Goal: Task Accomplishment & Management: Use online tool/utility

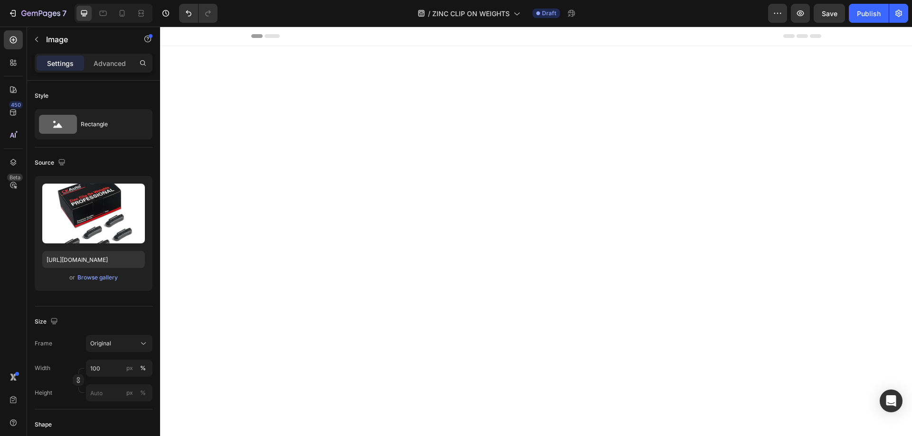
scroll to position [1019, 0]
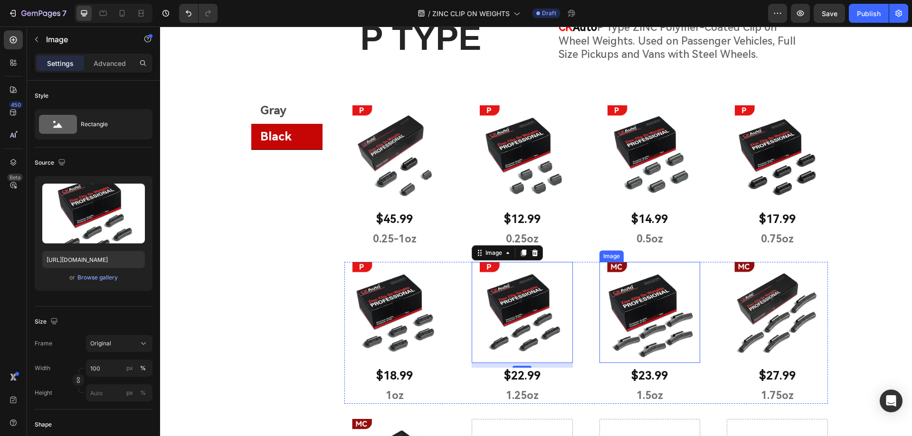
click at [622, 302] on img at bounding box center [649, 312] width 101 height 101
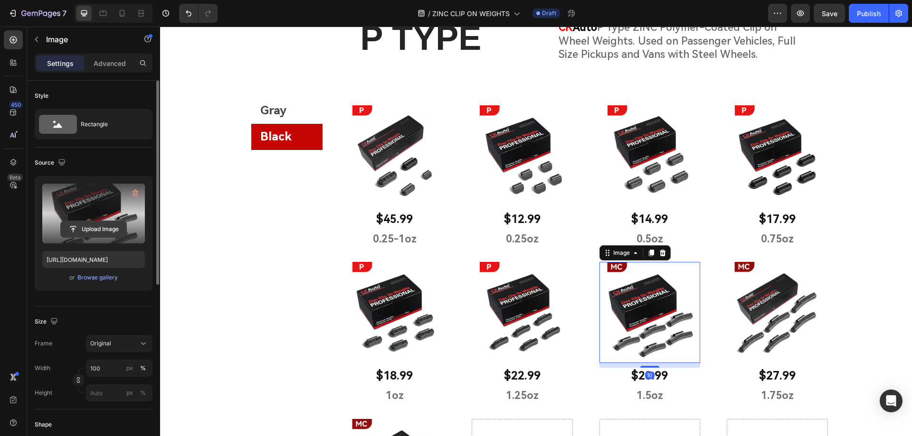
click at [95, 229] on input "file" at bounding box center [94, 229] width 66 height 16
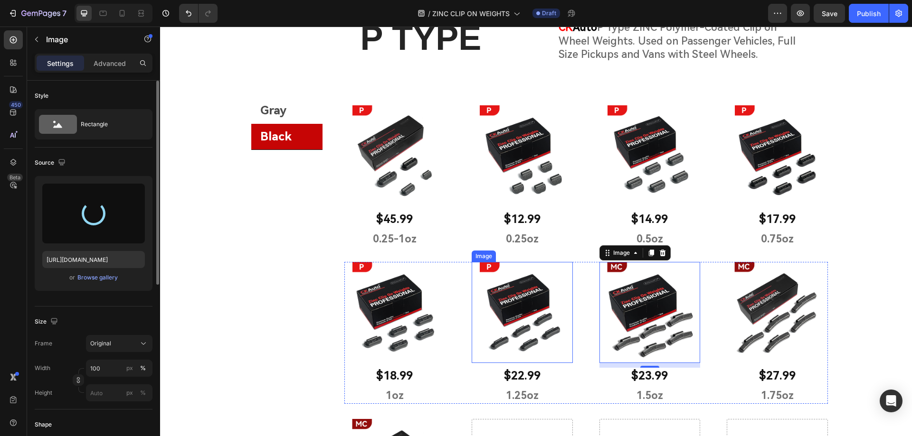
type input "https://cdn.shopify.com/s/files/1/0758/7882/6238/files/gempages_577401979572060…"
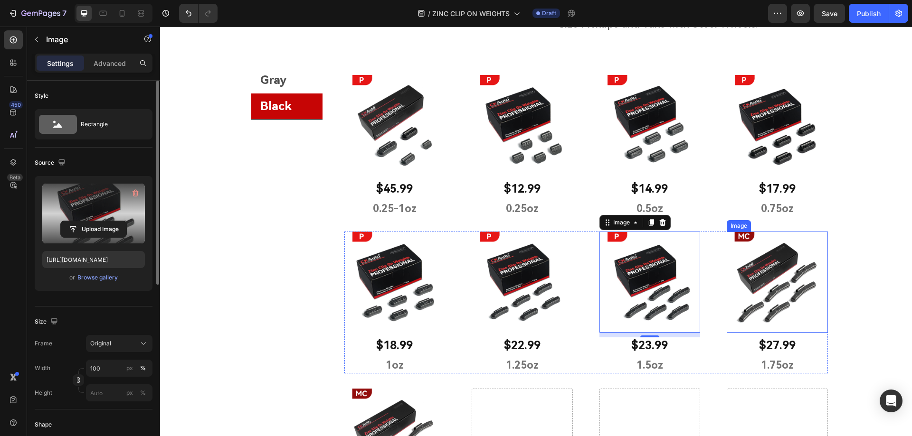
scroll to position [1066, 0]
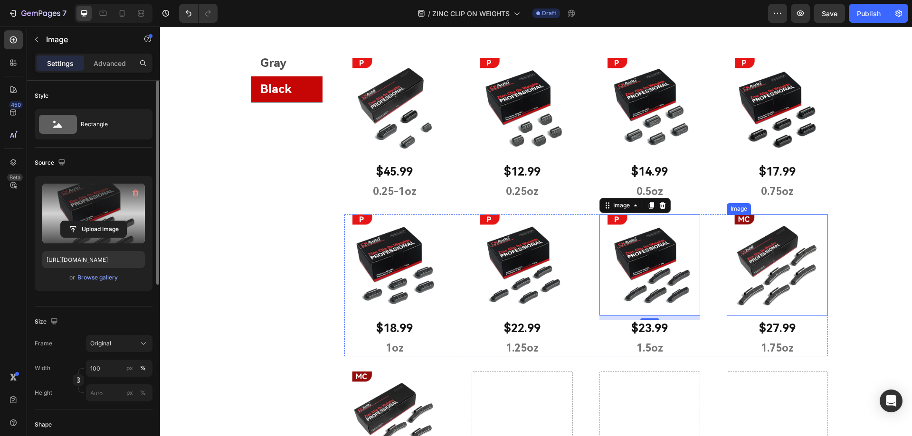
click at [777, 264] on img at bounding box center [776, 265] width 101 height 101
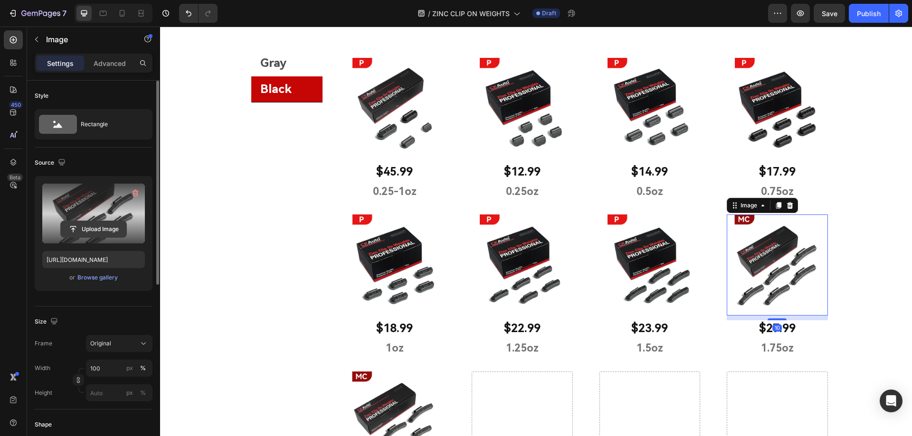
click at [83, 226] on input "file" at bounding box center [94, 229] width 66 height 16
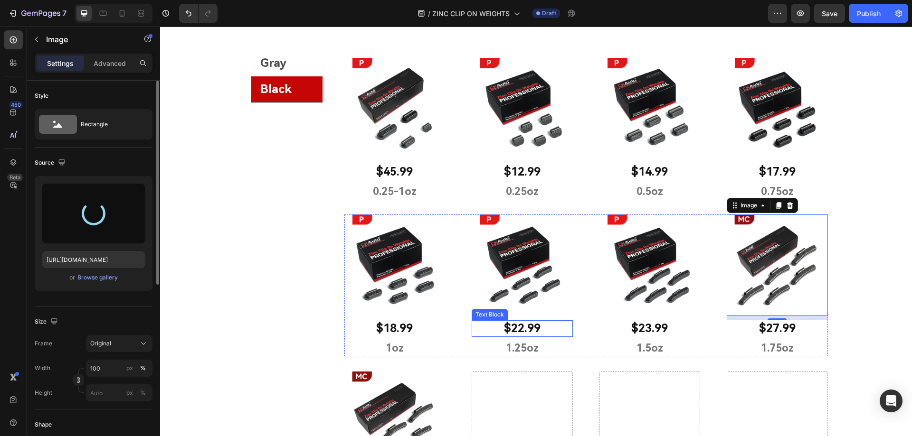
type input "https://cdn.shopify.com/s/files/1/0758/7882/6238/files/gempages_577401979572060…"
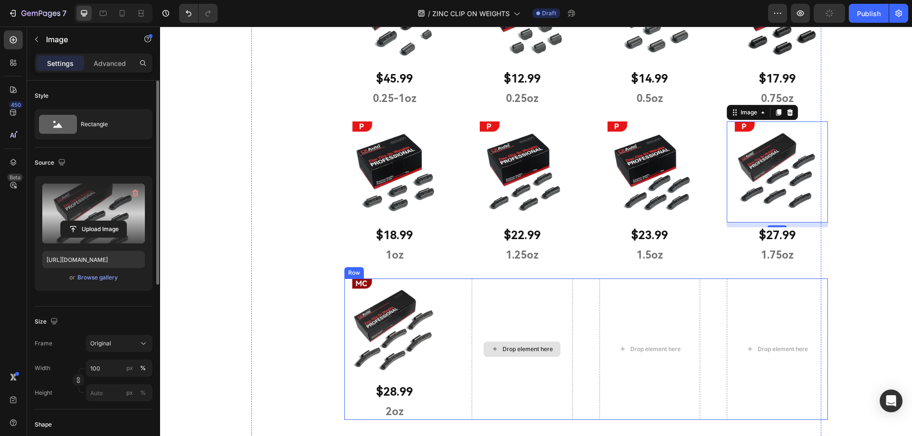
scroll to position [1161, 0]
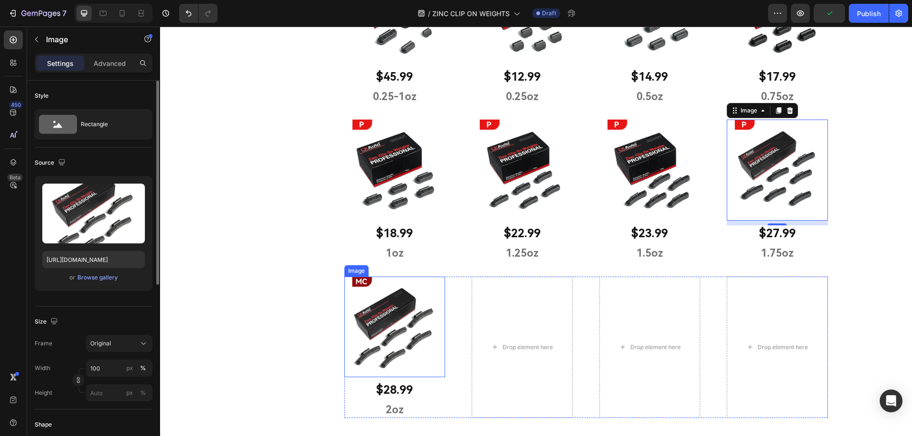
click at [389, 327] on img at bounding box center [394, 327] width 101 height 101
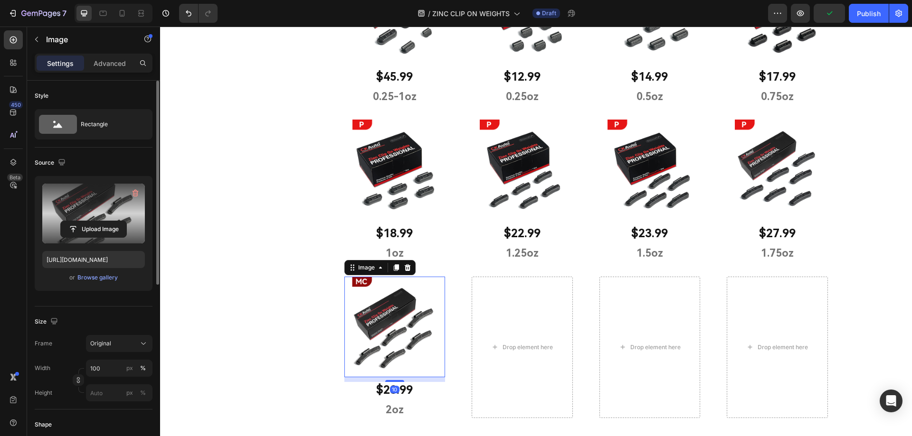
click at [83, 220] on label at bounding box center [93, 214] width 103 height 60
click at [83, 221] on input "file" at bounding box center [94, 229] width 66 height 16
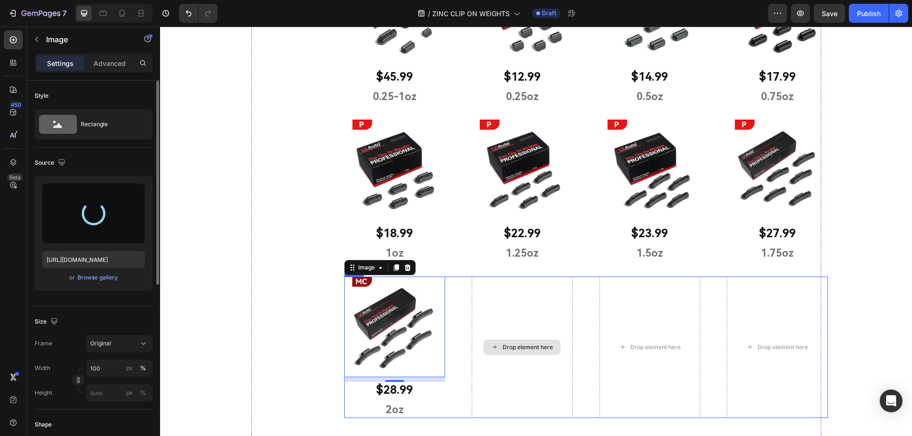
type input "https://cdn.shopify.com/s/files/1/0758/7882/6238/files/gempages_577401979572060…"
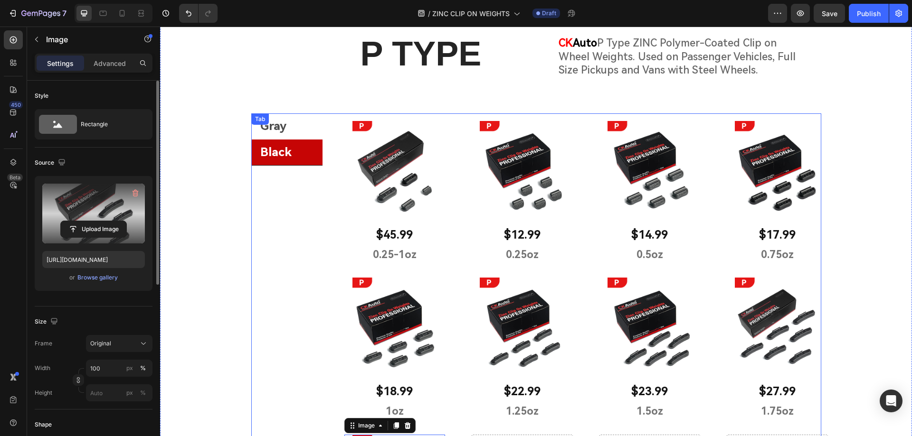
scroll to position [971, 0]
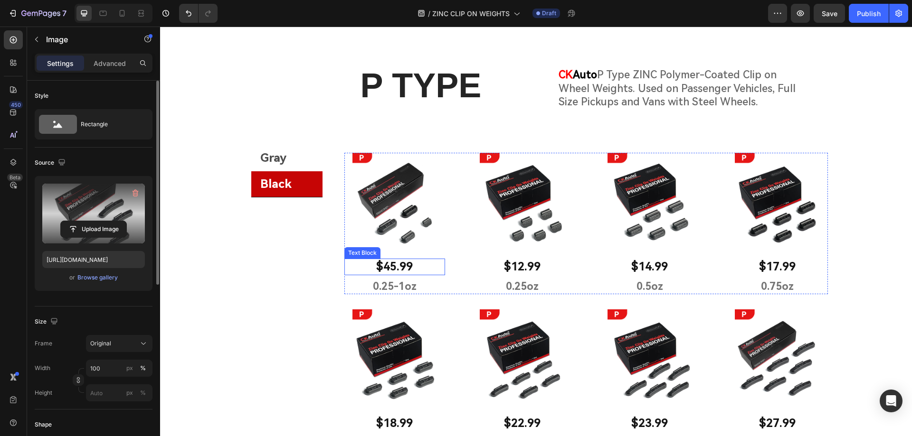
click at [391, 267] on p "$45.99" at bounding box center [394, 267] width 99 height 15
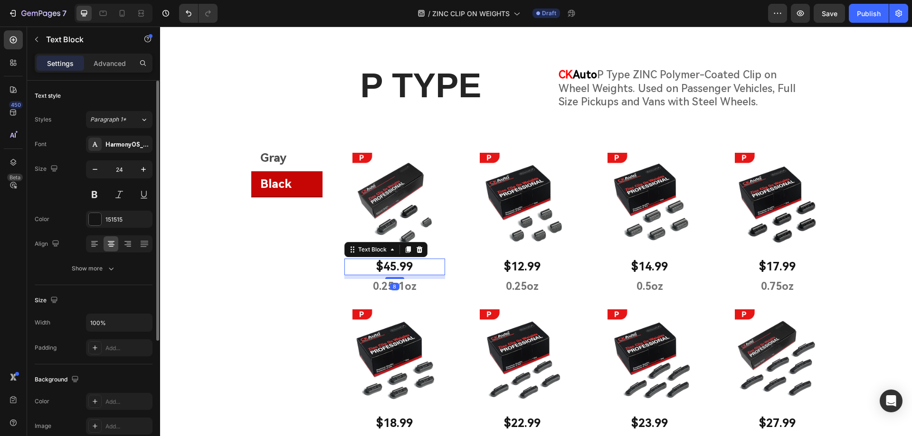
click at [391, 267] on p "$45.99" at bounding box center [394, 267] width 99 height 15
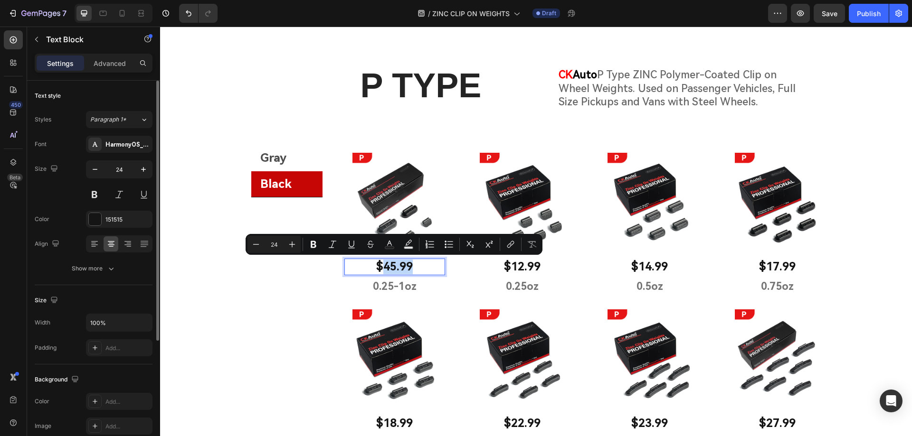
click at [392, 267] on p "$45.99" at bounding box center [394, 267] width 99 height 15
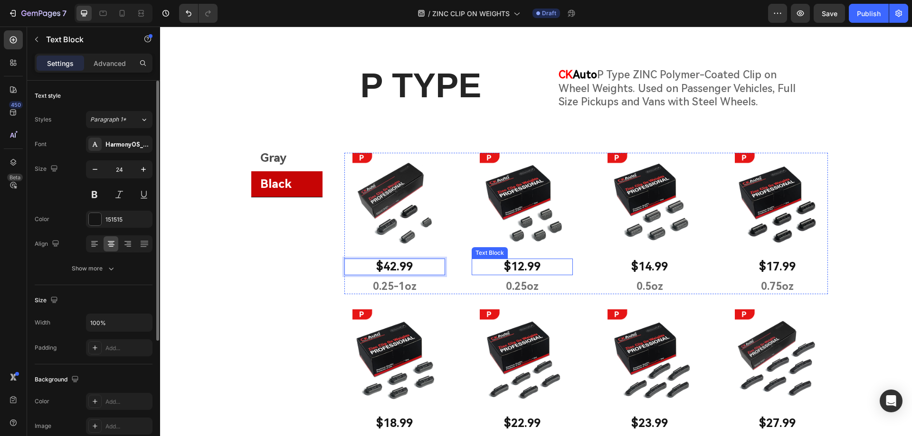
click at [512, 266] on p "$12.99" at bounding box center [521, 267] width 99 height 15
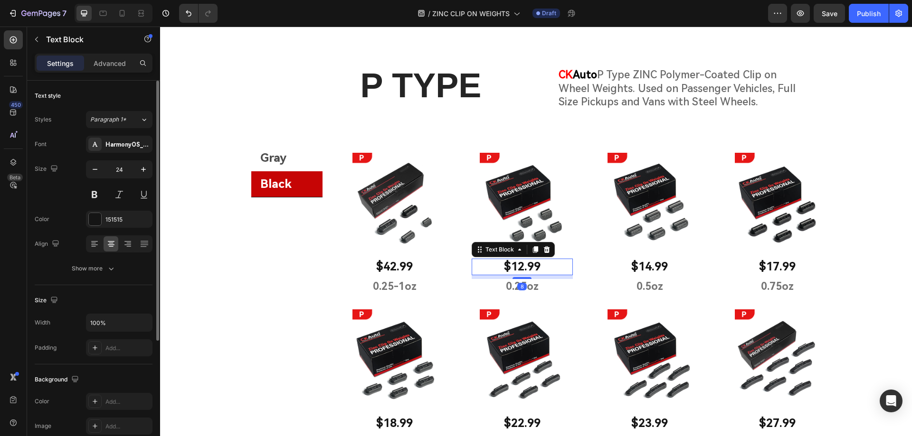
click at [517, 267] on p "$12.99" at bounding box center [521, 267] width 99 height 15
click at [518, 267] on p "$12.99" at bounding box center [521, 267] width 99 height 15
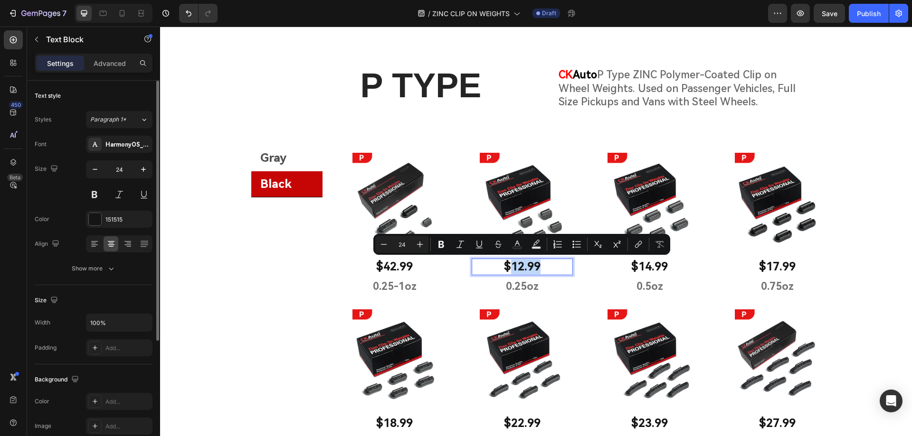
click at [518, 267] on p "$12.99" at bounding box center [521, 267] width 99 height 15
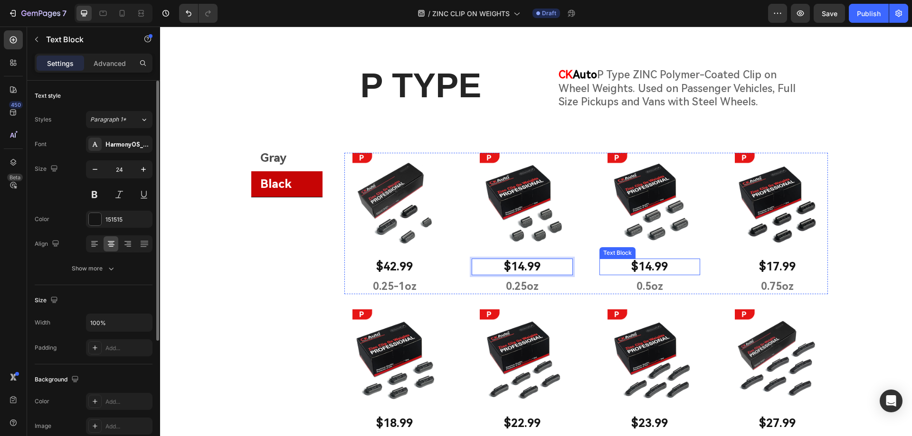
click at [647, 269] on p "$14.99" at bounding box center [649, 267] width 99 height 15
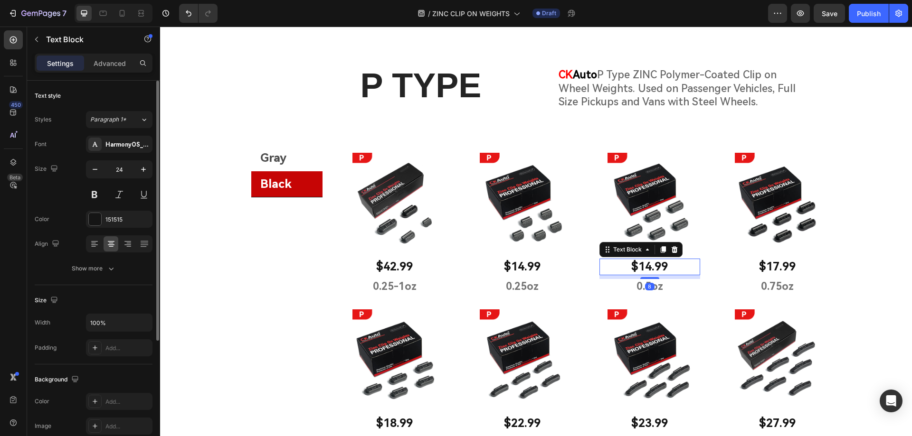
click at [647, 269] on p "$14.99" at bounding box center [649, 267] width 99 height 15
click at [778, 266] on p "$17.99" at bounding box center [776, 267] width 99 height 15
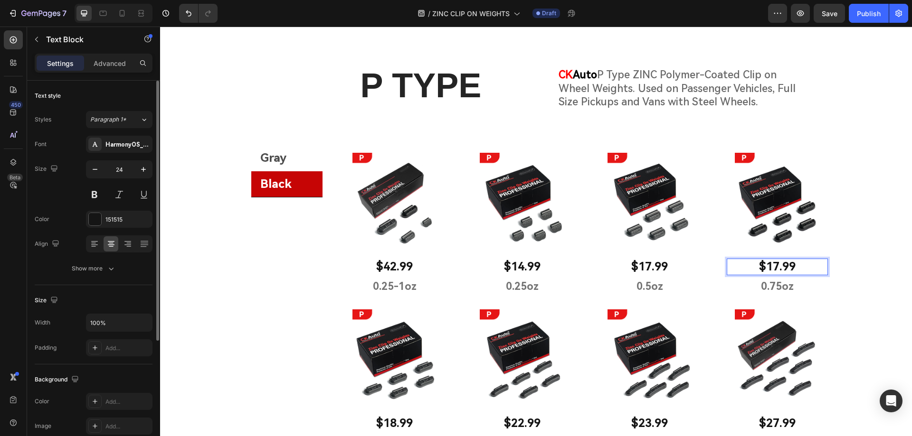
click at [775, 267] on p "$17.99" at bounding box center [776, 267] width 99 height 15
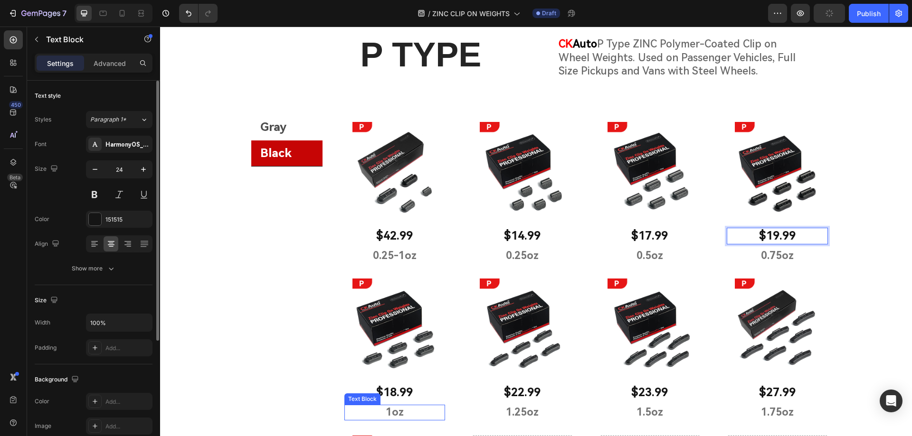
scroll to position [1019, 0]
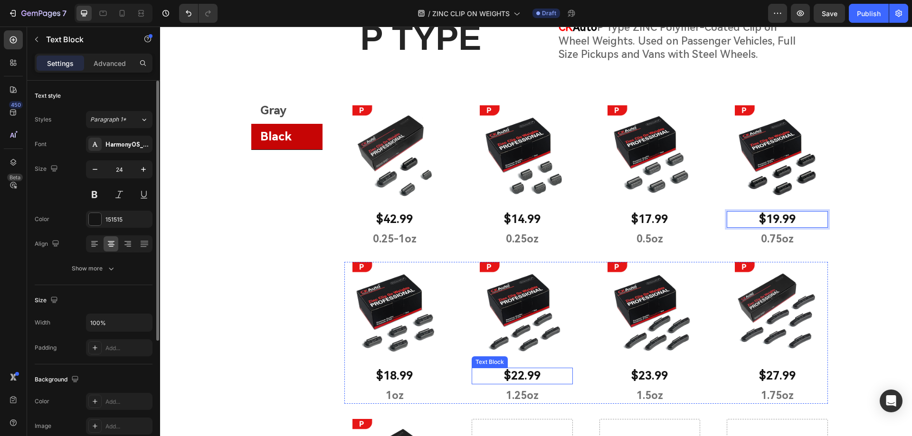
click at [519, 372] on p "$22.99" at bounding box center [521, 376] width 99 height 15
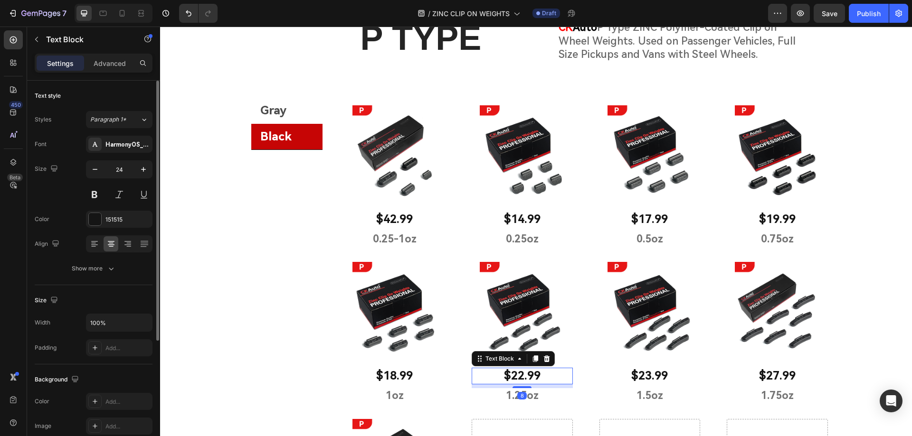
click at [519, 377] on p "$22.99" at bounding box center [521, 376] width 99 height 15
click at [644, 377] on p "$23.99" at bounding box center [649, 376] width 99 height 15
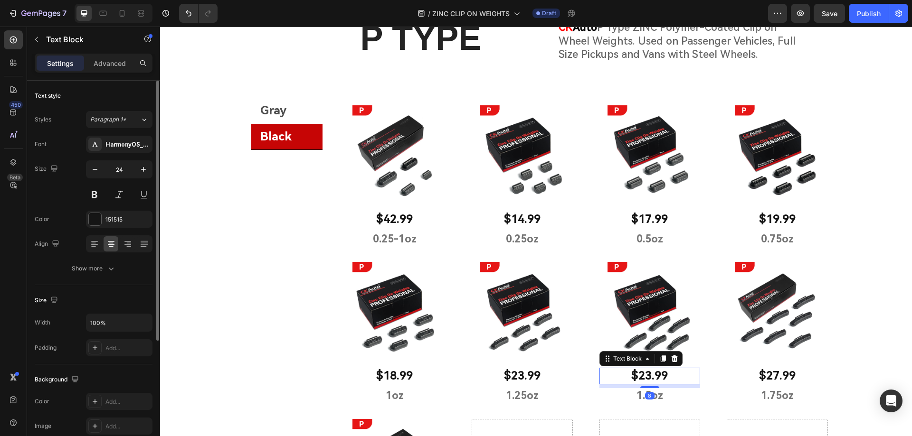
click at [647, 378] on p "$23.99" at bounding box center [649, 376] width 99 height 15
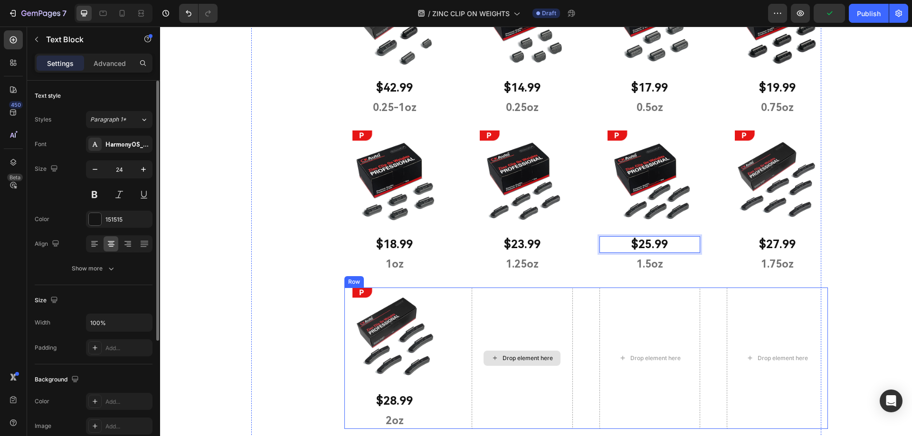
scroll to position [1161, 0]
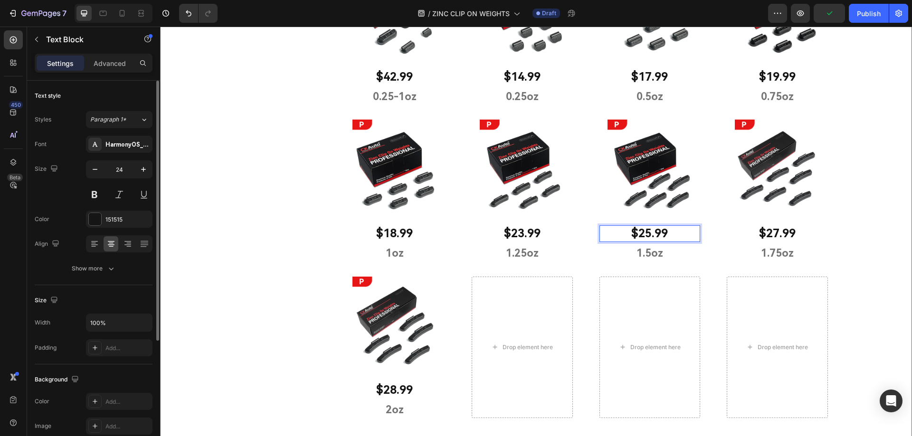
click at [865, 284] on div "P TYPE Heading CK Auto P Type ZINC Polymer-Coated Clip on Wheel Weights. Used o…" at bounding box center [536, 154] width 752 height 610
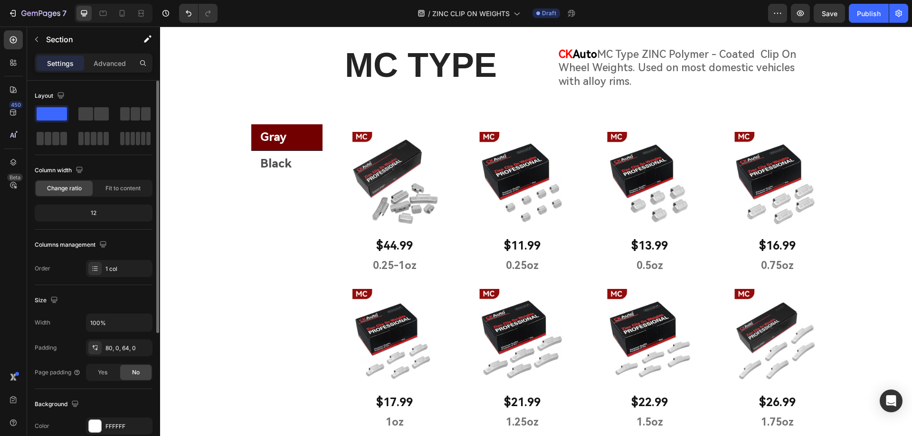
scroll to position [164, 0]
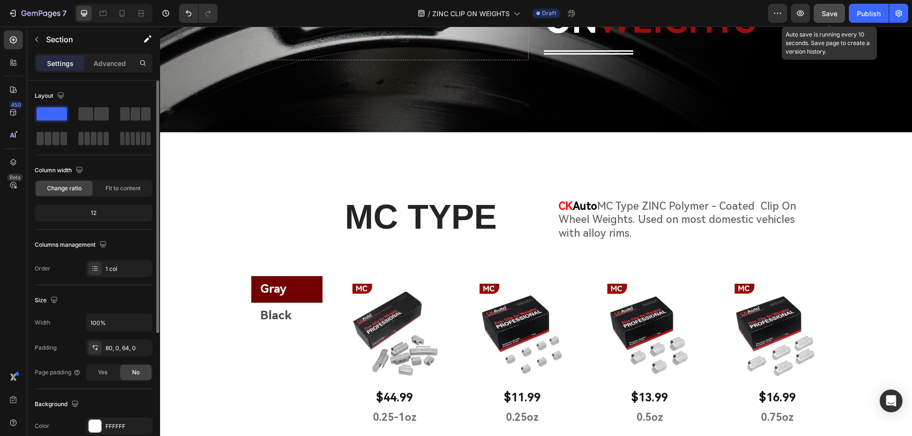
click at [828, 15] on span "Save" at bounding box center [829, 13] width 16 height 8
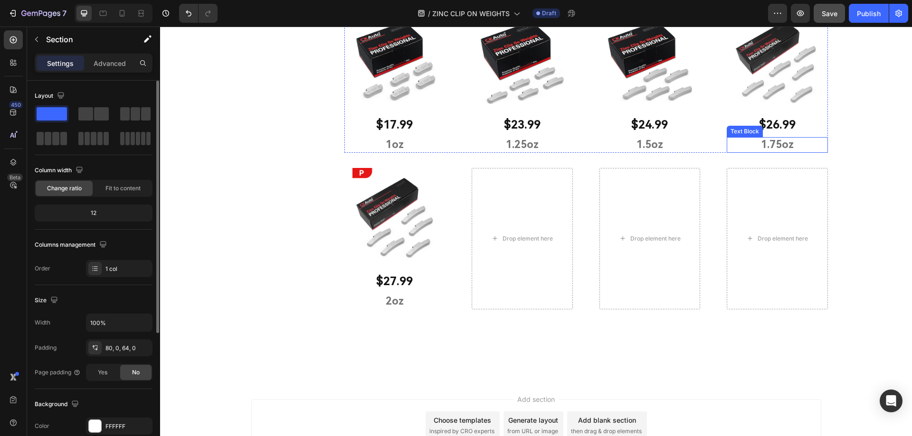
scroll to position [1304, 0]
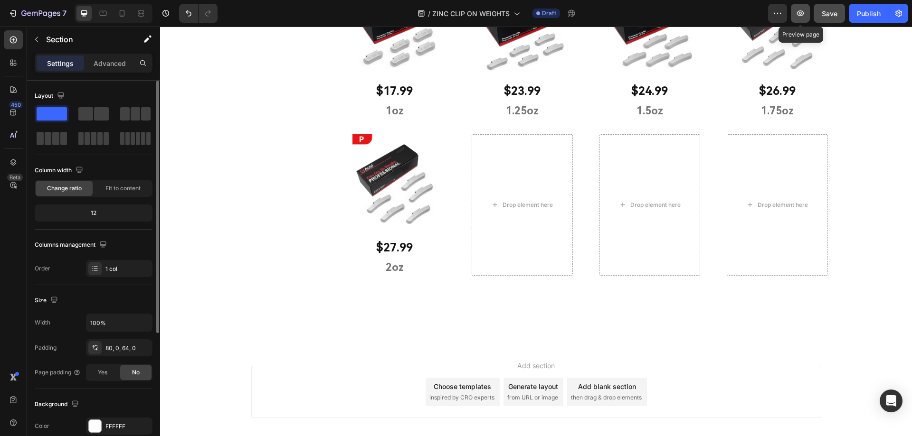
click at [802, 16] on icon "button" at bounding box center [799, 13] width 9 height 9
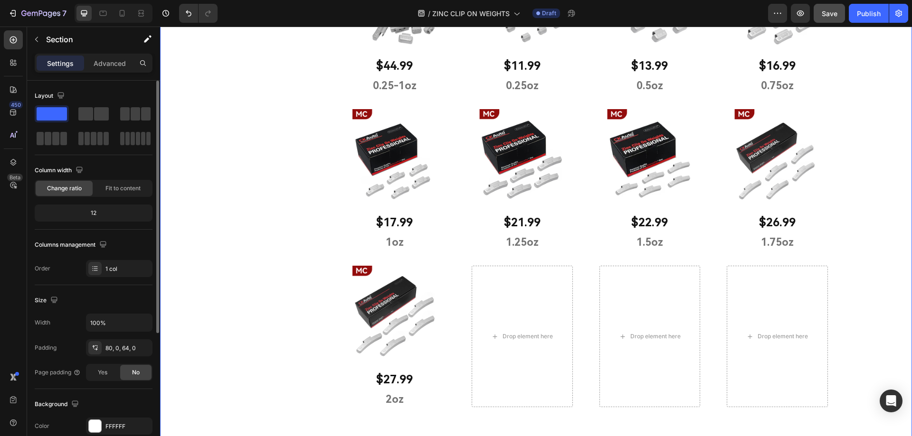
scroll to position [164, 0]
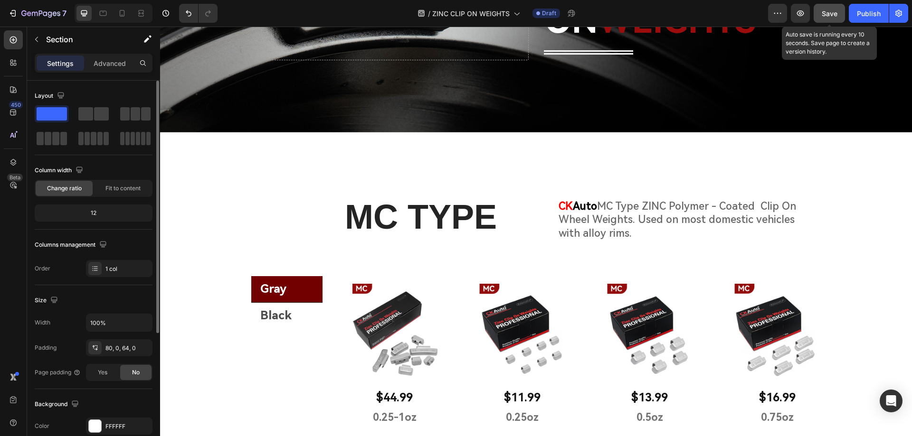
click at [826, 14] on span "Save" at bounding box center [829, 13] width 16 height 8
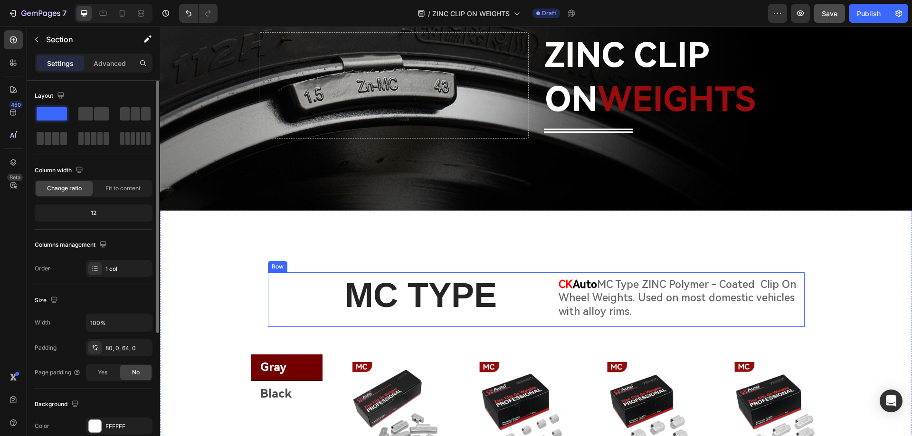
scroll to position [0, 0]
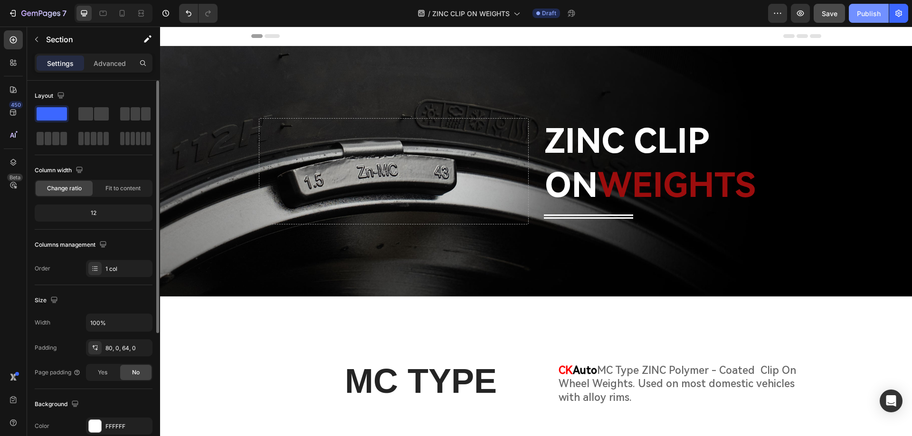
click at [861, 14] on div "Publish" at bounding box center [869, 14] width 24 height 10
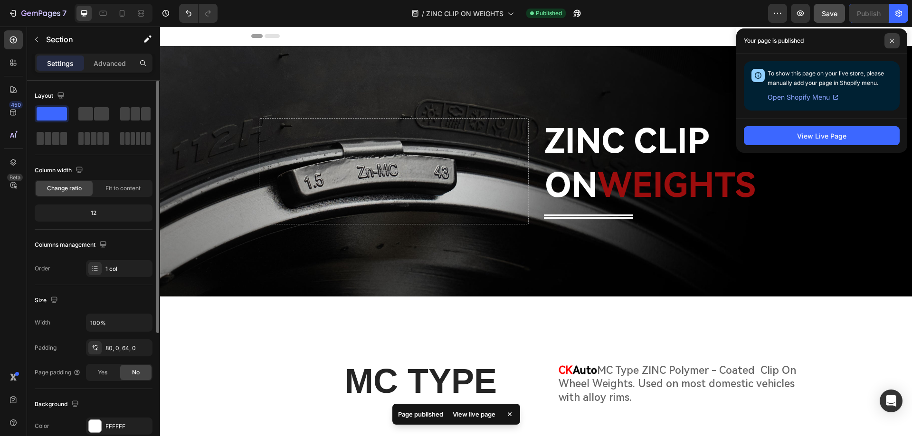
click at [892, 42] on icon at bounding box center [891, 40] width 5 height 5
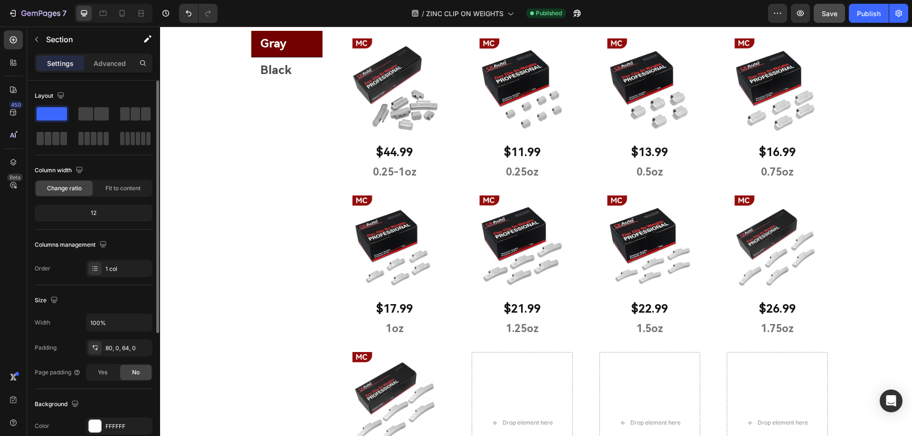
scroll to position [522, 0]
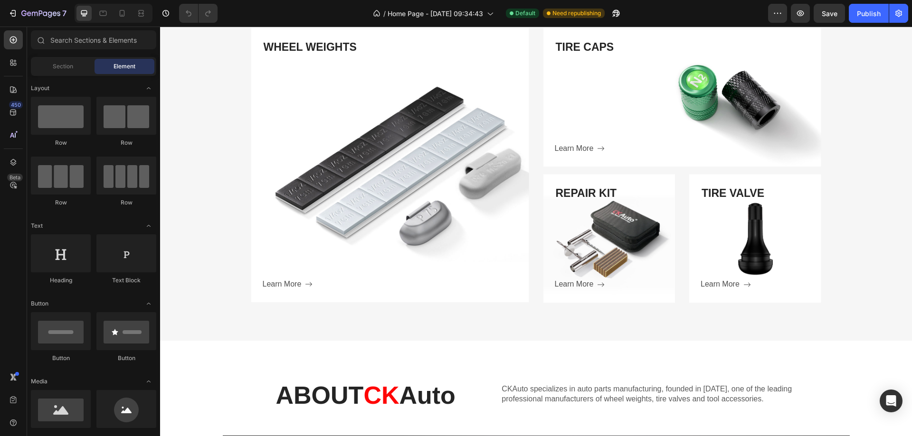
scroll to position [667, 0]
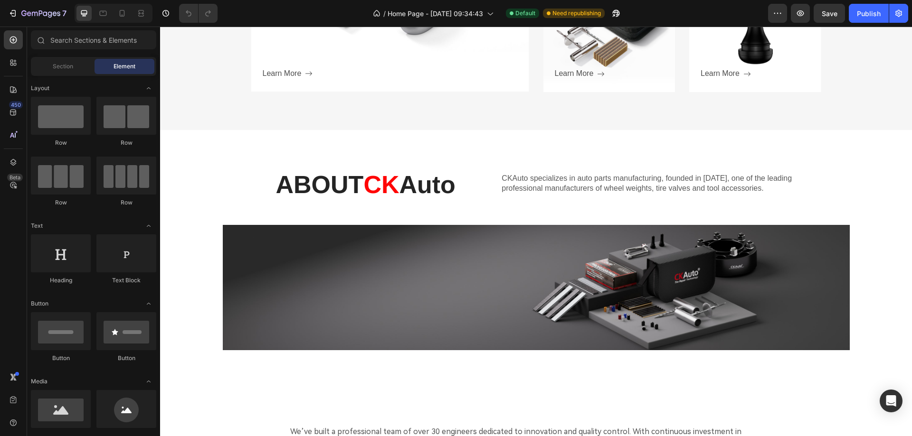
click at [747, 309] on img at bounding box center [536, 287] width 627 height 125
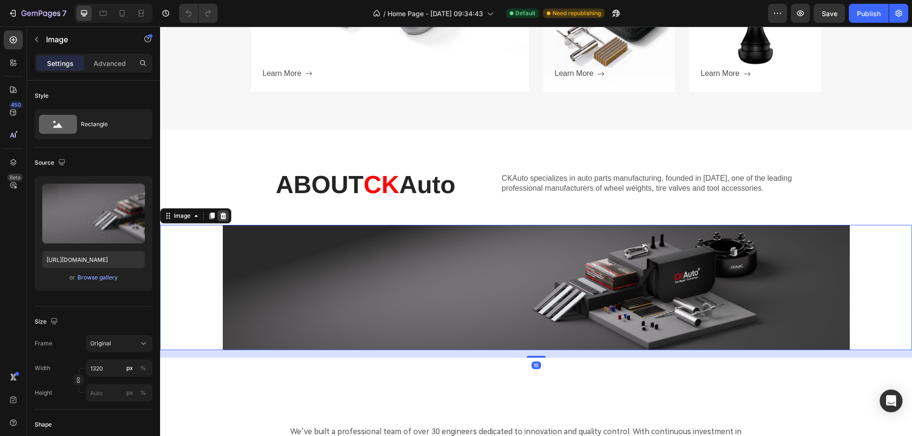
click at [222, 213] on icon at bounding box center [223, 216] width 6 height 7
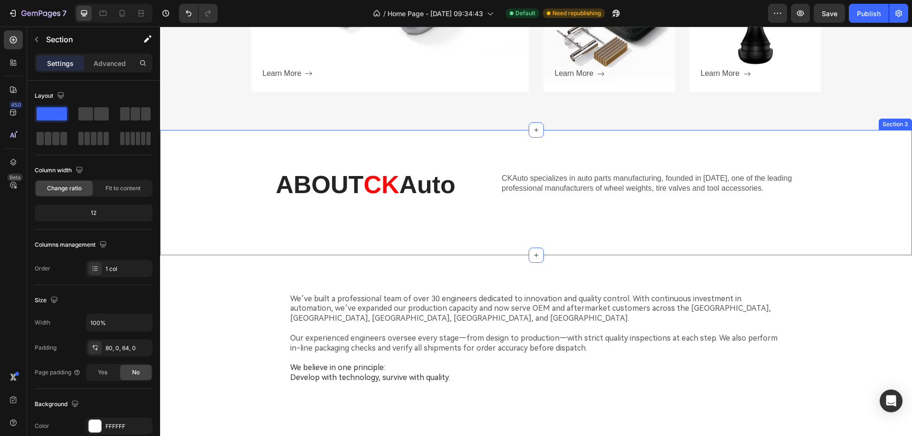
click at [340, 232] on div "ABOUT CK Auto Heading CKAuto specializes in auto parts manufacturing, founded i…" at bounding box center [536, 192] width 752 height 125
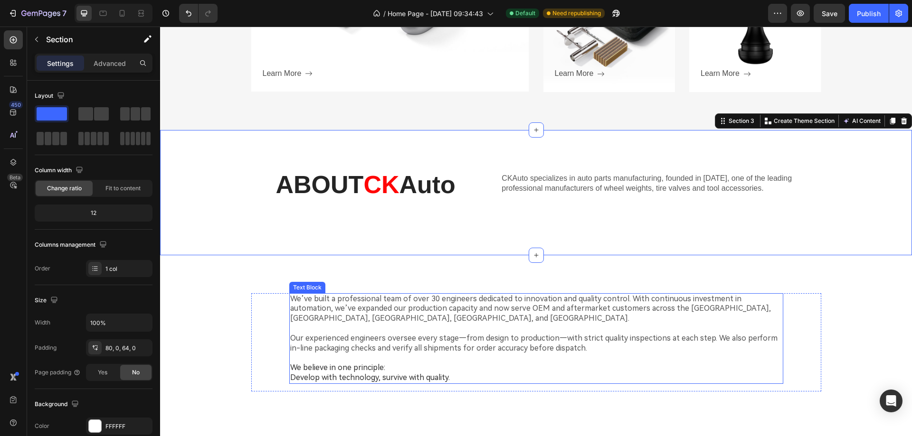
click at [361, 305] on p "We’ve built a professional team of over 30 engineers dedicated to innovation an…" at bounding box center [536, 308] width 492 height 29
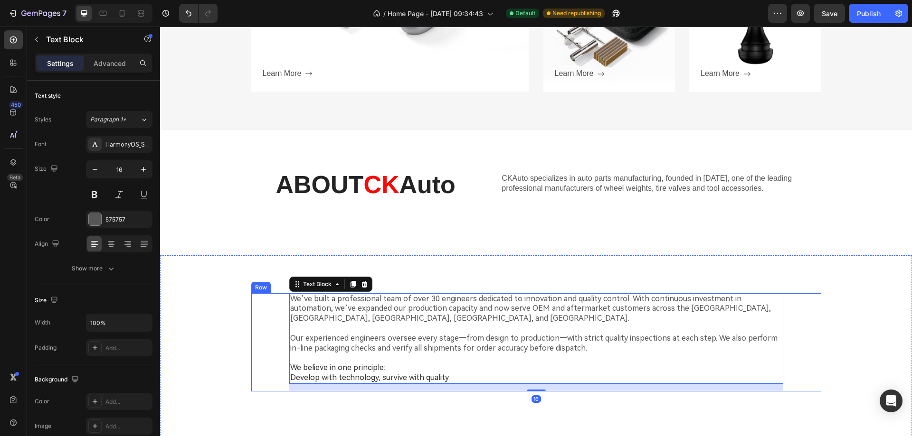
click at [274, 295] on div "We’ve built a professional team of over 30 engineers dedicated to innovation an…" at bounding box center [536, 342] width 570 height 98
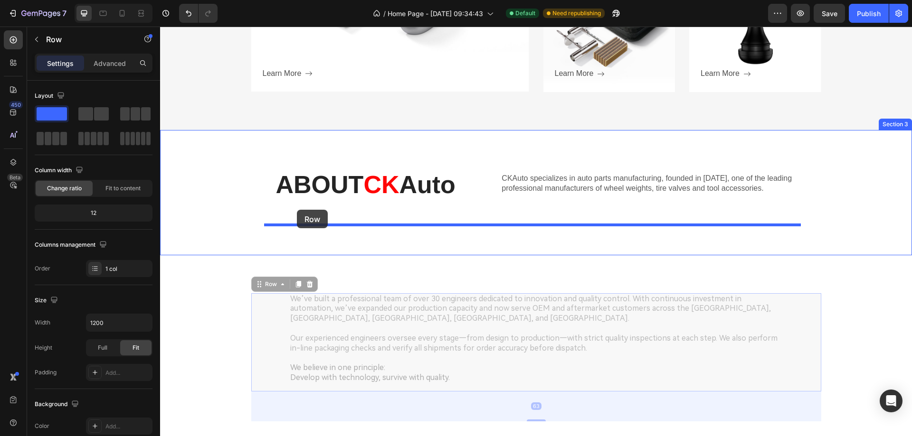
drag, startPoint x: 261, startPoint y: 284, endPoint x: 297, endPoint y: 210, distance: 82.6
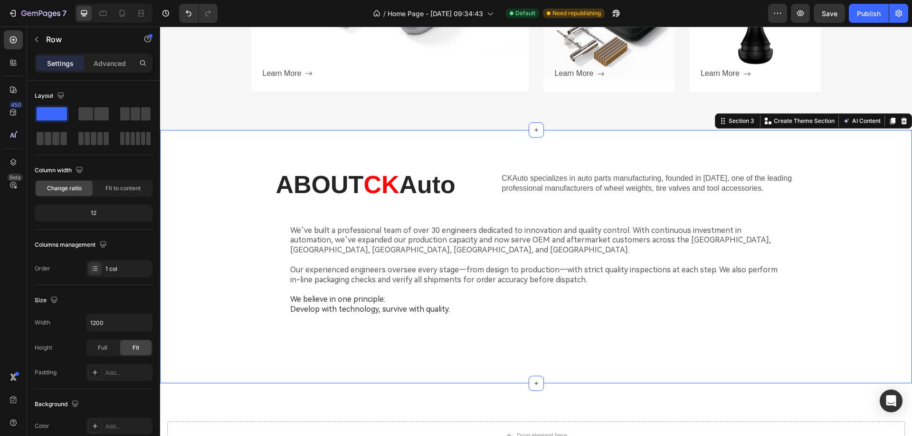
click at [215, 293] on div "ABOUT CK Auto Heading CKAuto specializes in auto parts manufacturing, founded i…" at bounding box center [536, 260] width 752 height 185
click at [270, 260] on div "We’ve built a professional team of over 30 engineers dedicated to innovation an…" at bounding box center [536, 274] width 570 height 98
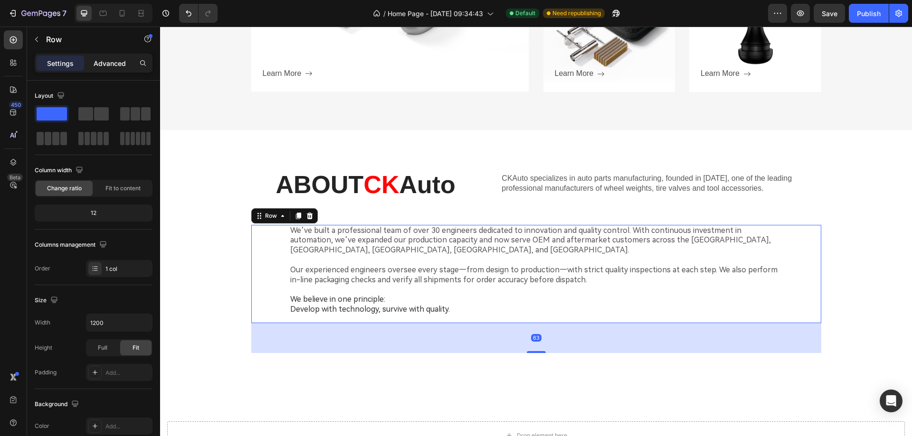
click at [109, 64] on p "Advanced" at bounding box center [110, 63] width 32 height 10
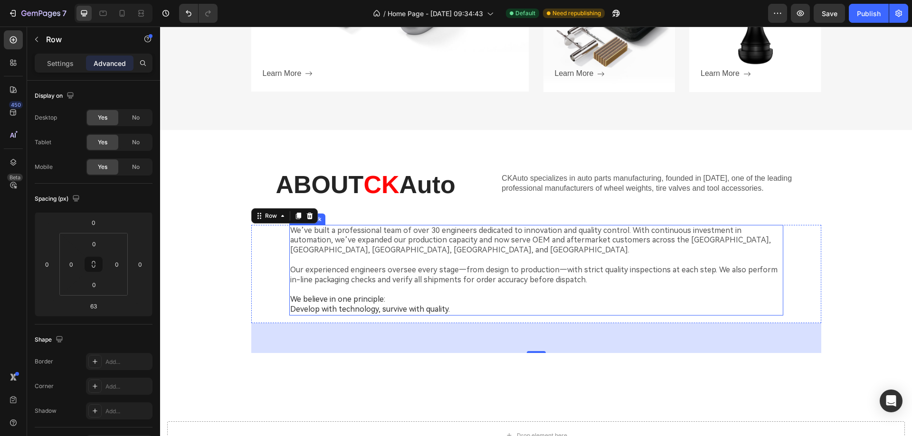
click at [303, 261] on p at bounding box center [536, 260] width 492 height 10
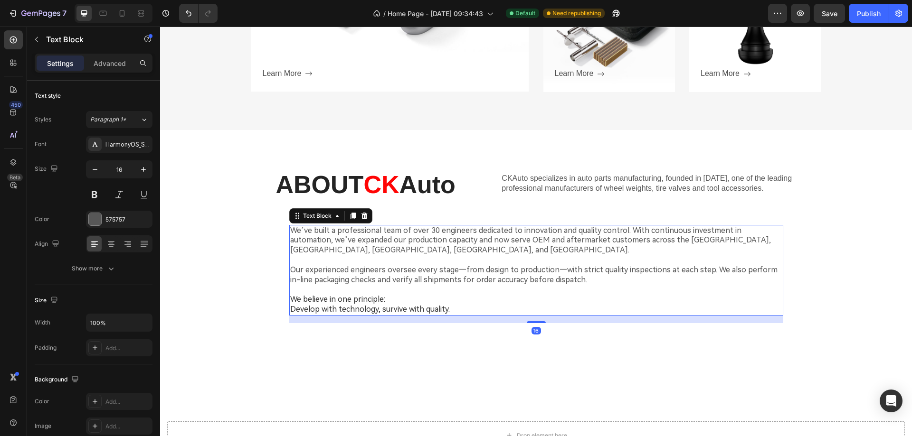
click at [104, 55] on div "Settings Advanced" at bounding box center [94, 63] width 118 height 19
click at [104, 63] on p "Advanced" at bounding box center [110, 63] width 32 height 10
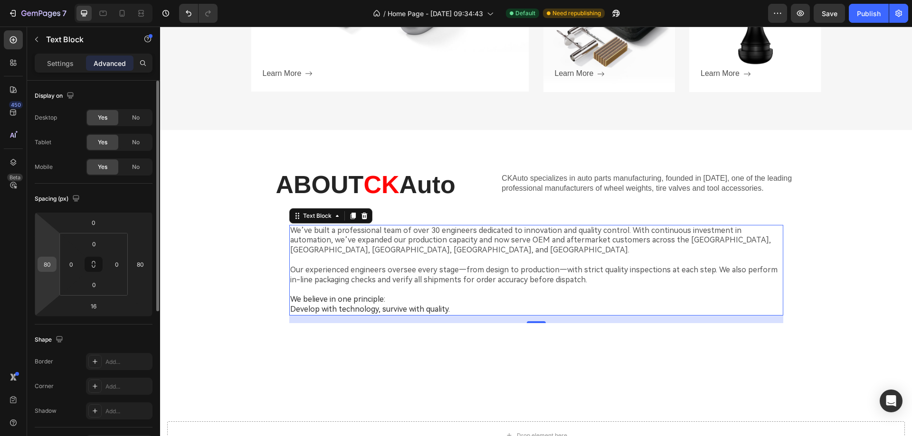
click at [48, 258] on input "80" at bounding box center [47, 264] width 14 height 14
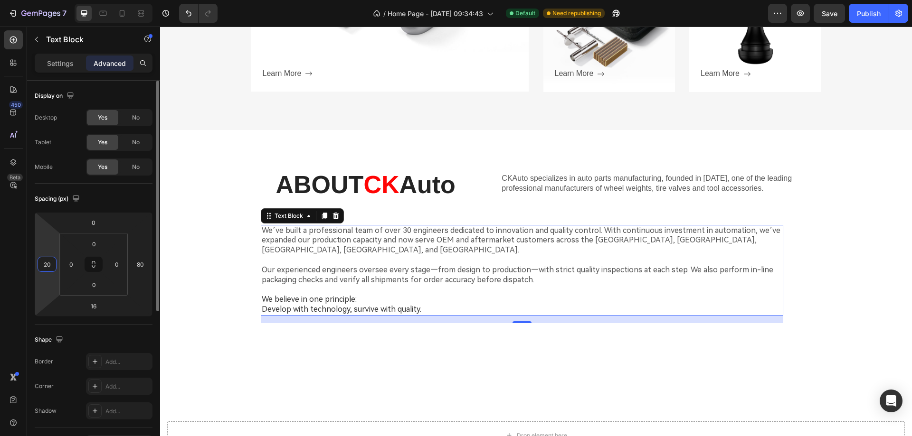
drag, startPoint x: 50, startPoint y: 259, endPoint x: 38, endPoint y: 260, distance: 12.0
click at [38, 260] on div "20" at bounding box center [47, 264] width 19 height 15
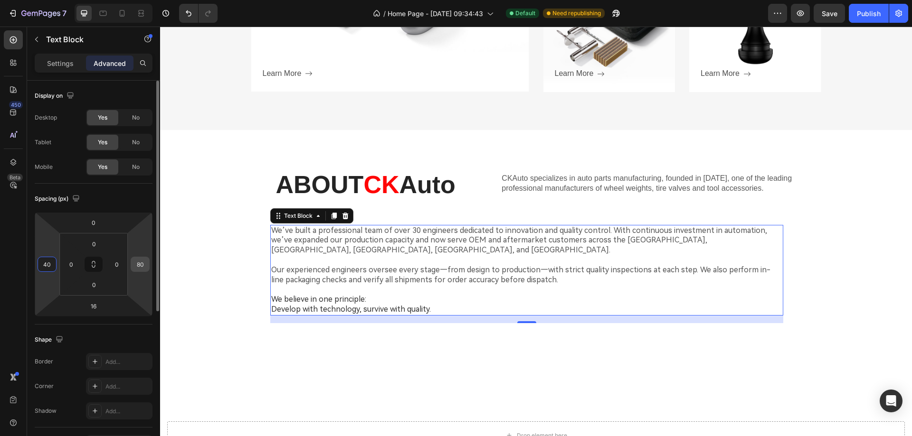
type input "40"
click at [138, 263] on input "80" at bounding box center [140, 264] width 14 height 14
type input "40"
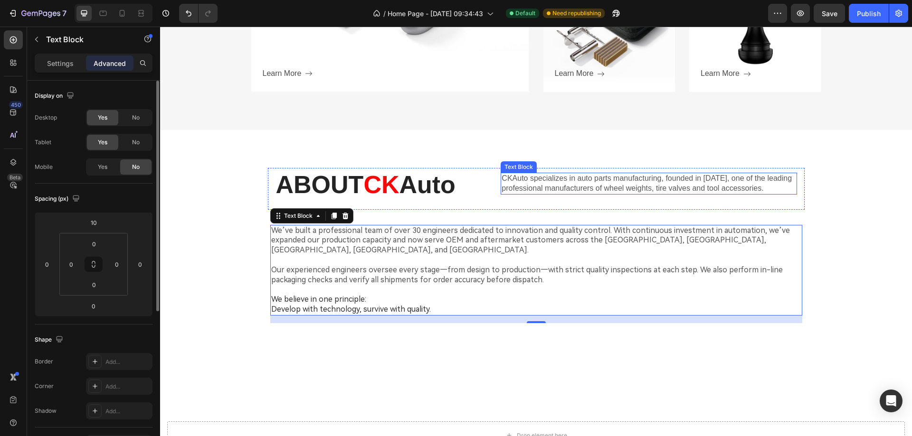
click at [784, 181] on p "CKAuto specializes in auto parts manufacturing, founded in 1996, one of the lea…" at bounding box center [648, 184] width 294 height 20
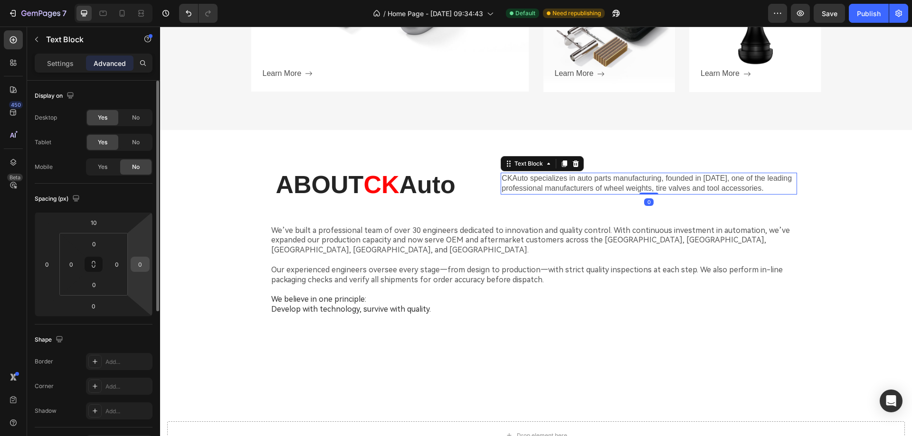
click at [141, 262] on input "0" at bounding box center [140, 264] width 14 height 14
type input "40"
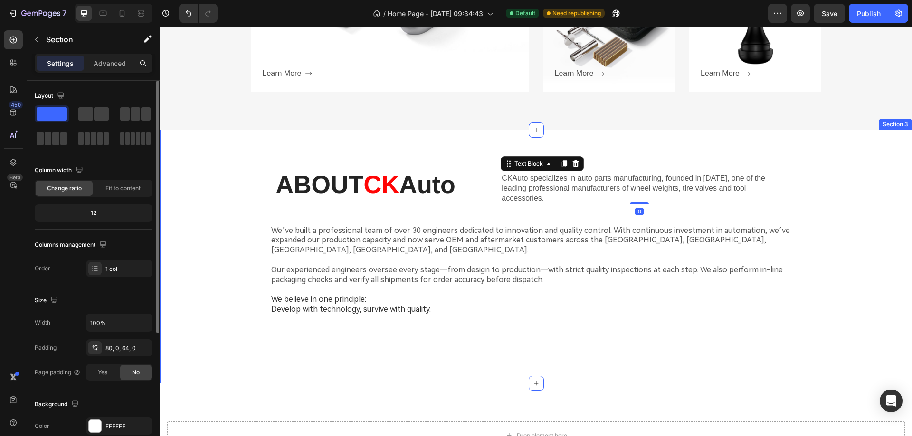
click at [602, 346] on div "ABOUT CK Auto Heading CKAuto specializes in auto parts manufacturing, founded i…" at bounding box center [536, 257] width 752 height 254
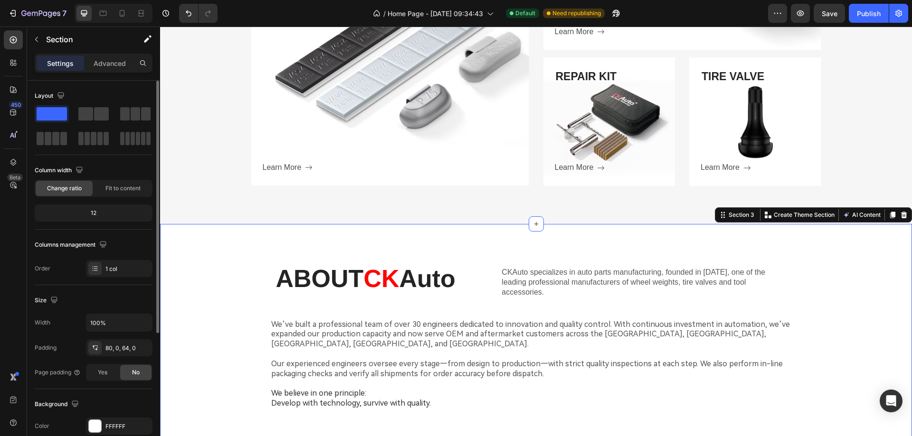
scroll to position [572, 0]
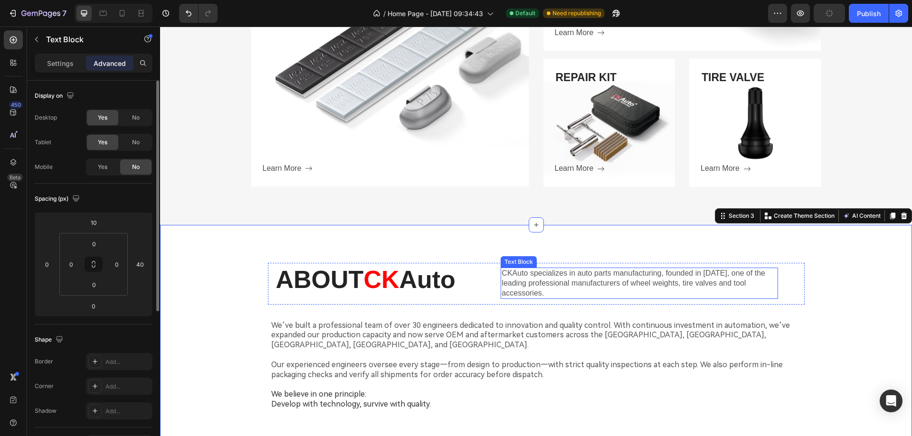
click at [543, 288] on p "CKAuto specializes in auto parts manufacturing, founded in 1996, one of the lea…" at bounding box center [638, 283] width 275 height 29
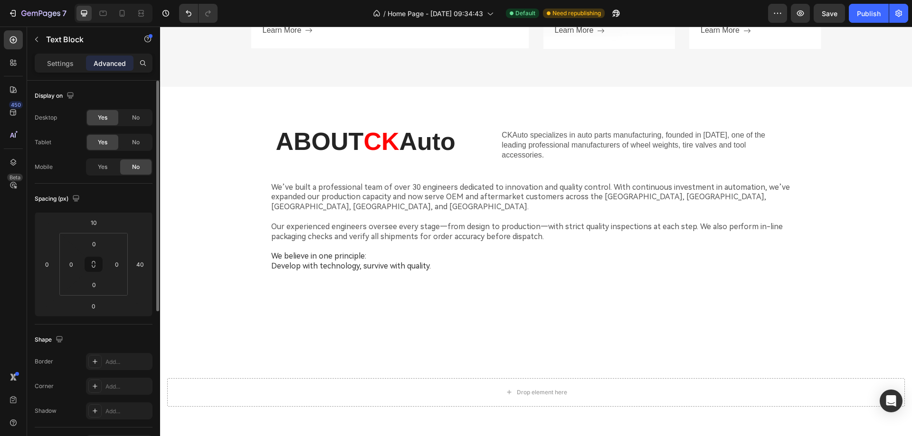
scroll to position [715, 0]
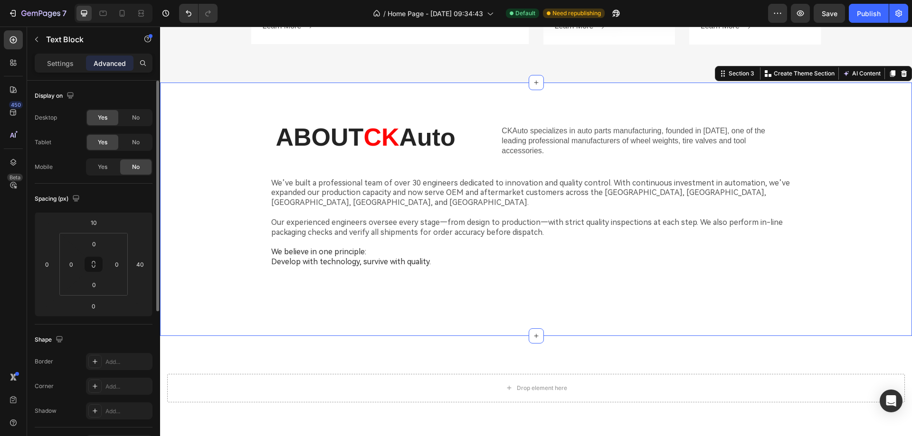
click at [871, 212] on div "ABOUT CK Auto Heading CKAuto specializes in auto parts manufacturing, founded i…" at bounding box center [536, 213] width 752 height 185
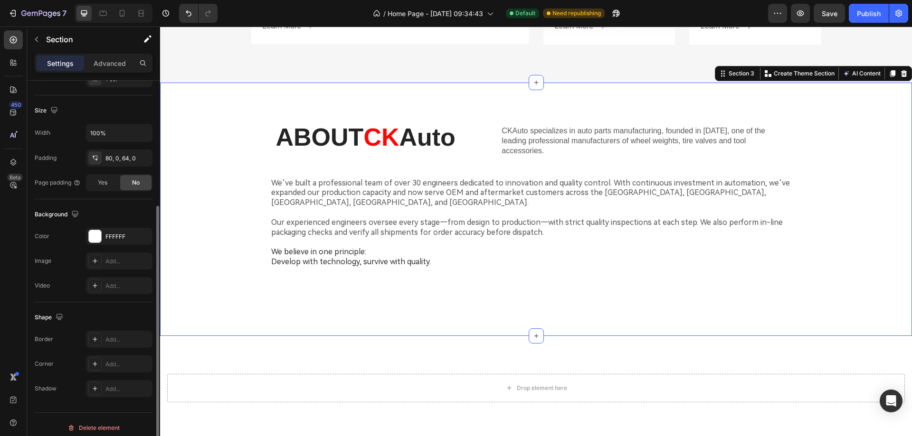
scroll to position [197, 0]
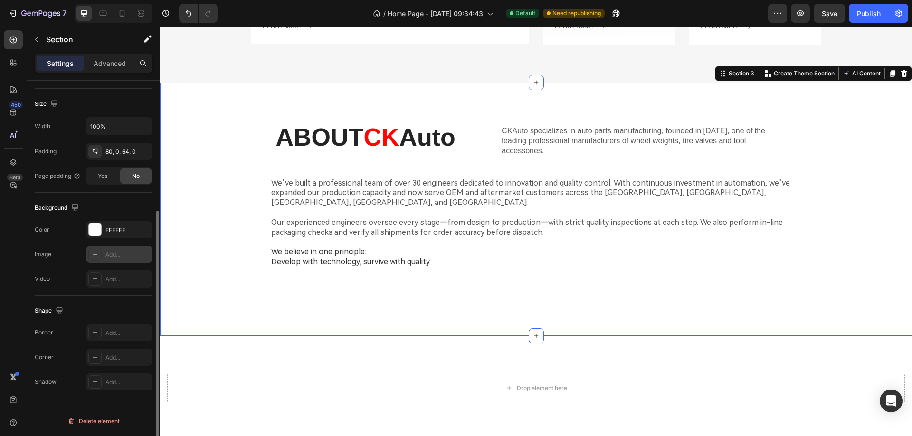
click at [93, 253] on icon at bounding box center [95, 255] width 8 height 8
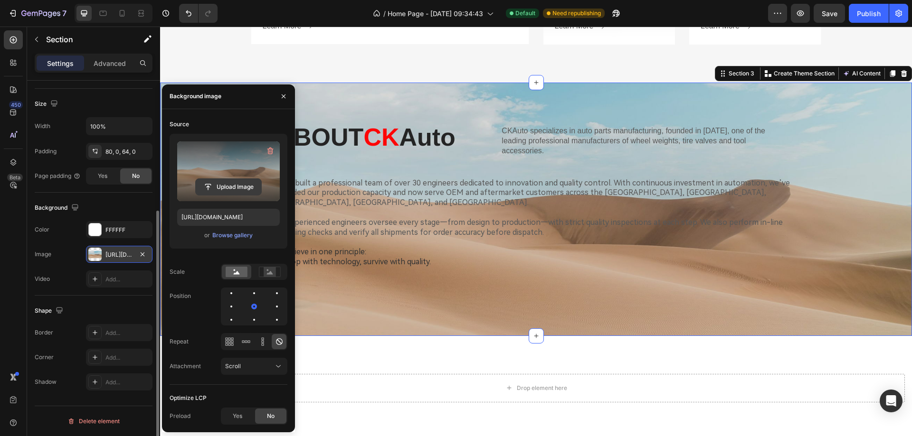
click at [226, 183] on input "file" at bounding box center [229, 187] width 66 height 16
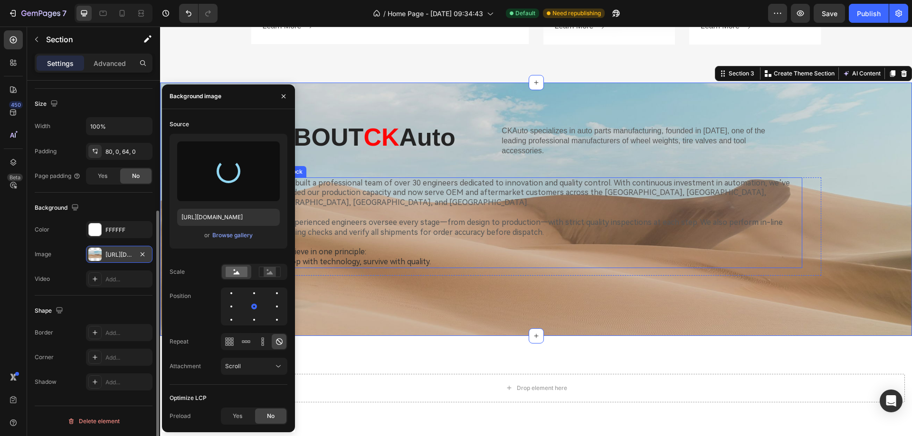
type input "https://cdn.shopify.com/s/files/1/0758/7882/6238/files/gempages_577401979572060…"
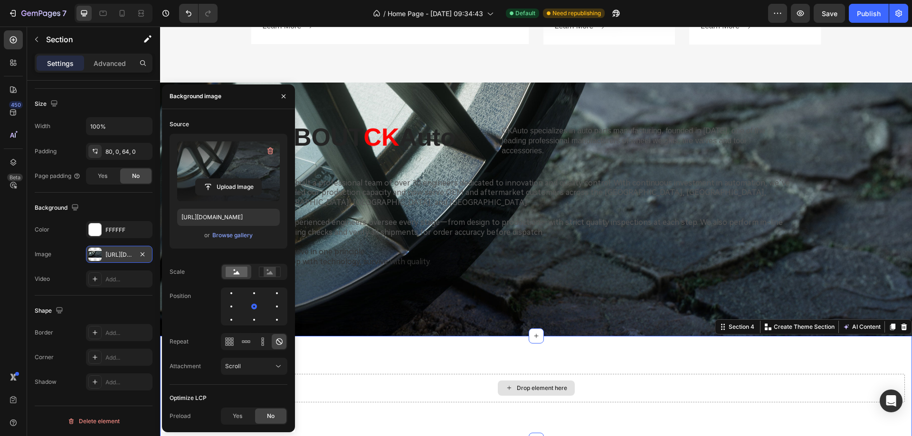
click at [401, 384] on div "Drop element here" at bounding box center [535, 388] width 737 height 28
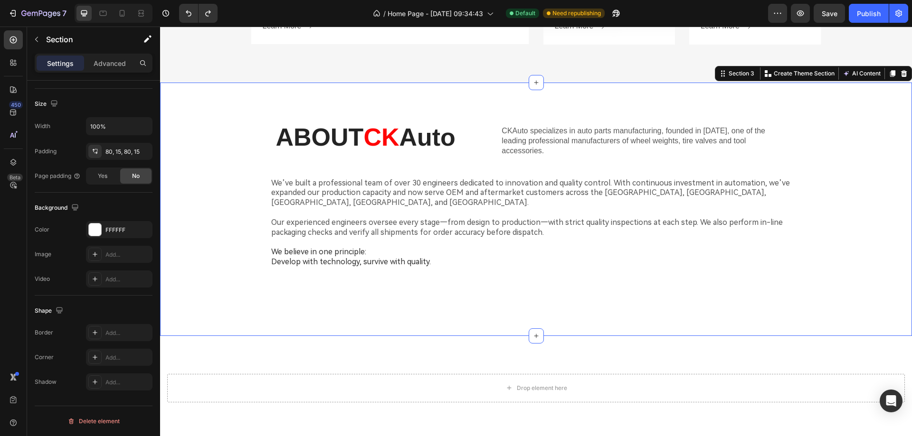
click at [166, 211] on div "ABOUT CK Auto Heading CKAuto specializes in auto parts manufacturing, founded i…" at bounding box center [536, 213] width 752 height 185
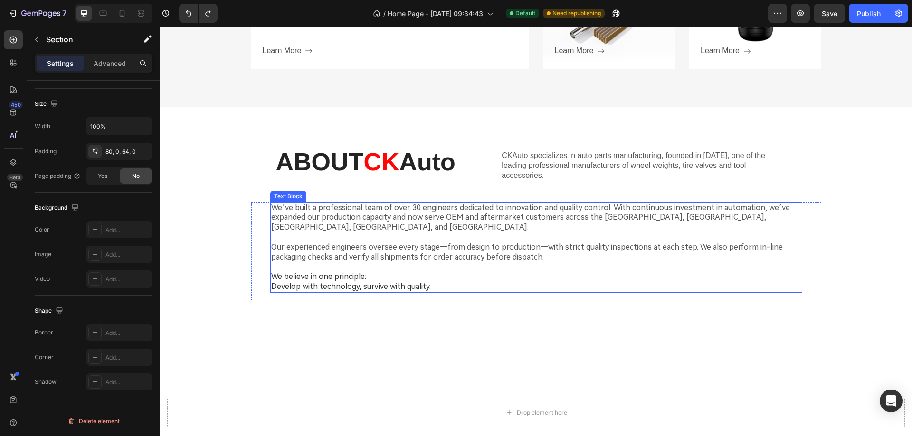
scroll to position [855, 0]
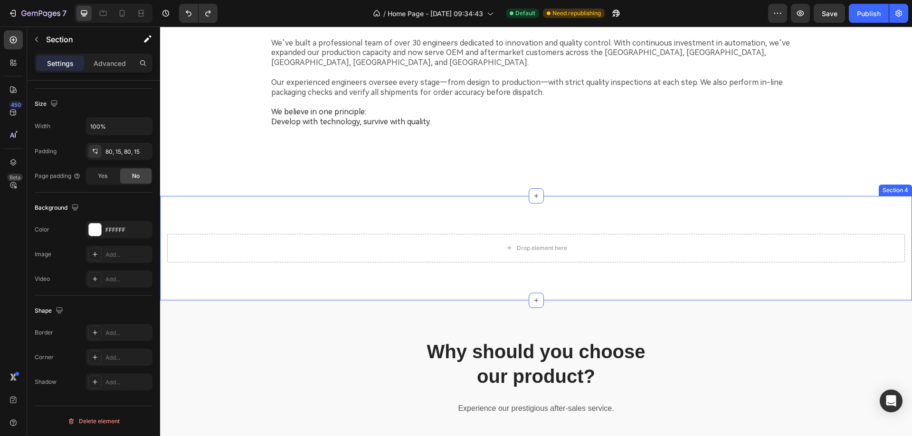
click at [779, 196] on div "Drop element here Section 4" at bounding box center [536, 248] width 752 height 104
click at [901, 184] on icon at bounding box center [904, 187] width 6 height 7
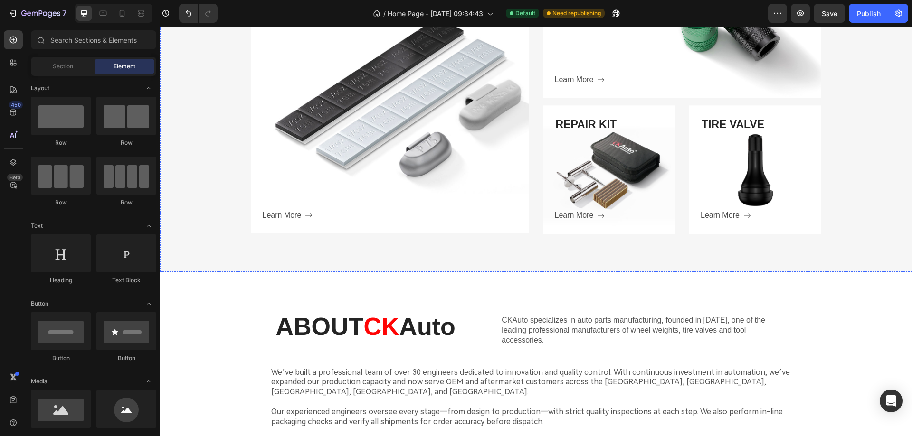
scroll to position [617, 0]
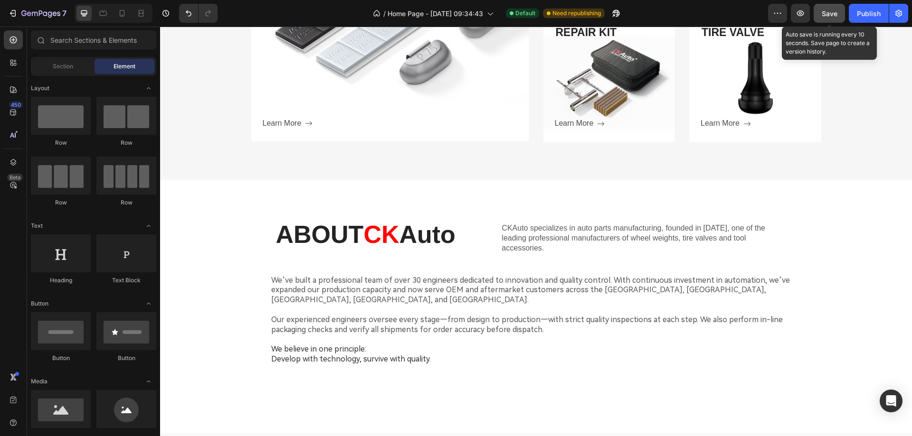
click at [831, 17] on span "Save" at bounding box center [829, 13] width 16 height 8
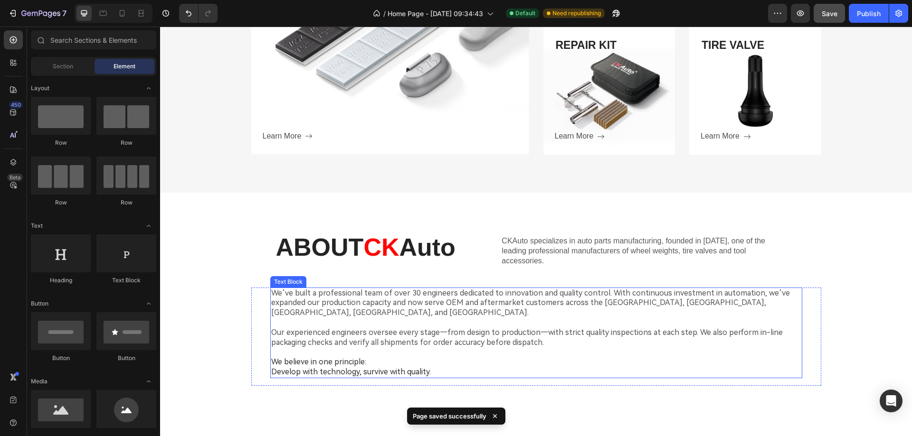
scroll to position [406, 0]
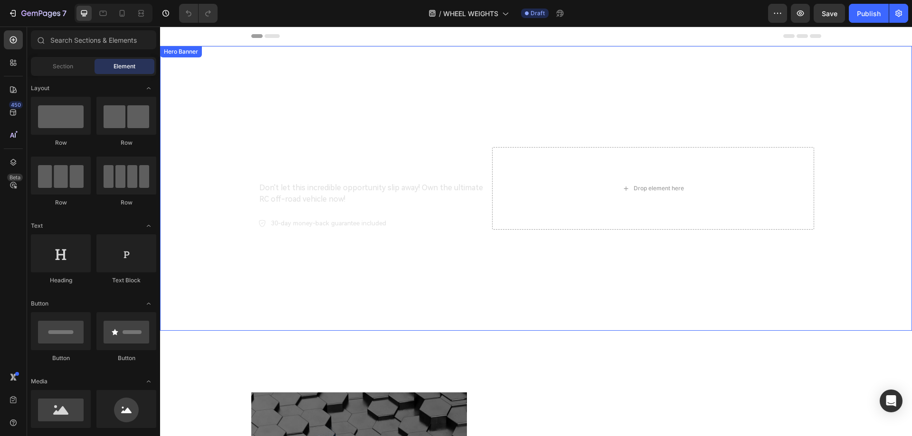
click at [386, 89] on div "Overlay" at bounding box center [536, 188] width 752 height 285
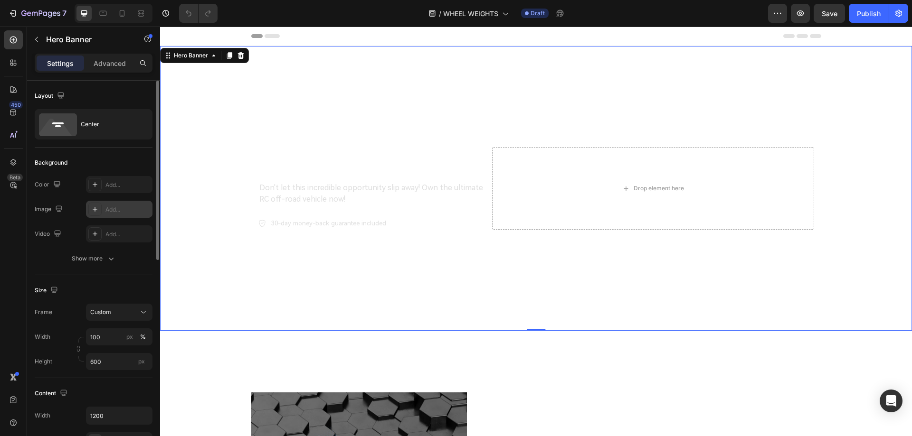
click at [94, 210] on icon at bounding box center [95, 210] width 8 height 8
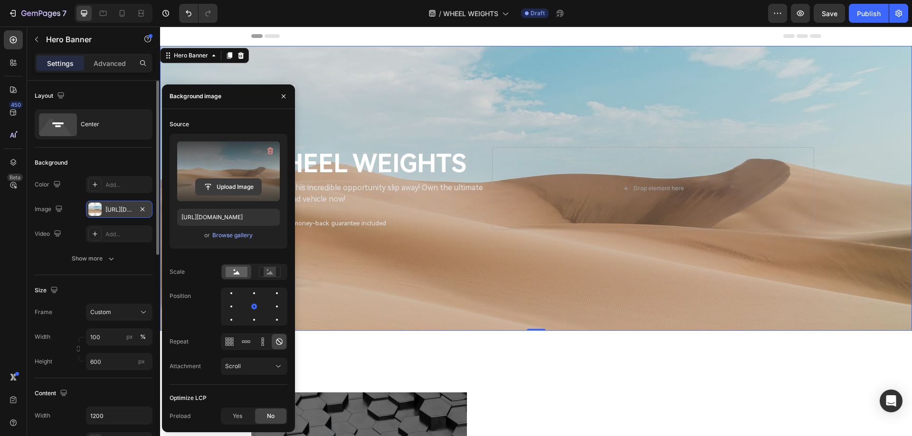
click at [217, 187] on input "file" at bounding box center [229, 187] width 66 height 16
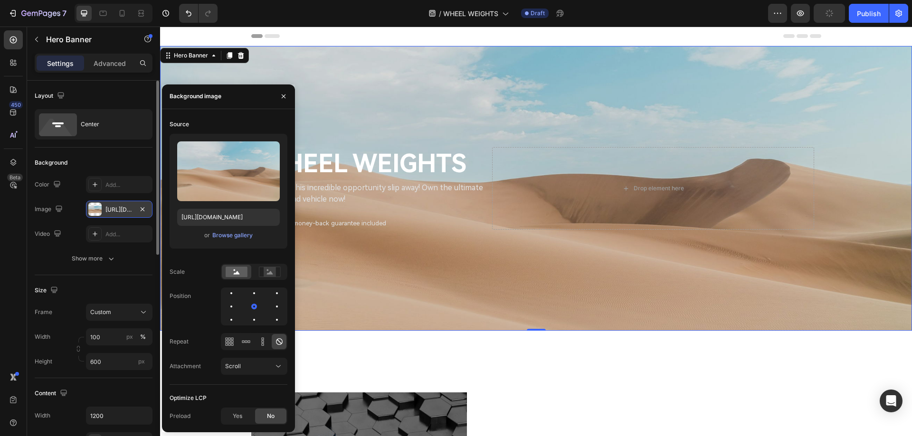
click at [443, 246] on div "Overlay" at bounding box center [536, 188] width 752 height 285
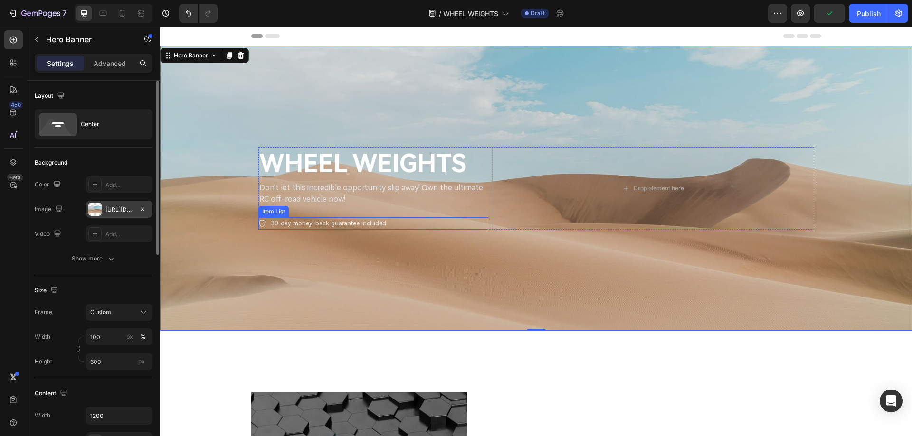
click at [396, 222] on div "30-day money-back guarantee included" at bounding box center [373, 223] width 230 height 12
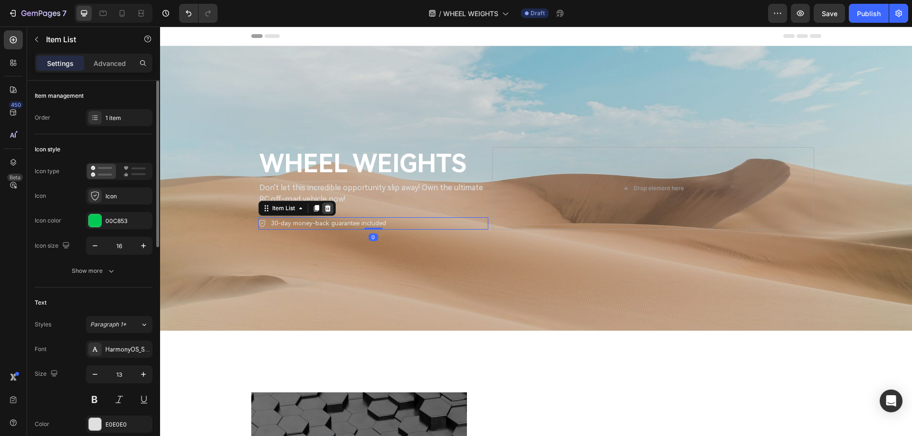
click at [325, 208] on icon at bounding box center [328, 209] width 8 height 8
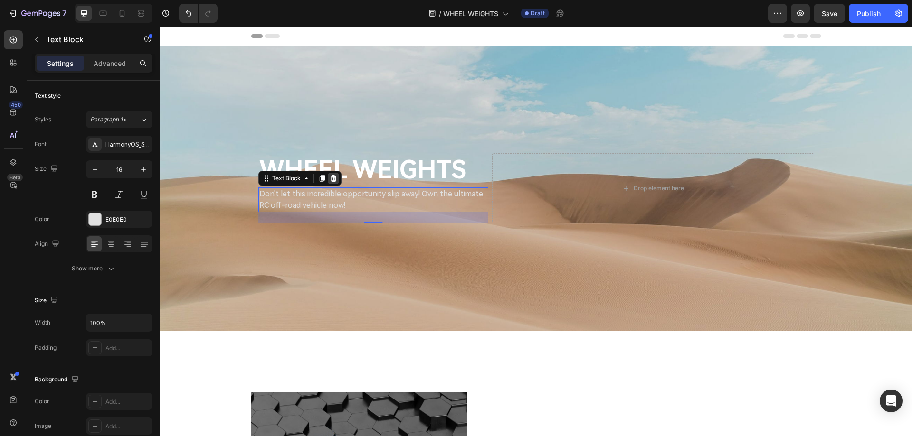
click at [330, 180] on icon at bounding box center [333, 178] width 6 height 7
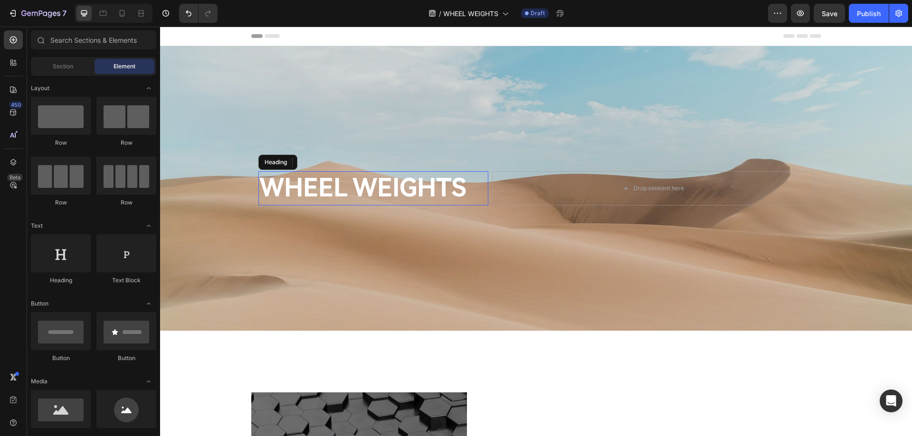
click at [430, 188] on h2 "WHEEL WEIGHTS" at bounding box center [373, 188] width 230 height 34
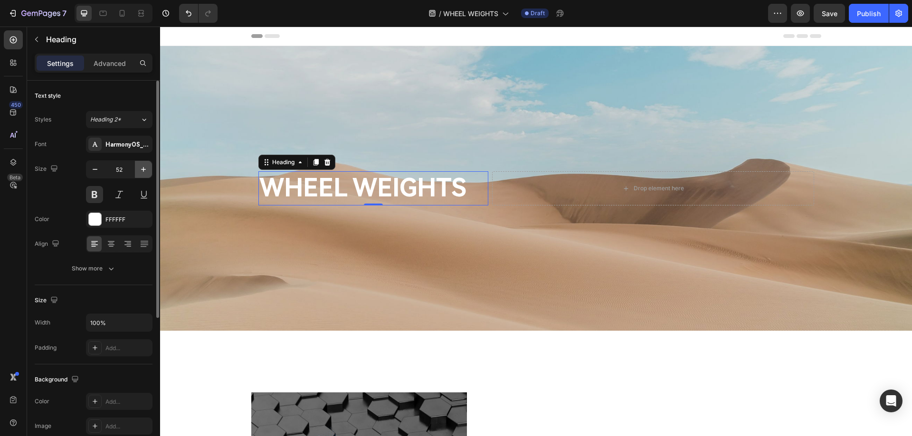
click at [139, 170] on icon "button" at bounding box center [143, 169] width 9 height 9
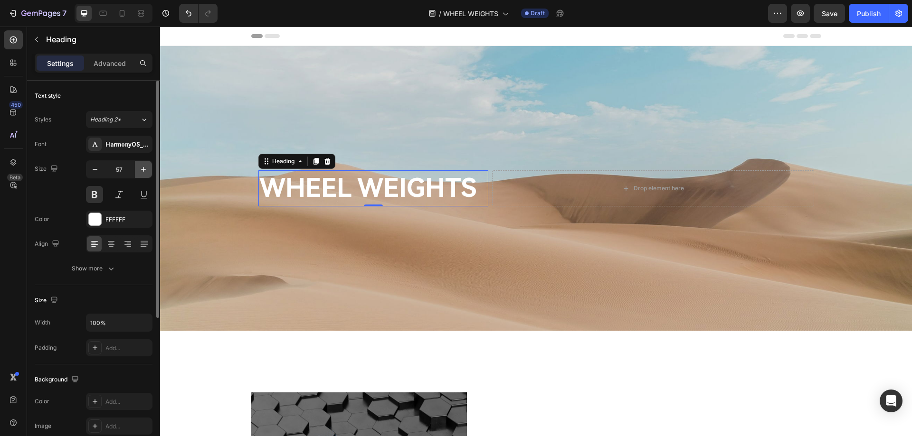
click at [139, 170] on icon "button" at bounding box center [143, 169] width 9 height 9
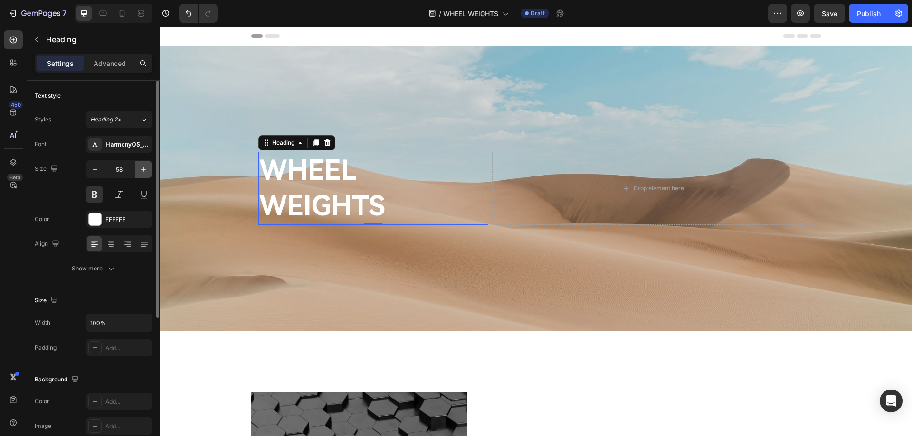
click at [139, 170] on icon "button" at bounding box center [143, 169] width 9 height 9
type input "62"
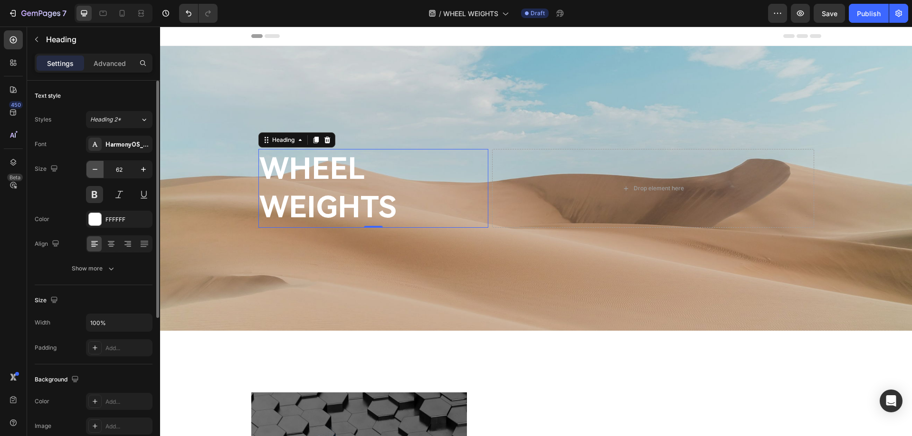
click at [96, 166] on icon "button" at bounding box center [94, 169] width 9 height 9
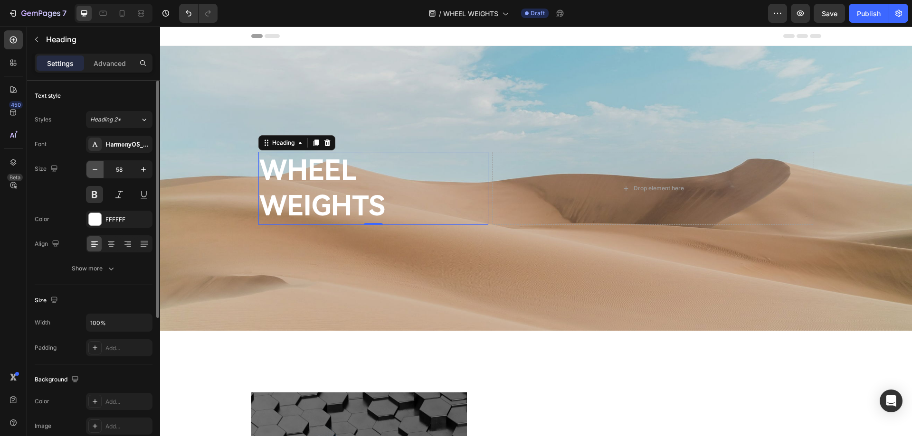
click at [96, 166] on icon "button" at bounding box center [94, 169] width 9 height 9
type input "57"
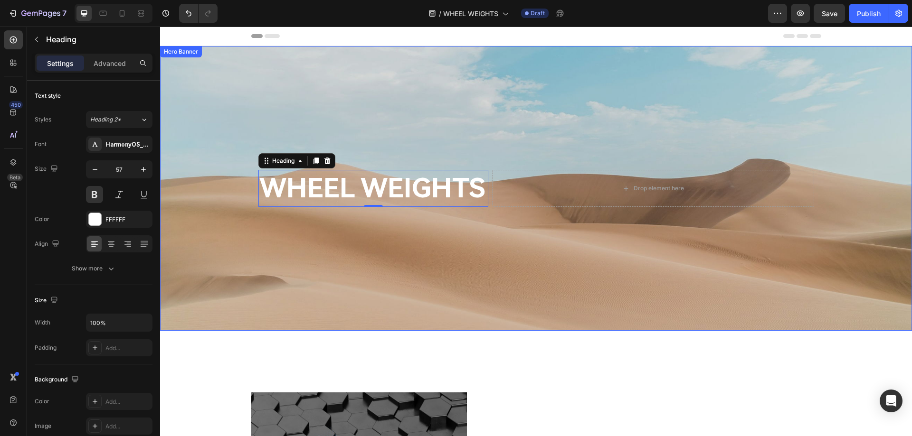
click at [348, 249] on div "Overlay" at bounding box center [536, 188] width 752 height 285
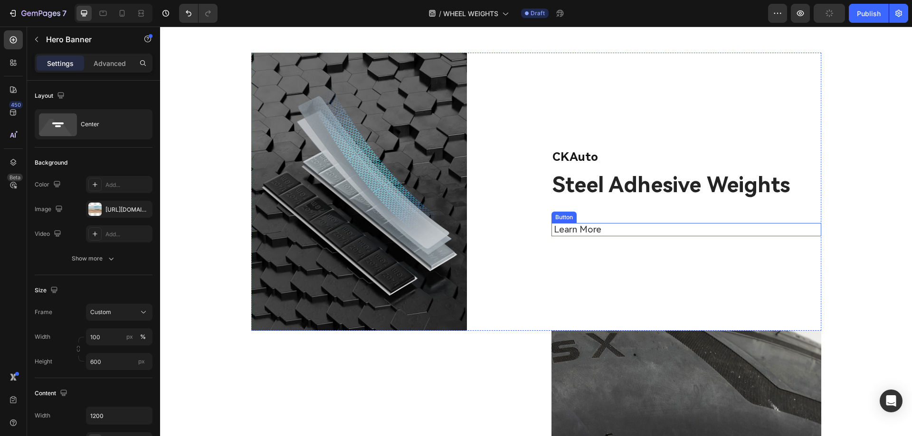
scroll to position [285, 0]
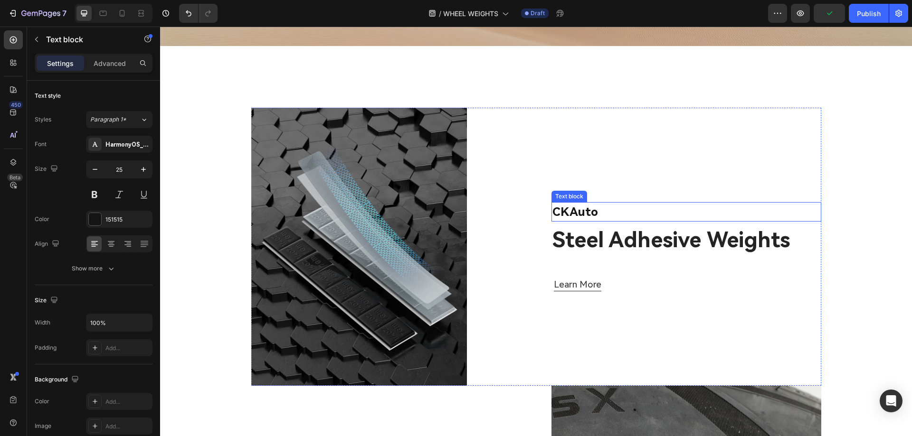
click at [557, 215] on p "CKAuto" at bounding box center [686, 212] width 268 height 18
click at [564, 213] on p "CKAuto" at bounding box center [686, 212] width 268 height 18
drag, startPoint x: 564, startPoint y: 213, endPoint x: 548, endPoint y: 214, distance: 15.7
click at [552, 214] on p "CKAuto" at bounding box center [686, 212] width 268 height 18
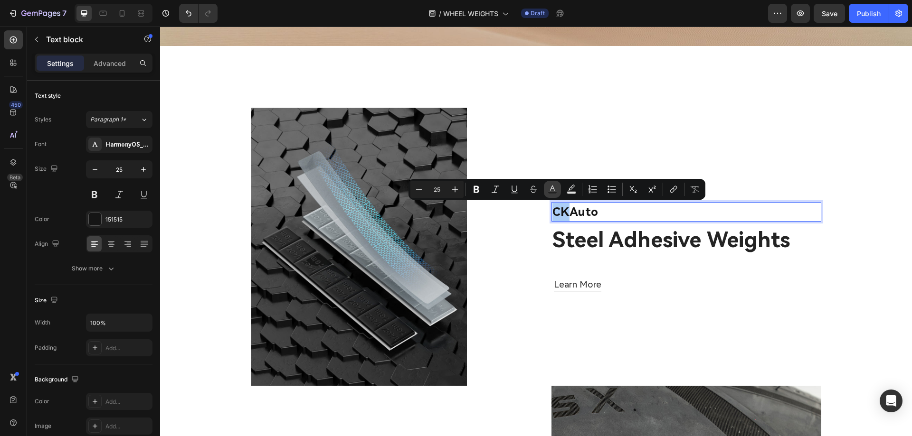
click at [549, 188] on icon "Editor contextual toolbar" at bounding box center [551, 189] width 9 height 9
type input "151515"
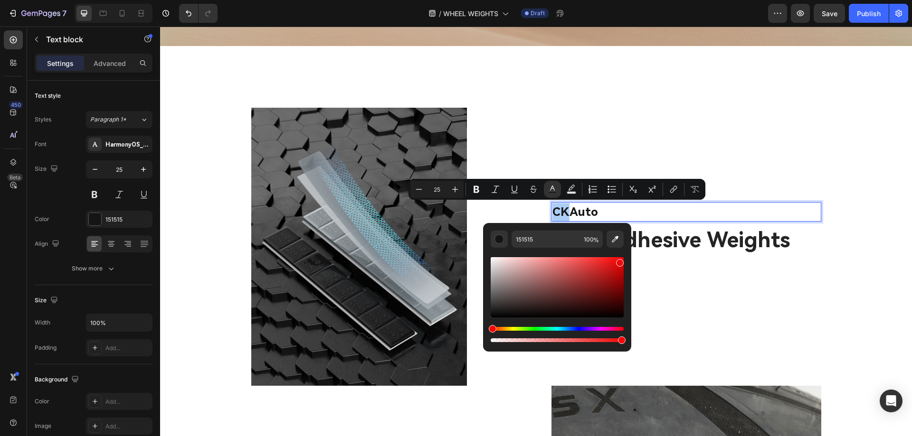
drag, startPoint x: 581, startPoint y: 269, endPoint x: 619, endPoint y: 261, distance: 38.8
click at [619, 261] on div "Editor contextual toolbar" at bounding box center [556, 287] width 133 height 60
type input "EF0909"
click at [692, 265] on div "CK Auto Text block 8 Steel Adhesive Weights Heading Learn More Button" at bounding box center [686, 247] width 270 height 278
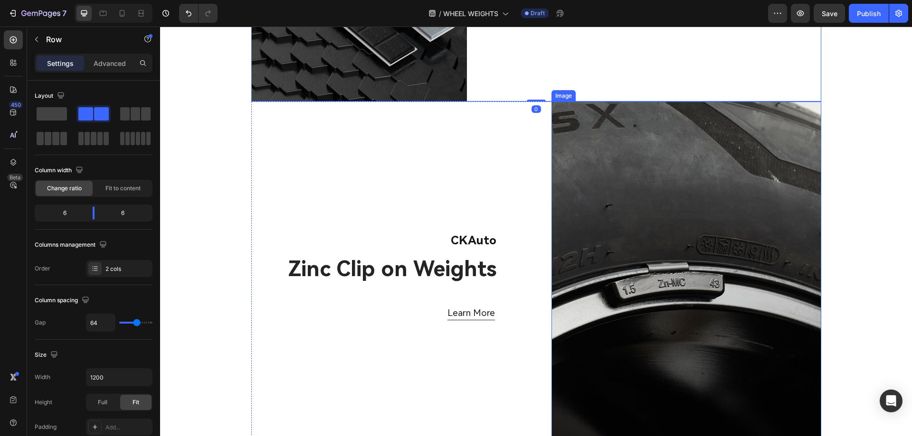
scroll to position [570, 0]
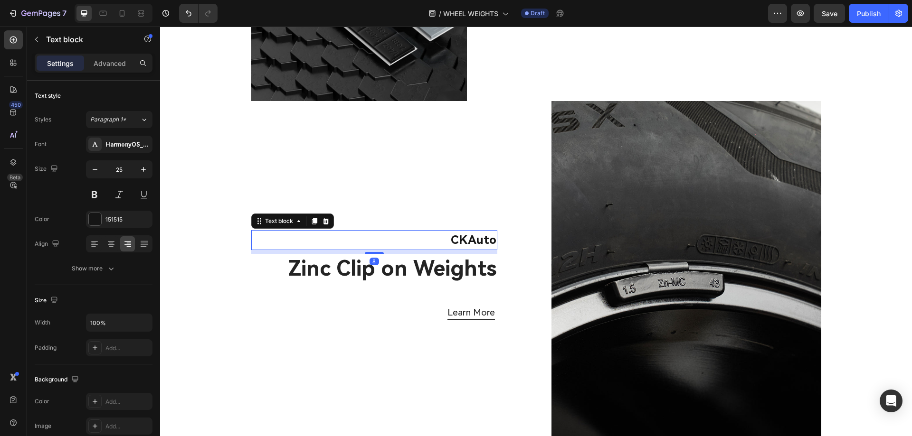
click at [449, 243] on p "CKAuto" at bounding box center [374, 240] width 244 height 18
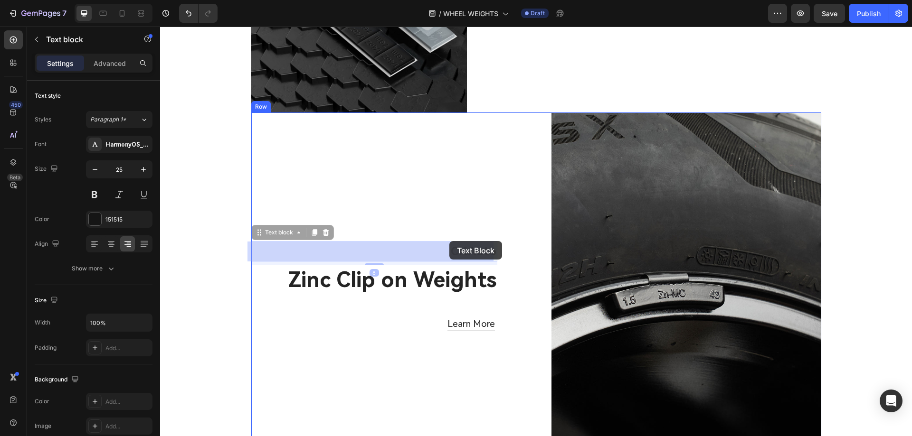
drag, startPoint x: 463, startPoint y: 240, endPoint x: 450, endPoint y: 241, distance: 13.3
click at [450, 241] on div "Header Image CK Auto Text block Steel Adhesive Weights Heading Learn More Butto…" at bounding box center [536, 190] width 752 height 1445
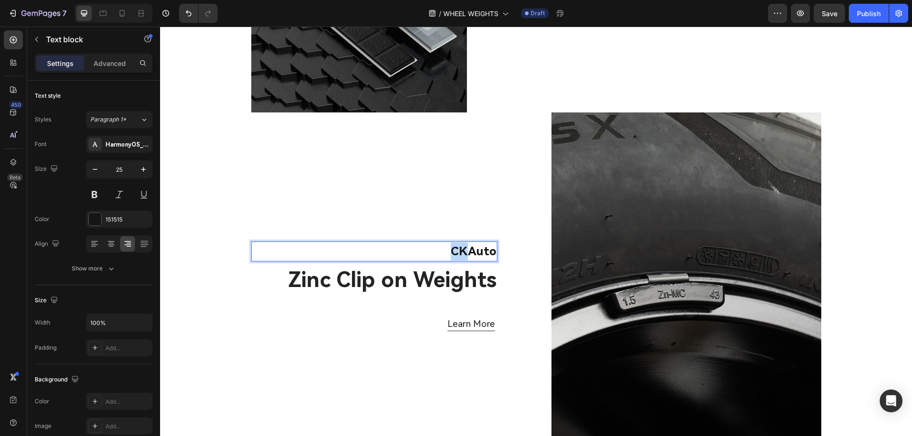
drag, startPoint x: 462, startPoint y: 250, endPoint x: 449, endPoint y: 250, distance: 13.3
click at [449, 250] on p "CKAuto" at bounding box center [374, 252] width 244 height 18
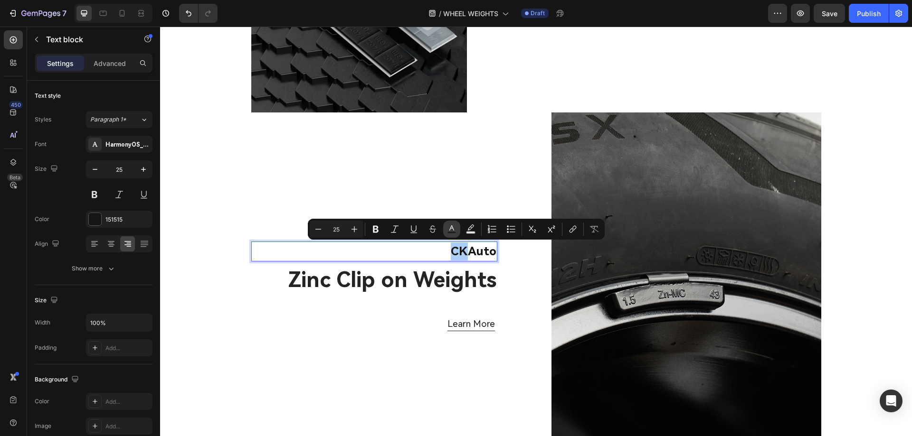
click at [452, 232] on rect "Editor contextual toolbar" at bounding box center [451, 233] width 9 height 2
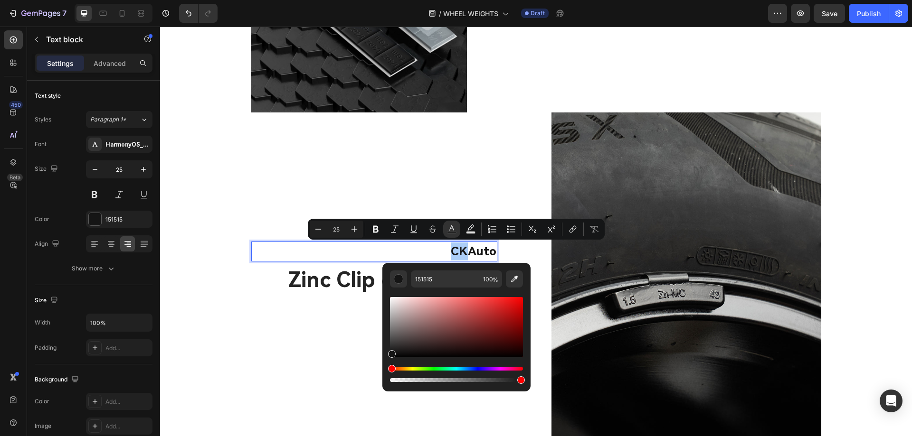
click at [516, 299] on div "Editor contextual toolbar" at bounding box center [456, 327] width 133 height 60
type input "F40E0E"
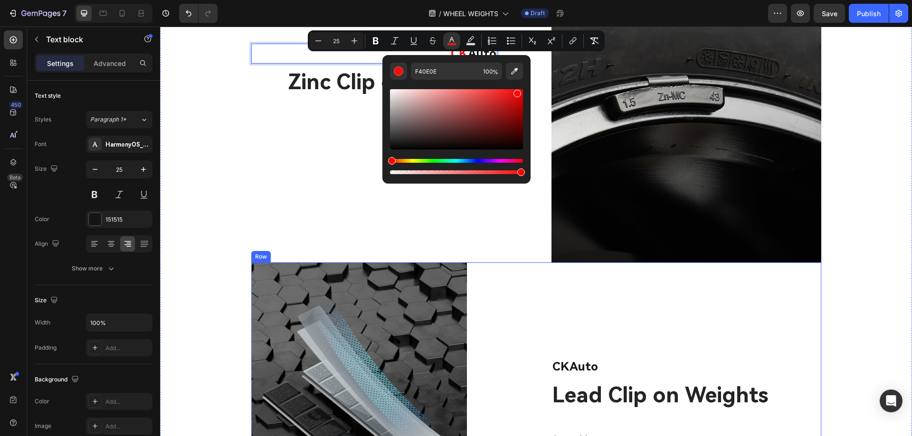
scroll to position [796, 0]
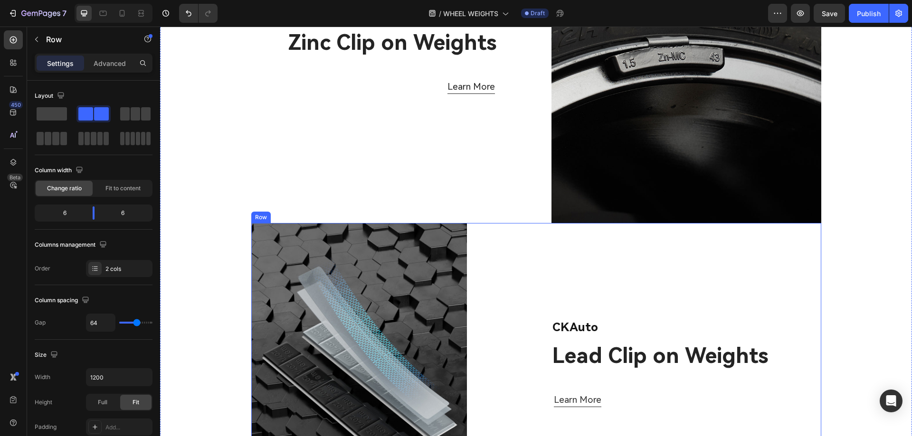
click at [551, 293] on div "CKAuto Text block Lead Clip on Weights Heading Learn More Button" at bounding box center [686, 362] width 270 height 278
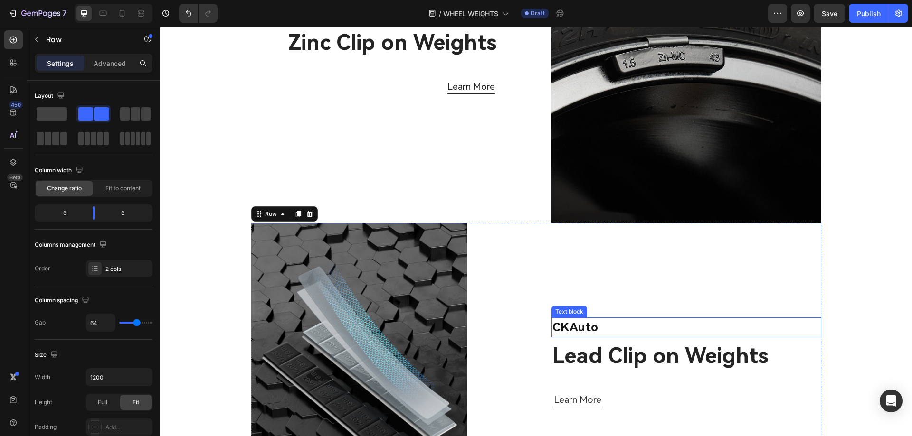
click at [562, 329] on p "CKAuto" at bounding box center [686, 328] width 268 height 18
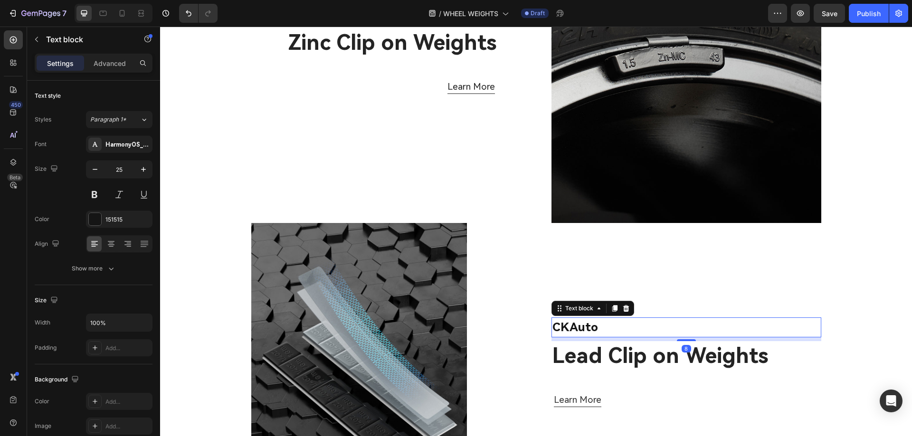
click at [564, 328] on p "CKAuto" at bounding box center [686, 328] width 268 height 18
drag, startPoint x: 564, startPoint y: 328, endPoint x: 548, endPoint y: 327, distance: 16.2
click at [551, 327] on div "CKAuto" at bounding box center [686, 328] width 270 height 20
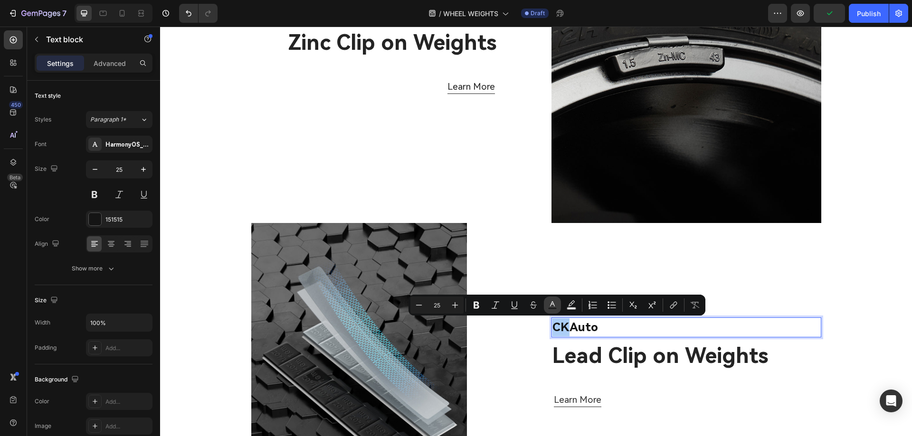
click at [551, 309] on rect "Editor contextual toolbar" at bounding box center [552, 309] width 9 height 2
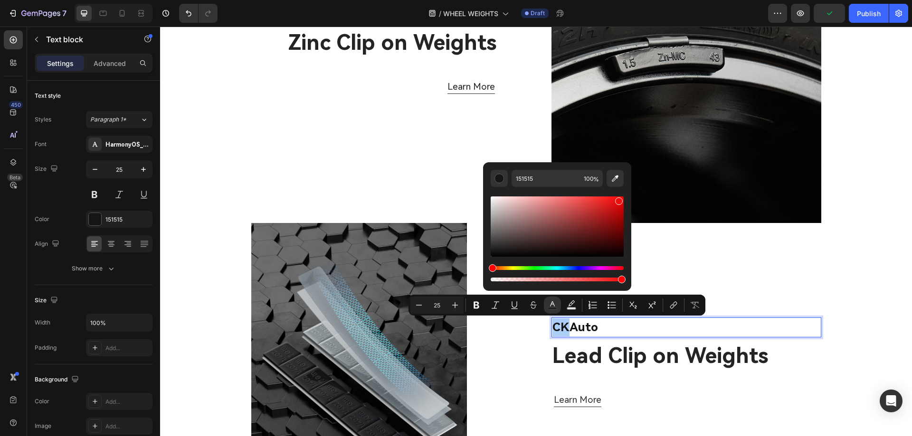
drag, startPoint x: 613, startPoint y: 204, endPoint x: 618, endPoint y: 199, distance: 7.1
click at [618, 199] on div "Editor contextual toolbar" at bounding box center [556, 227] width 133 height 60
type input "F40909"
click at [721, 261] on div "CK Auto Text block 8 Lead Clip on Weights Heading Learn More Button" at bounding box center [686, 362] width 270 height 278
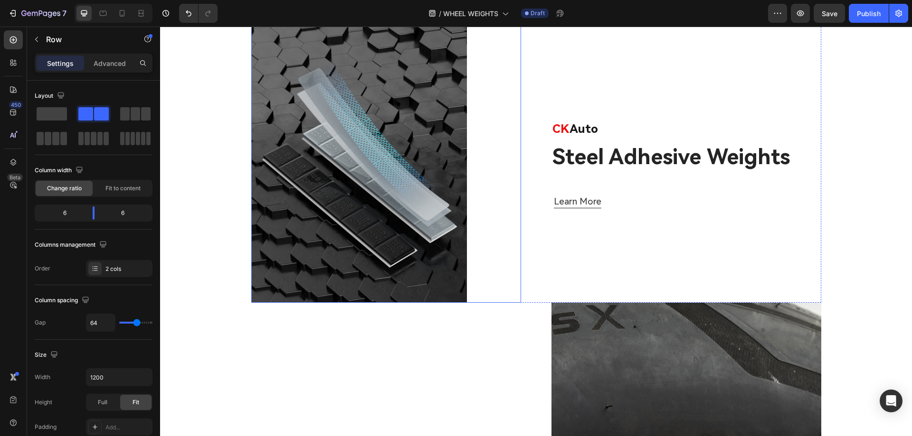
scroll to position [368, 0]
click at [318, 188] on img at bounding box center [359, 163] width 216 height 278
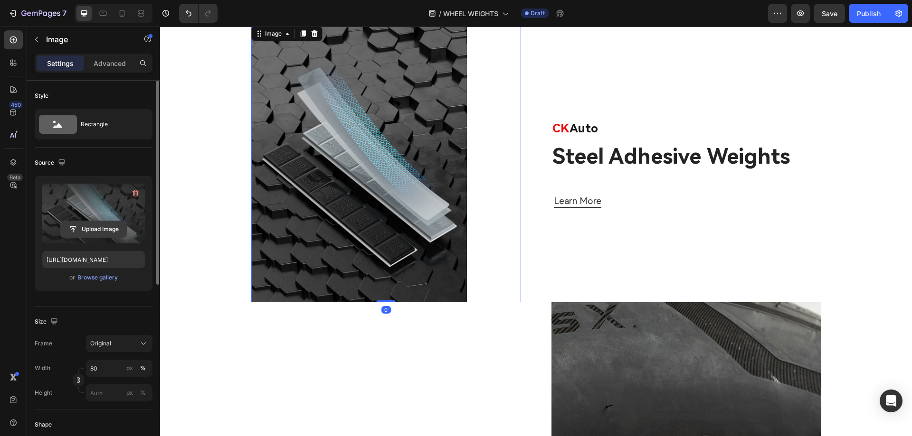
click at [96, 233] on input "file" at bounding box center [94, 229] width 66 height 16
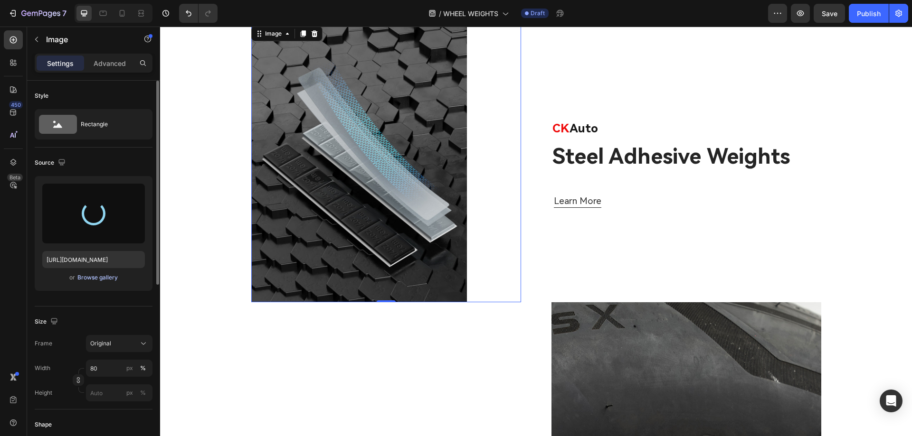
click at [103, 278] on div "Browse gallery" at bounding box center [97, 277] width 40 height 9
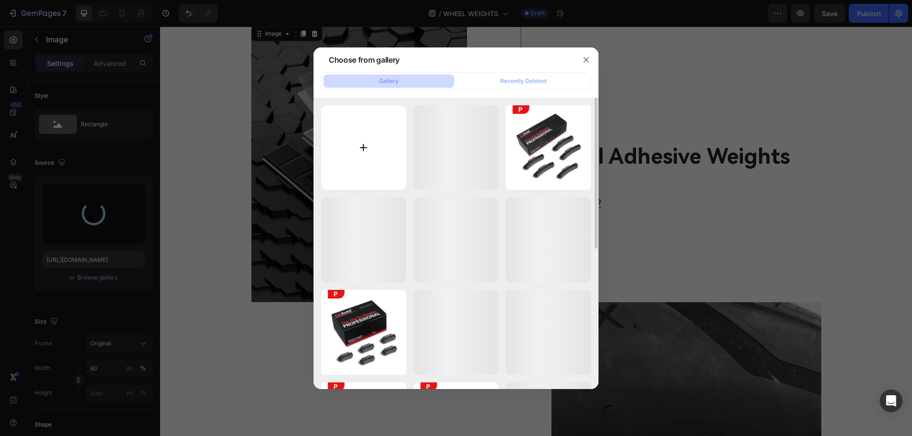
click at [367, 148] on input "file" at bounding box center [363, 147] width 85 height 85
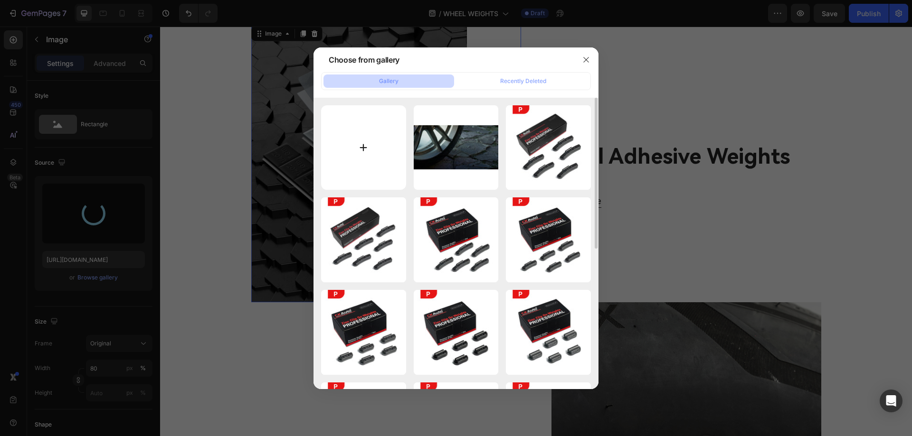
type input "C:\fakepath\333.jpg"
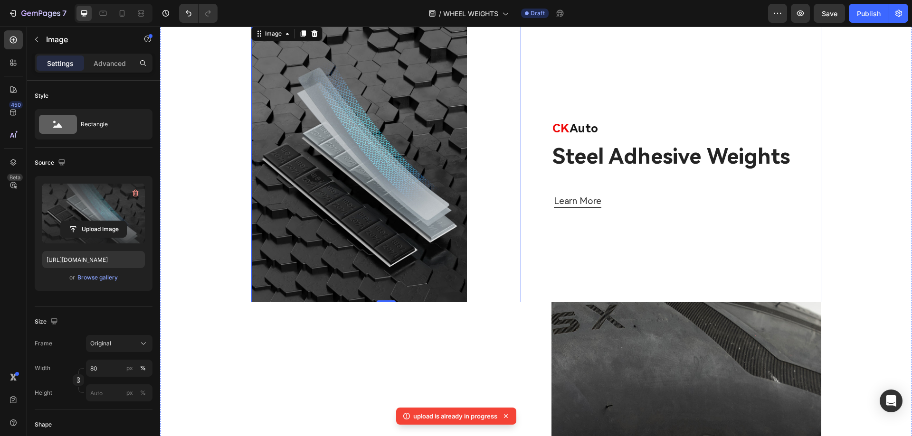
type input "https://cdn.shopify.com/s/files/1/0758/7882/6238/files/gempages_577401979572060…"
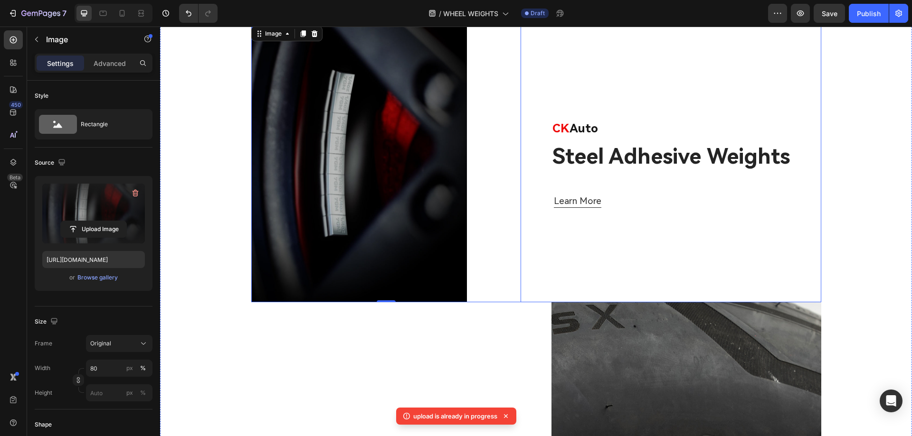
click at [682, 245] on div "CK Auto Text block Steel Adhesive Weights Heading Learn More Button" at bounding box center [686, 163] width 270 height 278
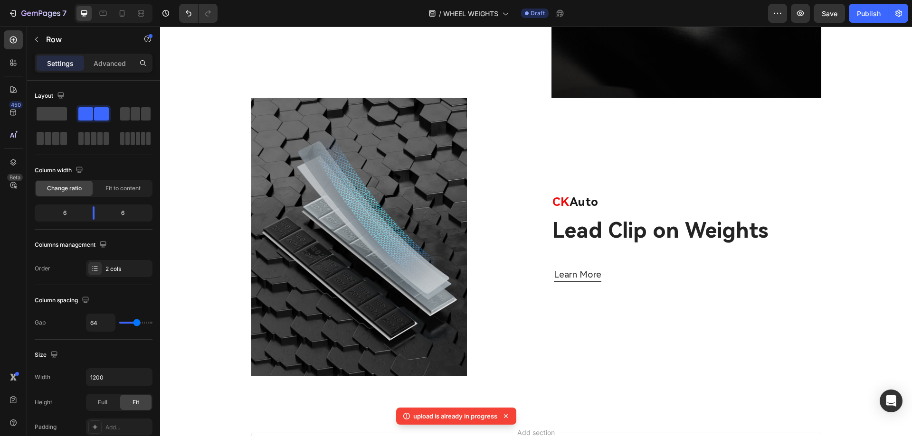
scroll to position [938, 0]
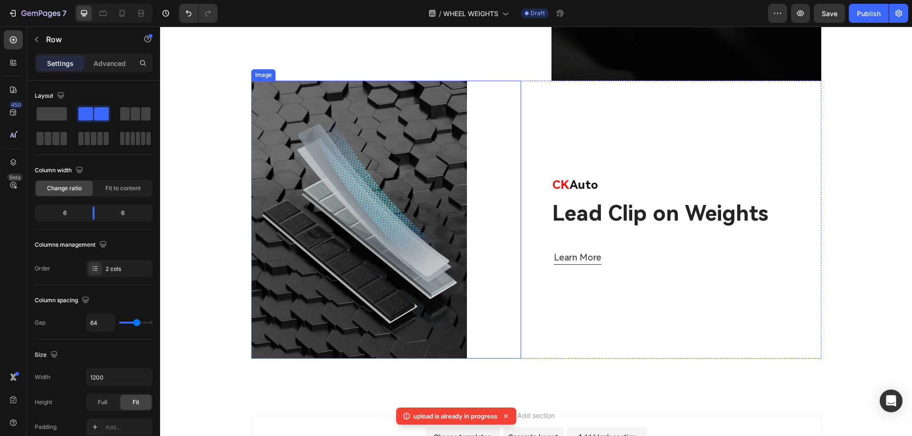
click at [380, 262] on img at bounding box center [359, 220] width 216 height 278
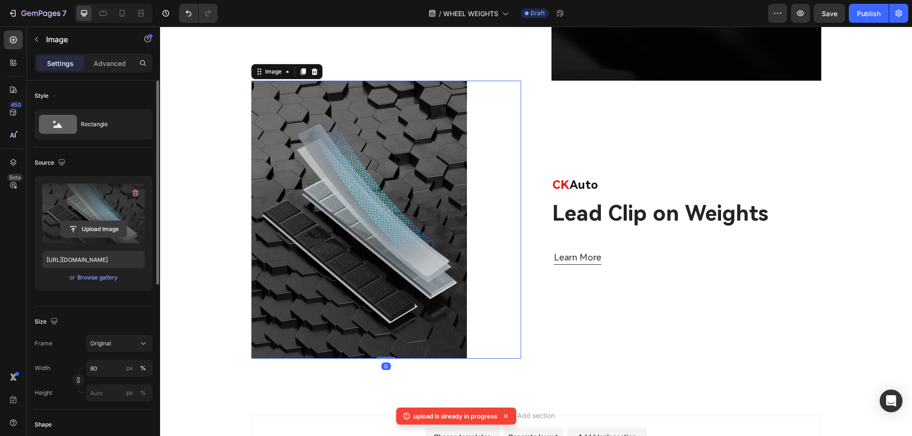
click at [93, 232] on input "file" at bounding box center [94, 229] width 66 height 16
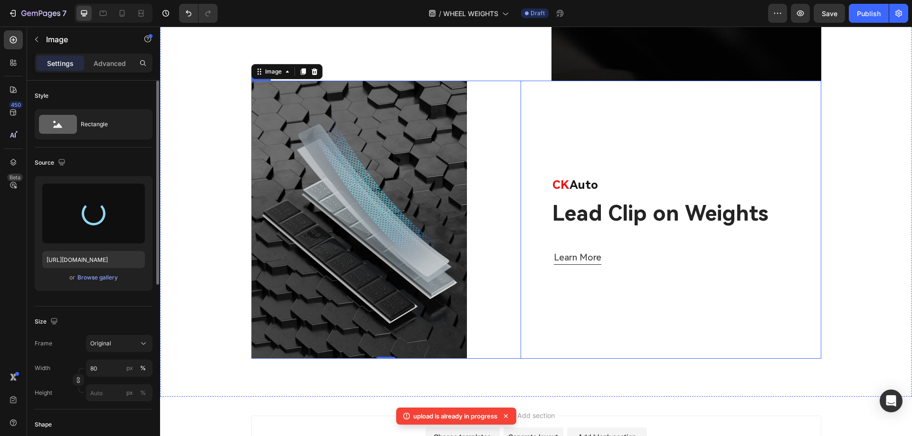
type input "https://cdn.shopify.com/s/files/1/0758/7882/6238/files/gempages_577401979572060…"
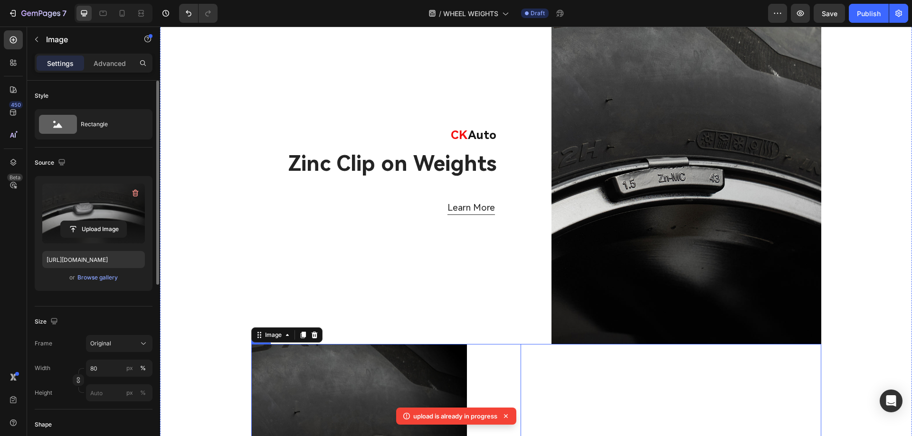
scroll to position [653, 0]
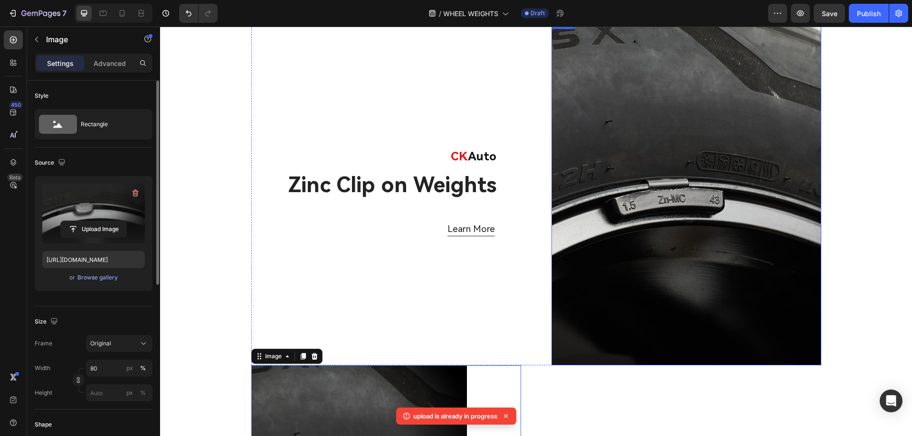
click at [651, 229] on img at bounding box center [686, 192] width 270 height 348
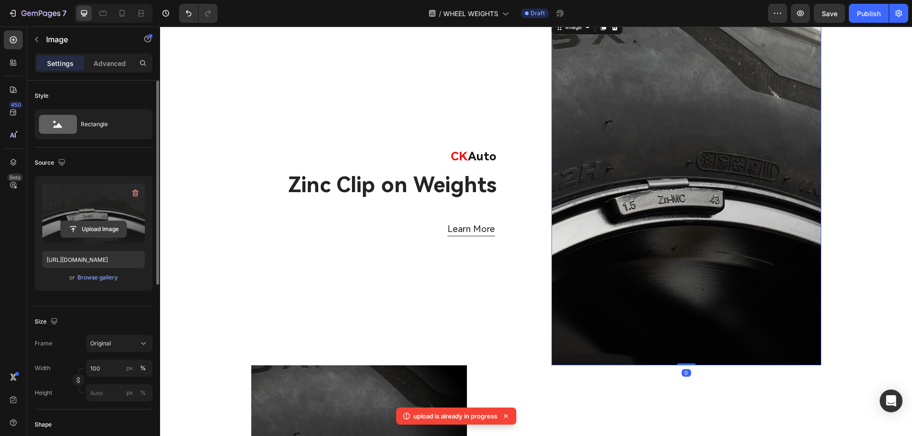
click at [96, 232] on input "file" at bounding box center [94, 229] width 66 height 16
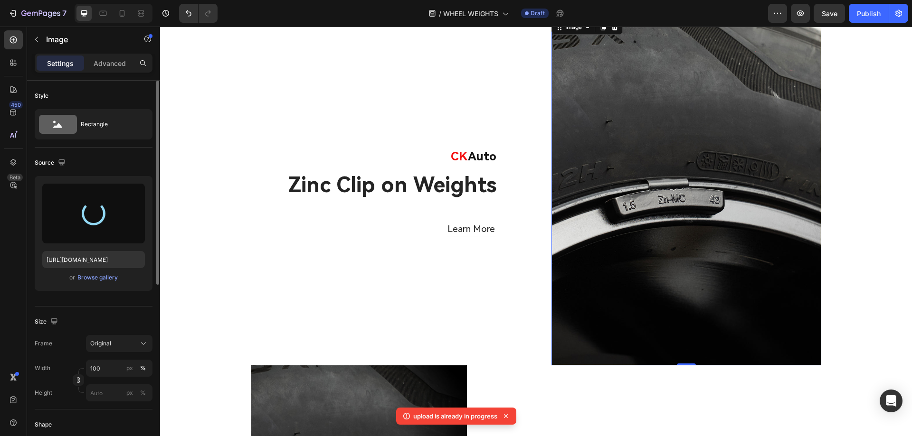
type input "https://cdn.shopify.com/s/files/1/0758/7882/6238/files/gempages_577401979572060…"
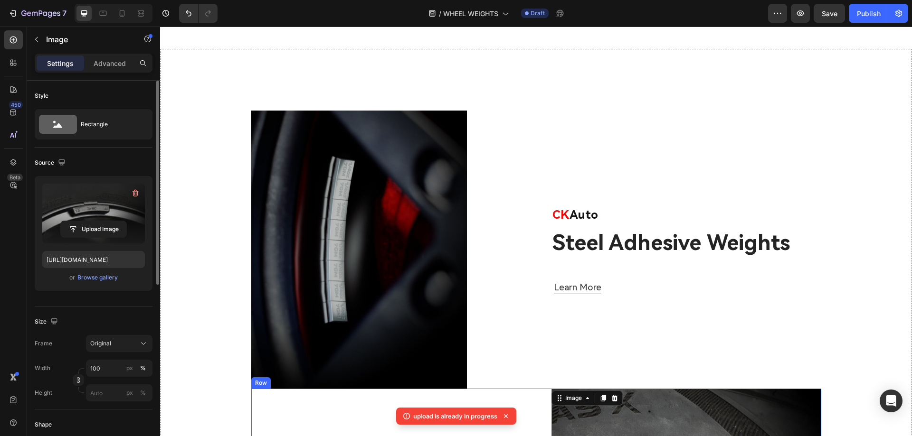
scroll to position [273, 0]
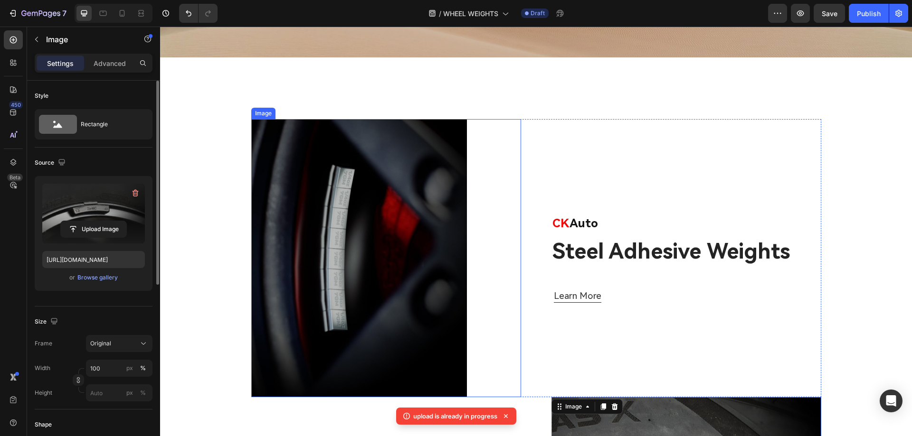
click at [392, 305] on img at bounding box center [359, 258] width 216 height 278
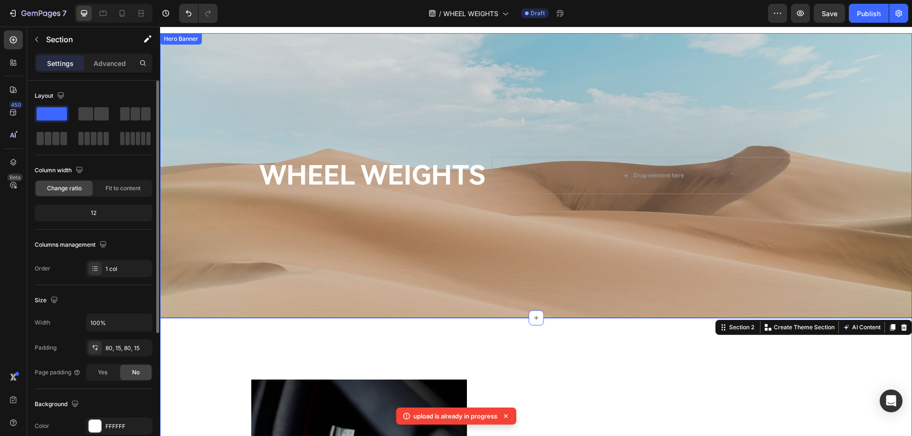
scroll to position [0, 0]
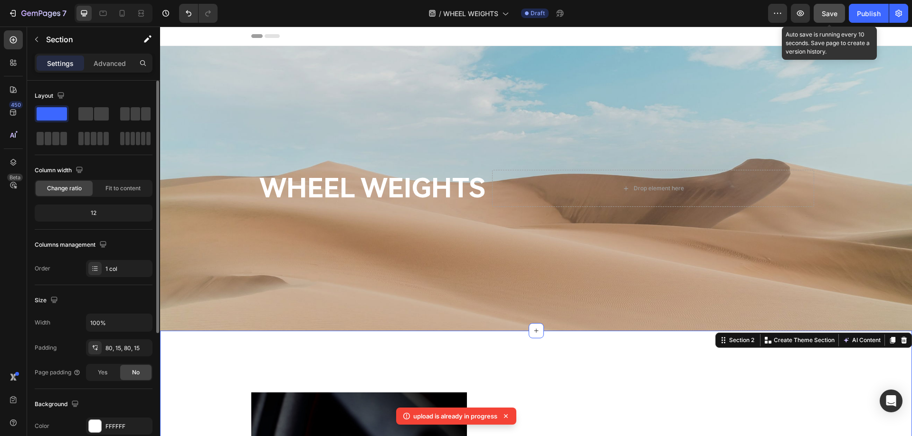
click at [826, 13] on span "Save" at bounding box center [829, 13] width 16 height 8
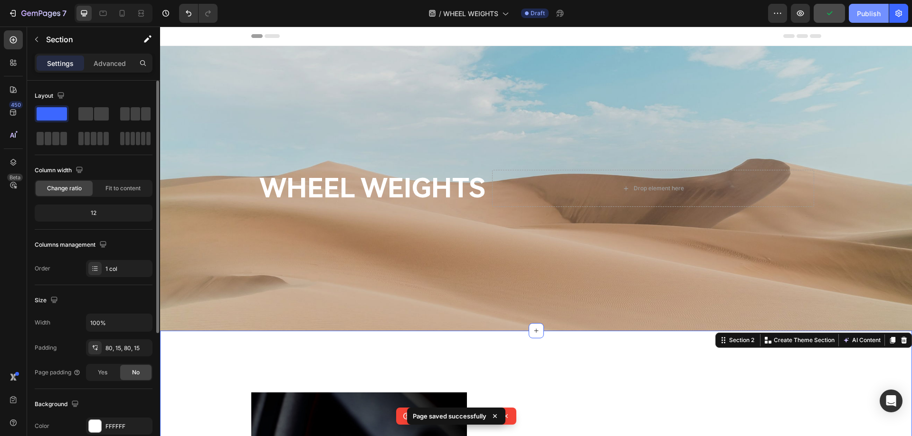
click at [863, 12] on div "Publish" at bounding box center [869, 14] width 24 height 10
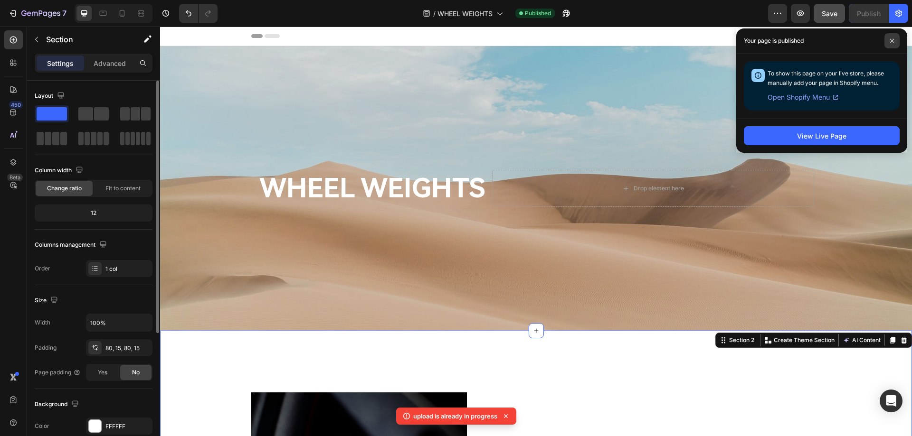
click at [892, 39] on icon at bounding box center [891, 40] width 5 height 5
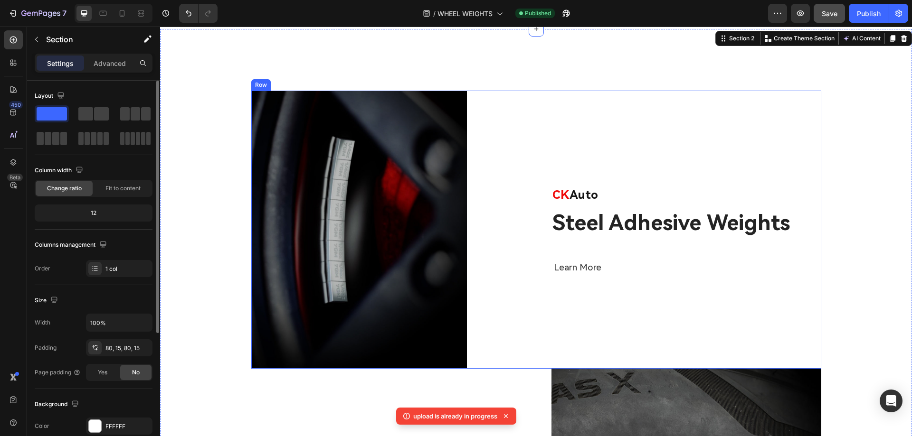
scroll to position [285, 0]
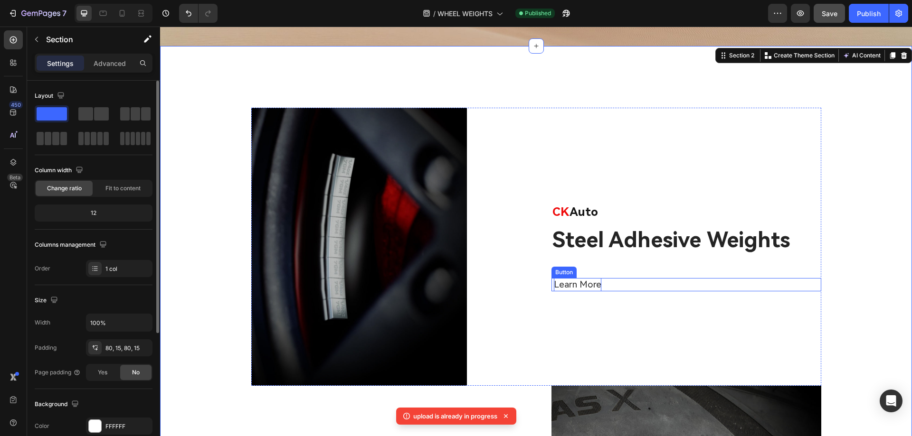
click at [571, 284] on p "Learn More" at bounding box center [577, 285] width 47 height 14
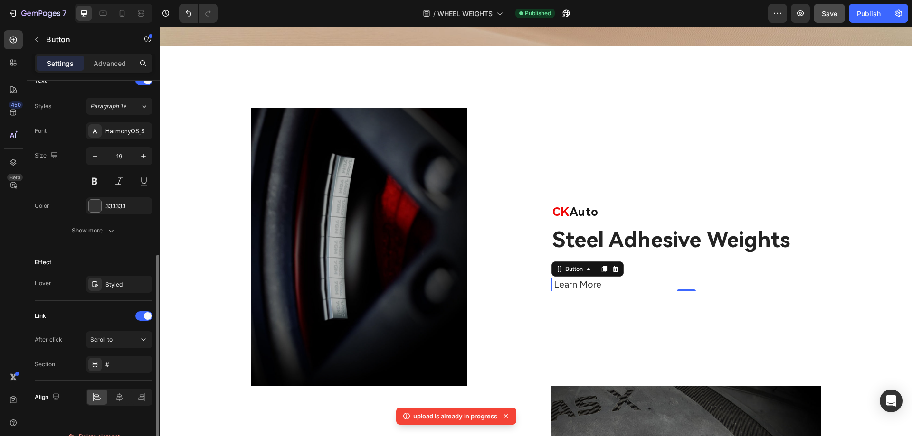
scroll to position [348, 0]
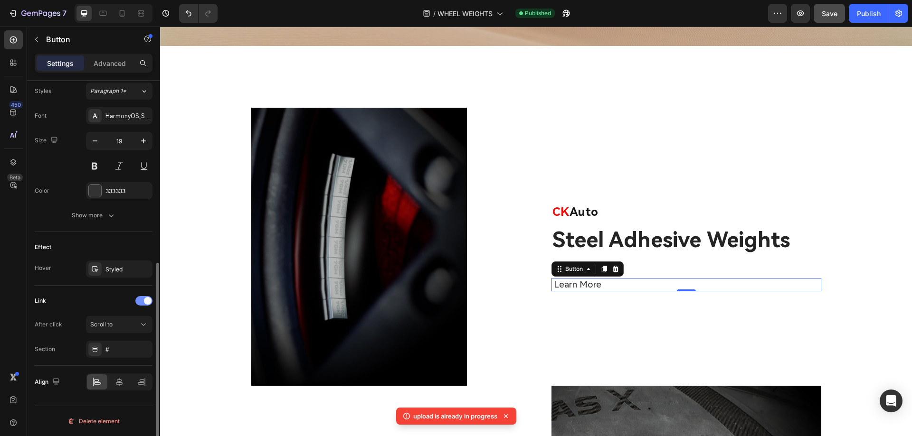
click at [141, 302] on div at bounding box center [143, 300] width 17 height 9
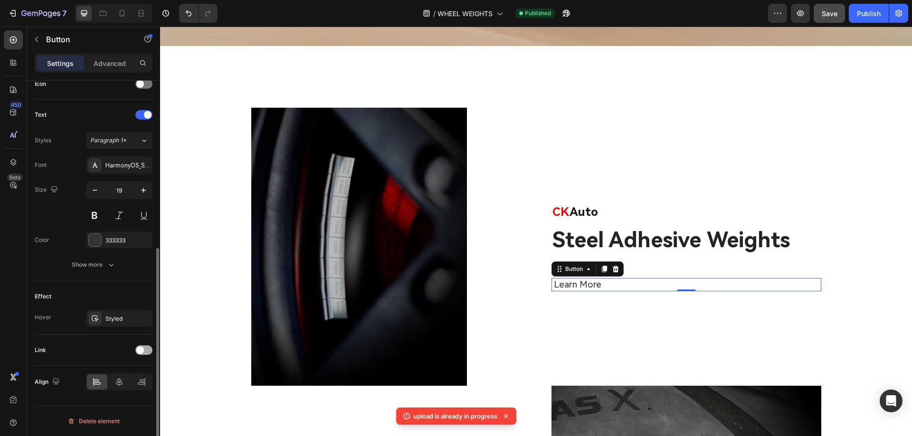
scroll to position [298, 0]
click at [140, 349] on span at bounding box center [140, 351] width 8 height 8
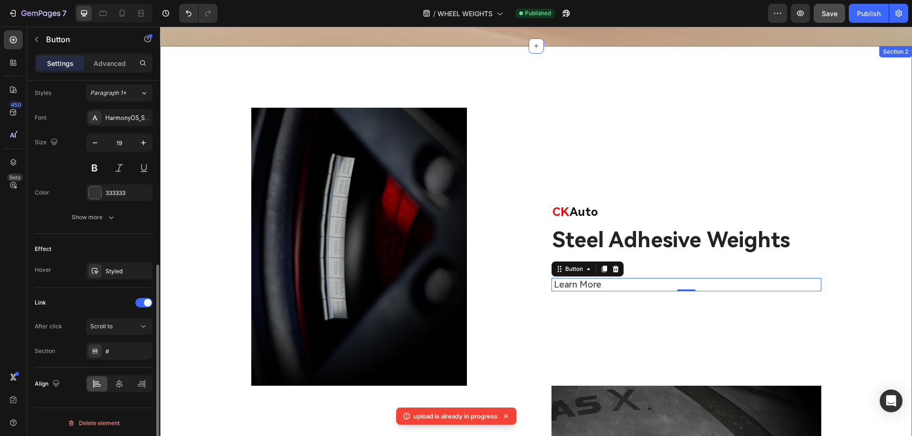
scroll to position [348, 0]
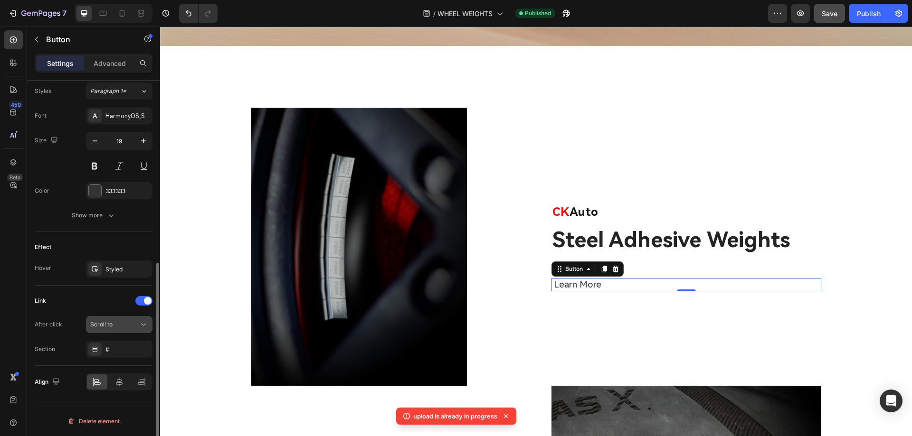
click at [144, 324] on icon at bounding box center [143, 324] width 9 height 9
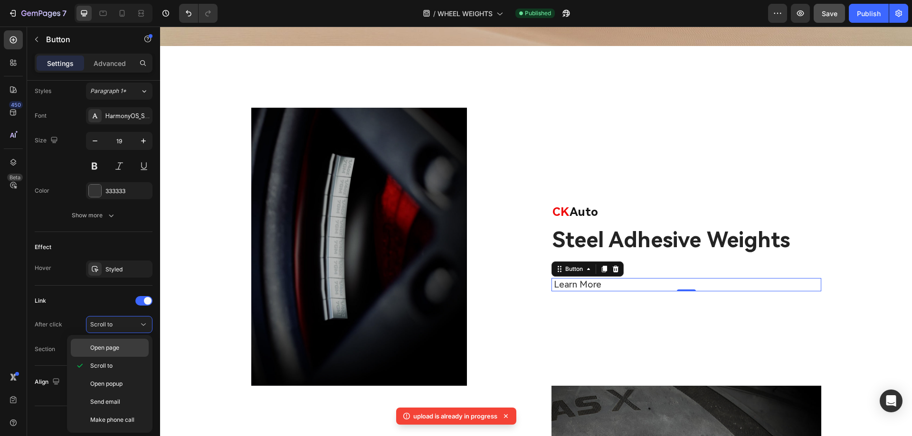
click at [122, 351] on p "Open page" at bounding box center [117, 348] width 54 height 9
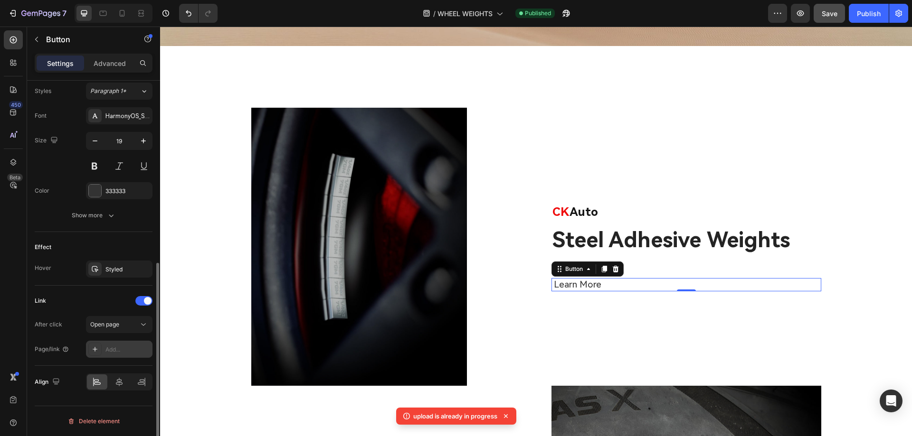
click at [137, 350] on div "Add..." at bounding box center [127, 350] width 45 height 9
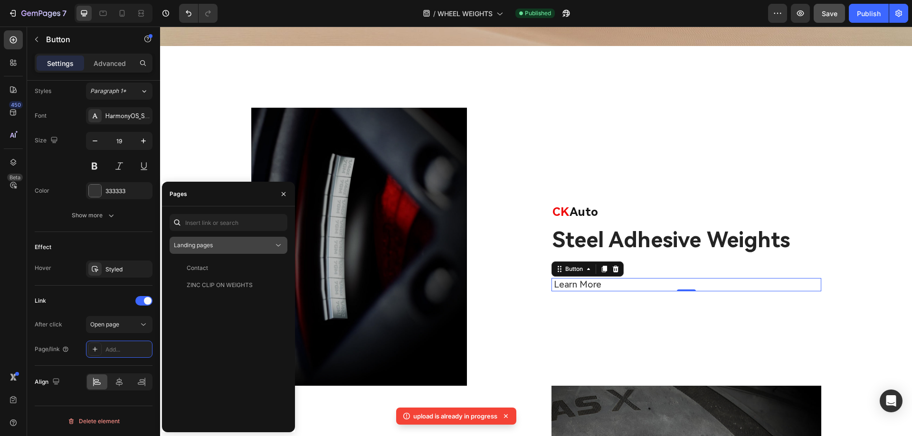
click at [271, 245] on div "Landing pages" at bounding box center [224, 245] width 100 height 9
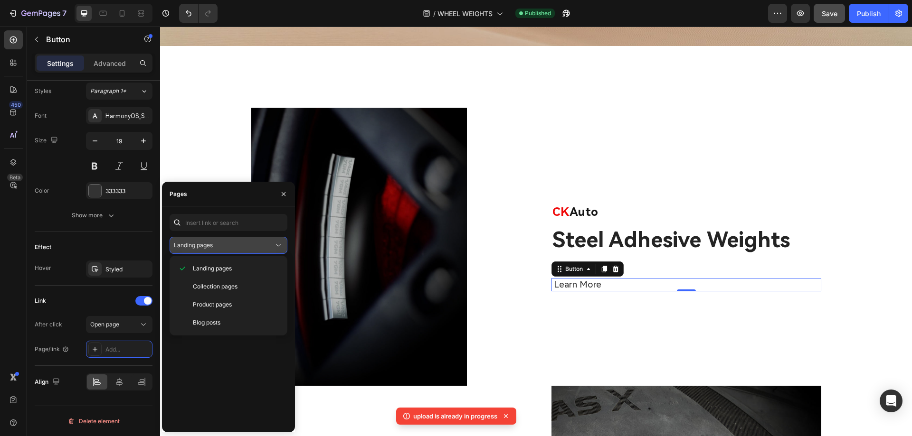
click at [275, 245] on icon at bounding box center [277, 245] width 9 height 9
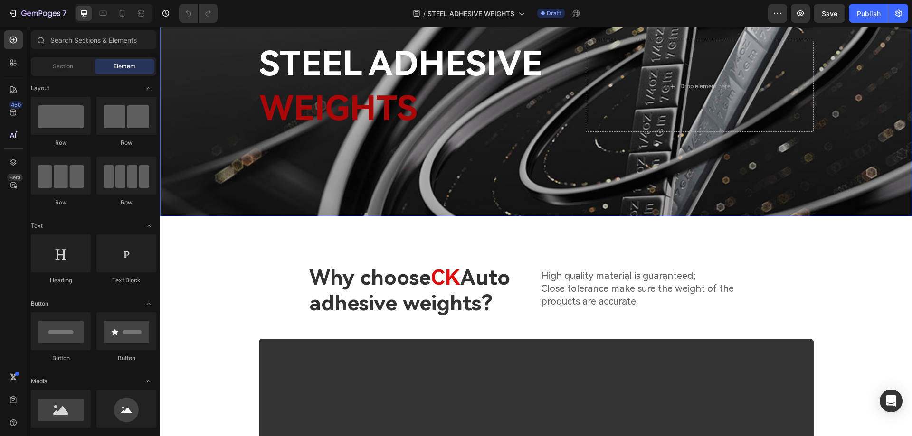
scroll to position [95, 0]
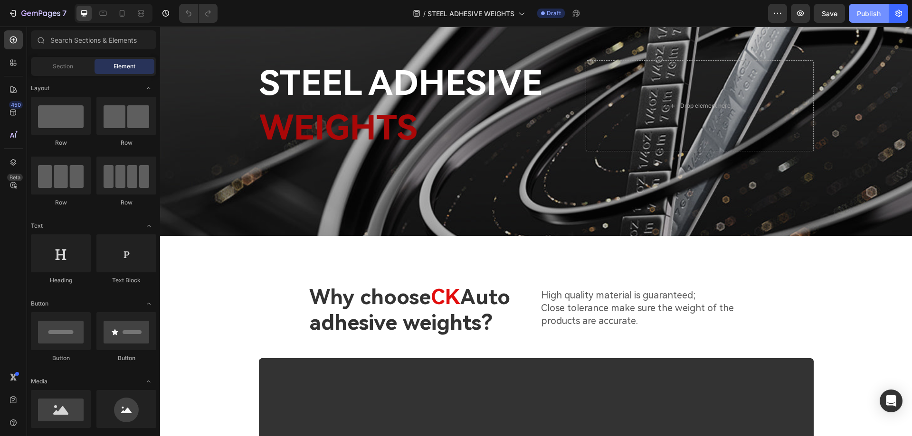
click at [863, 14] on div "Publish" at bounding box center [869, 14] width 24 height 10
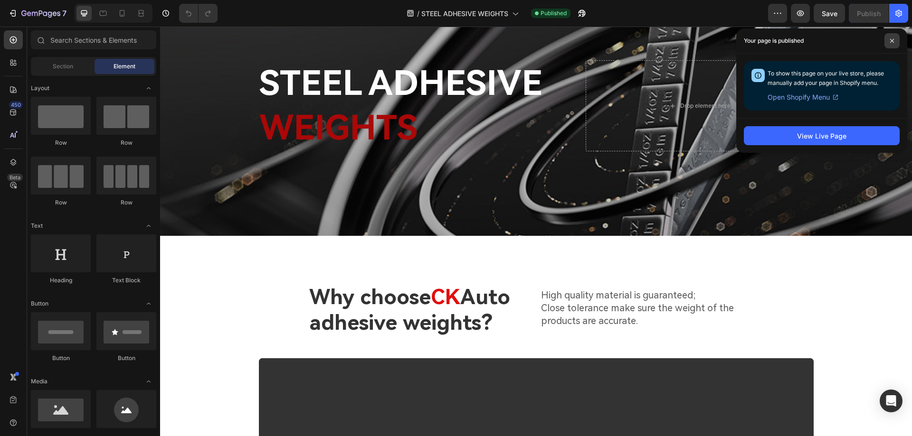
click at [890, 43] on span at bounding box center [891, 40] width 15 height 15
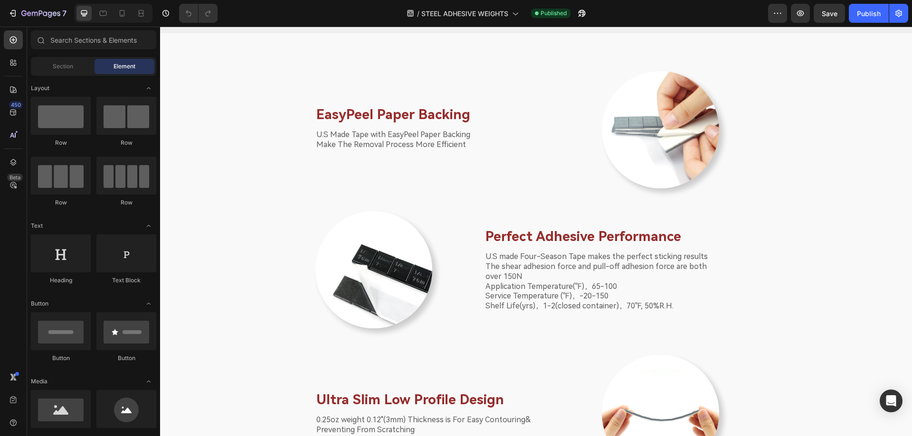
scroll to position [1187, 0]
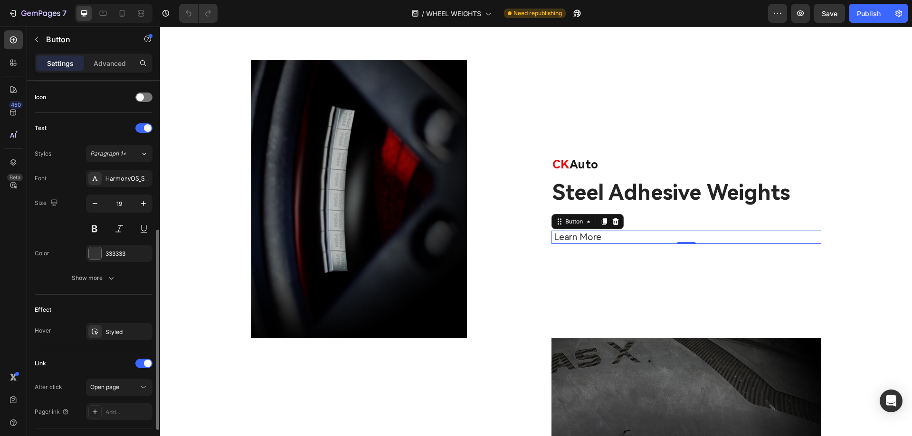
scroll to position [348, 0]
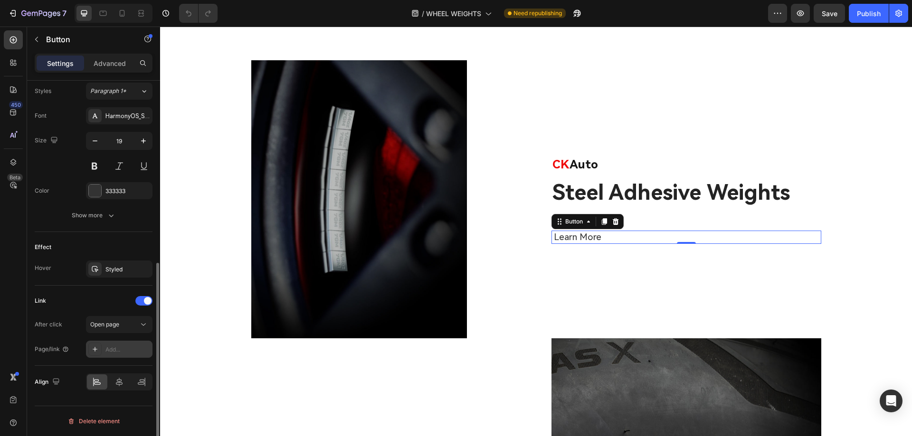
click at [117, 350] on div "Add..." at bounding box center [127, 350] width 45 height 9
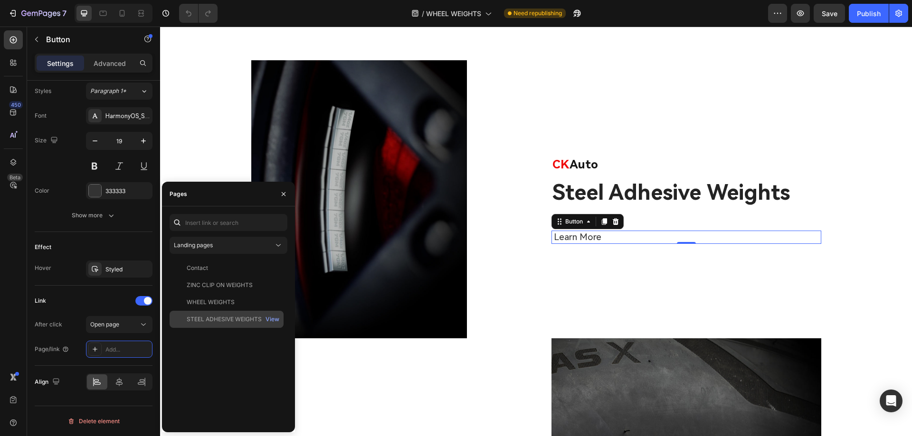
click at [220, 321] on div "STEEL ADHESIVE WEIGHTS" at bounding box center [224, 319] width 75 height 9
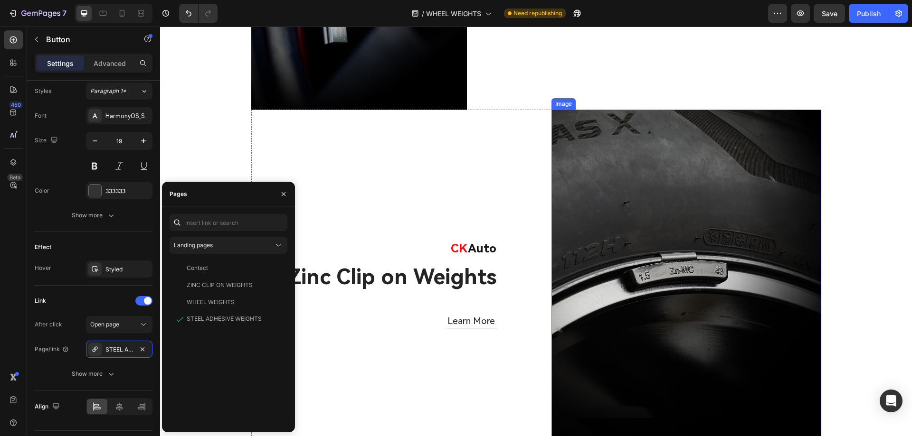
scroll to position [570, 0]
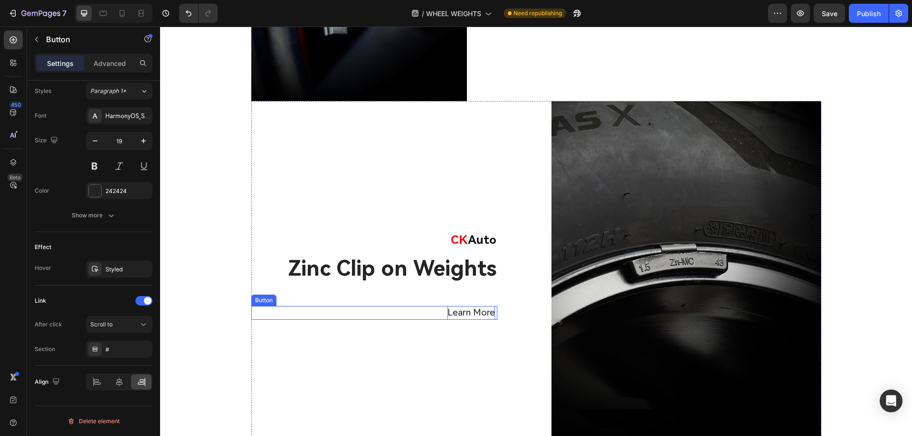
click at [470, 313] on p "Learn More" at bounding box center [470, 313] width 47 height 14
click at [138, 329] on div "Scroll to" at bounding box center [114, 324] width 48 height 9
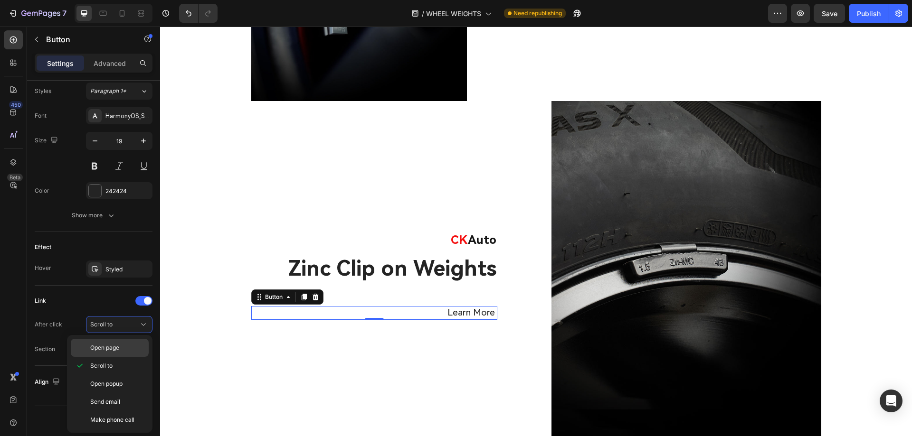
click at [117, 348] on span "Open page" at bounding box center [104, 348] width 29 height 9
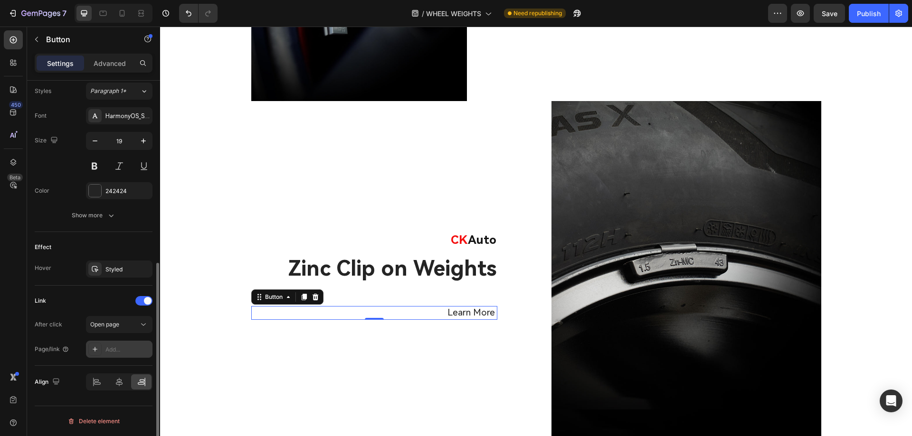
click at [117, 349] on div "Add..." at bounding box center [127, 350] width 45 height 9
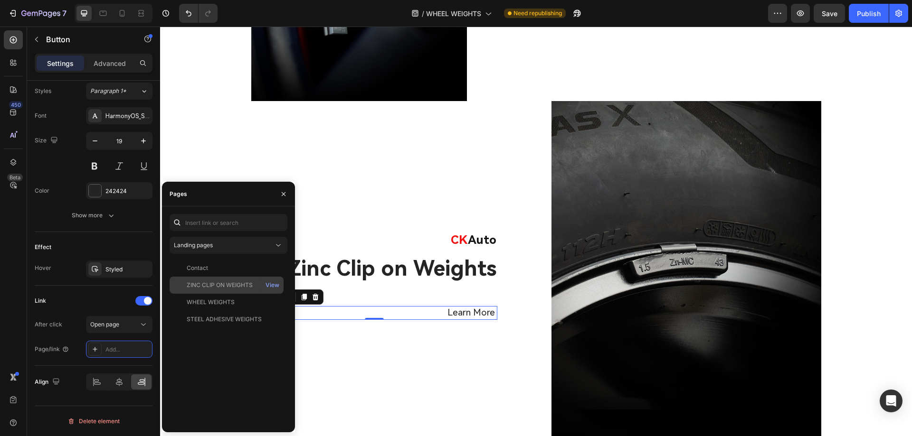
click at [240, 288] on div "ZINC CLIP ON WEIGHTS" at bounding box center [220, 285] width 66 height 9
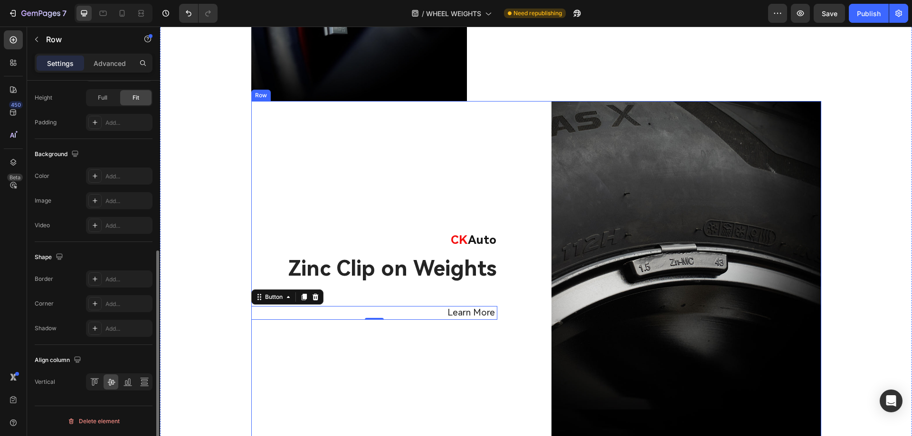
scroll to position [0, 0]
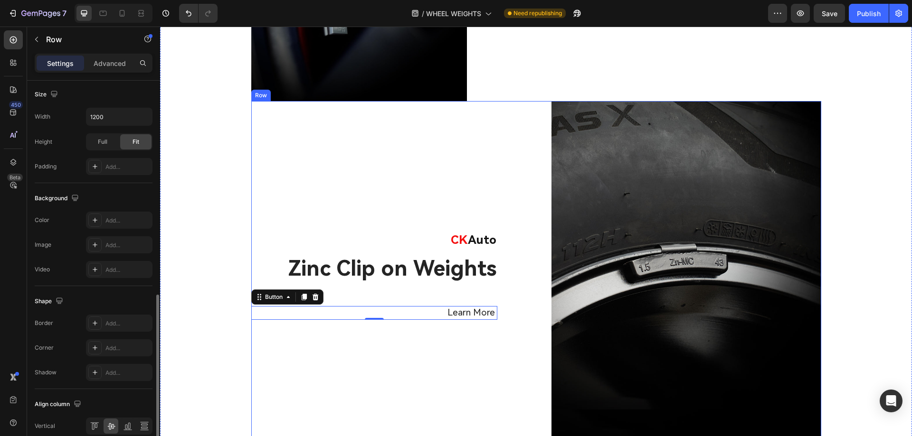
click at [430, 379] on div "CK Auto Text block Zinc Clip on Weights Heading Learn More Button 0" at bounding box center [386, 275] width 270 height 348
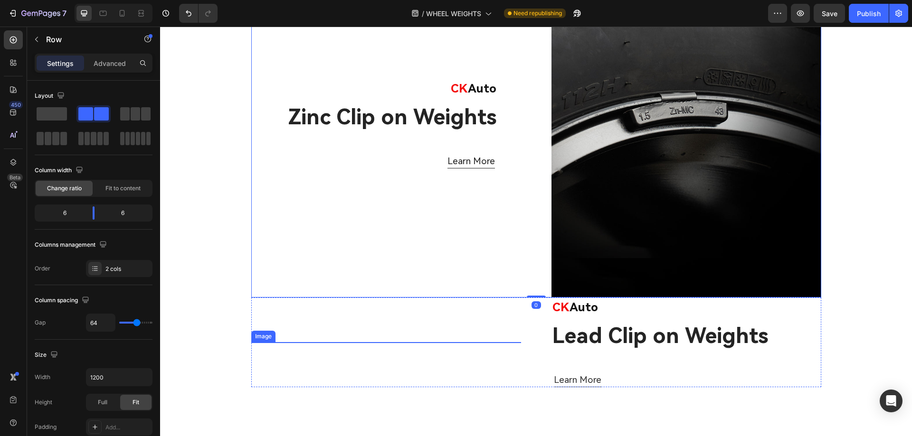
scroll to position [570, 0]
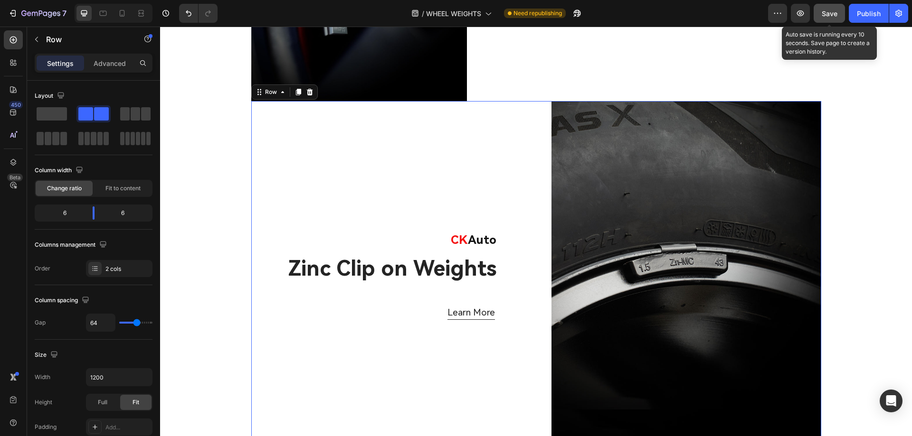
click at [830, 17] on span "Save" at bounding box center [829, 13] width 16 height 8
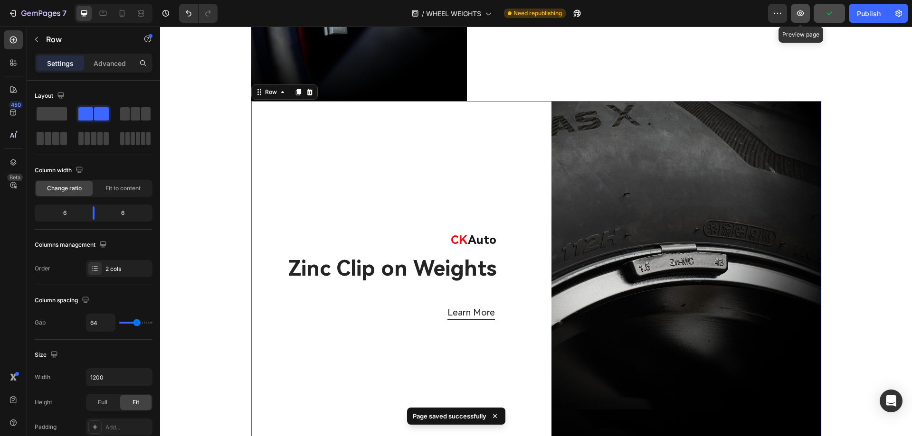
click at [800, 13] on icon "button" at bounding box center [799, 13] width 9 height 9
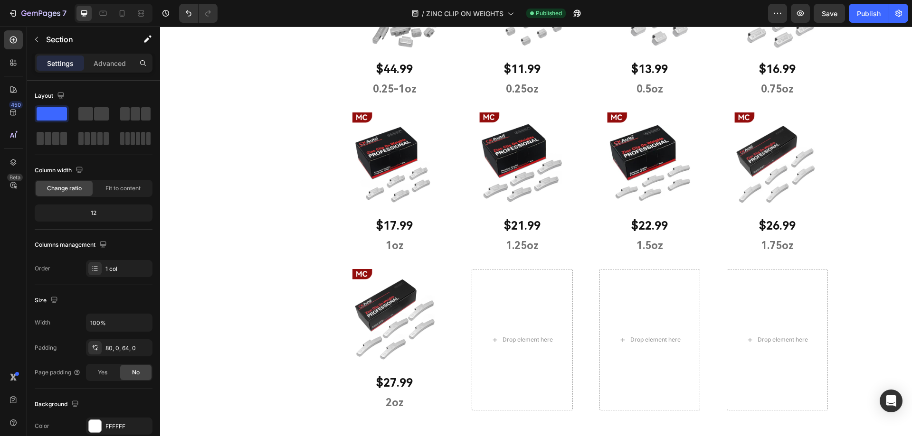
scroll to position [807, 0]
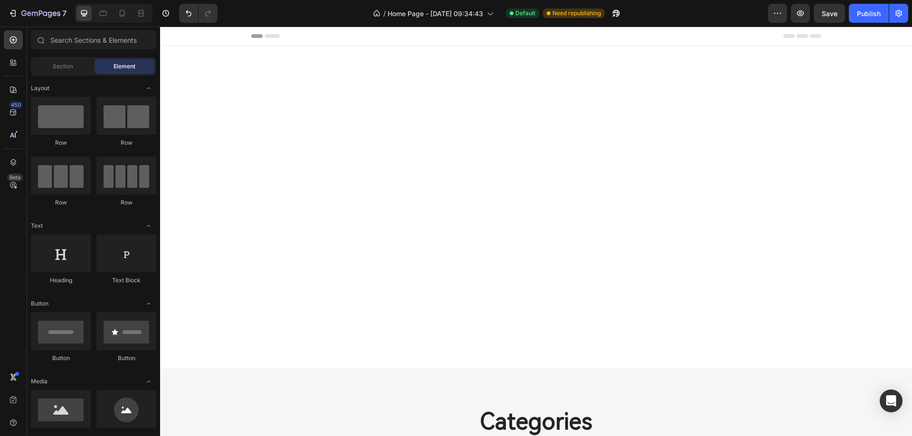
scroll to position [406, 0]
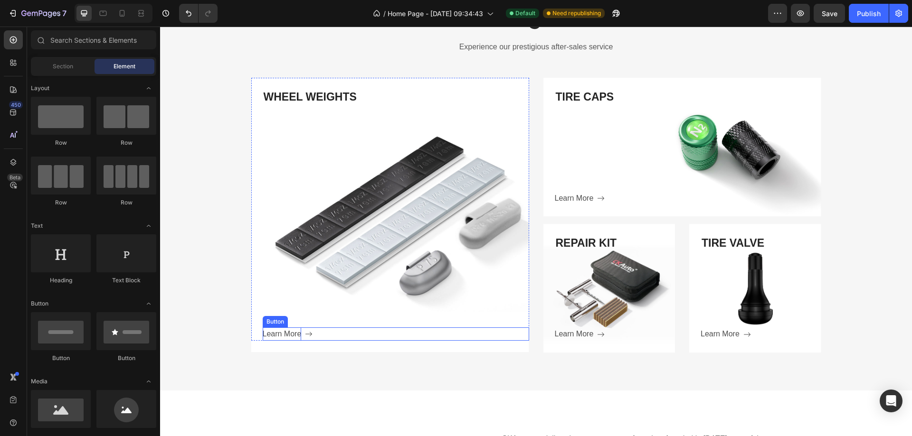
click at [290, 335] on p "Learn More" at bounding box center [282, 335] width 39 height 14
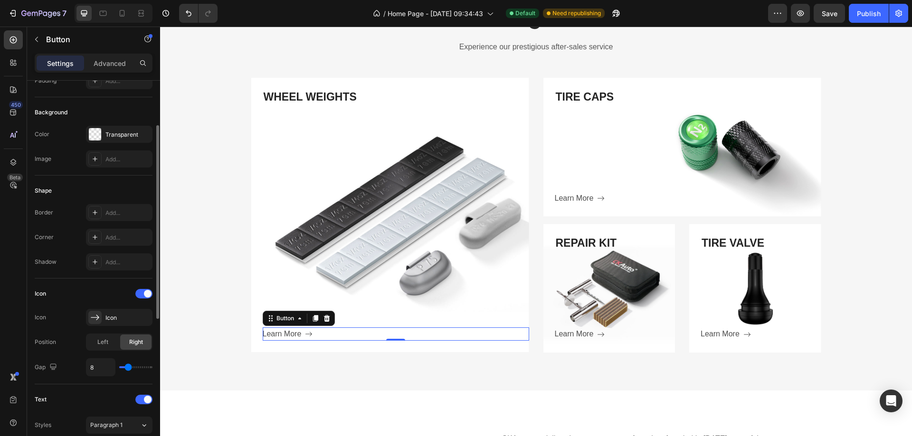
scroll to position [373, 0]
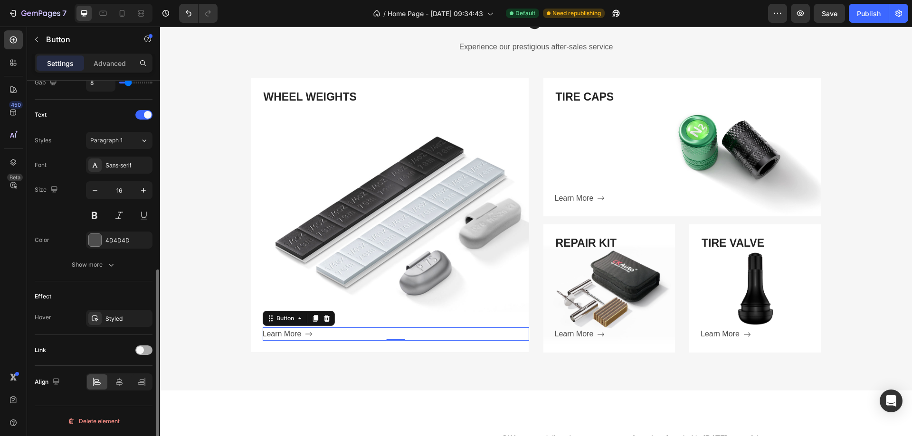
click at [146, 350] on div at bounding box center [143, 350] width 17 height 9
click at [100, 396] on div at bounding box center [94, 398] width 13 height 13
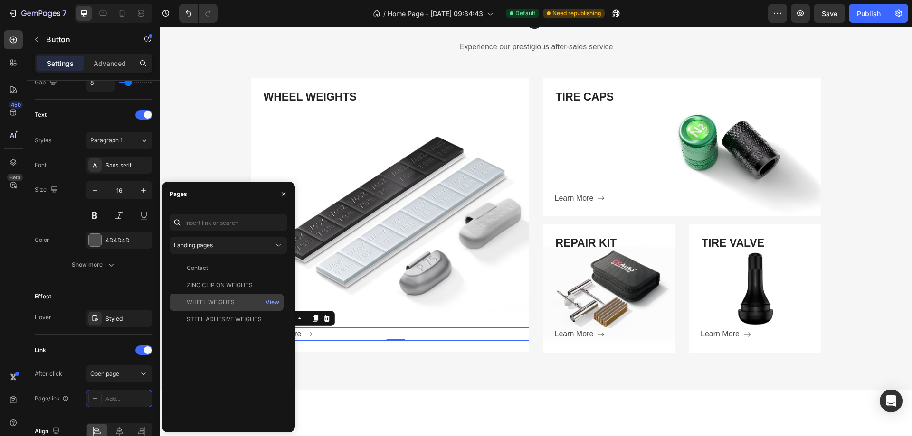
click at [219, 299] on div "WHEEL WEIGHTS" at bounding box center [211, 302] width 48 height 9
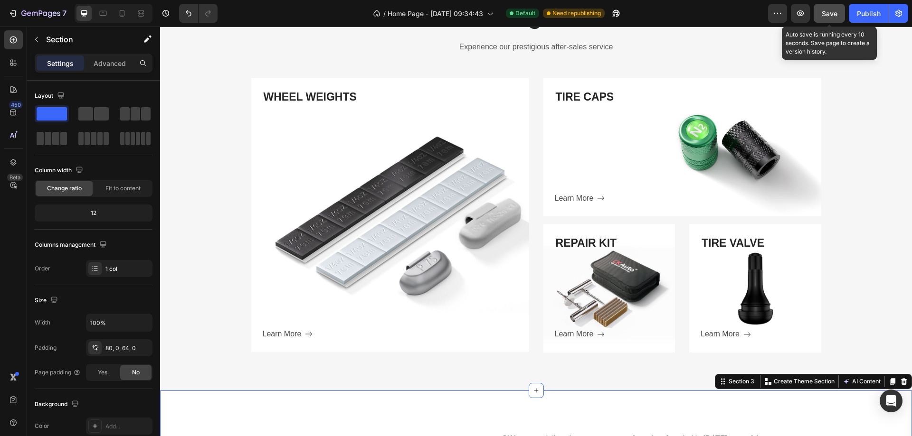
click at [834, 15] on span "Save" at bounding box center [829, 13] width 16 height 8
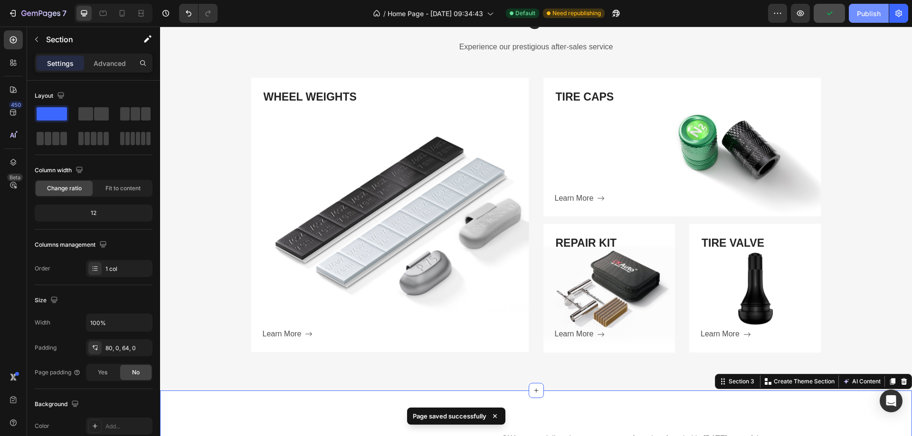
click at [857, 14] on div "Publish" at bounding box center [869, 14] width 24 height 10
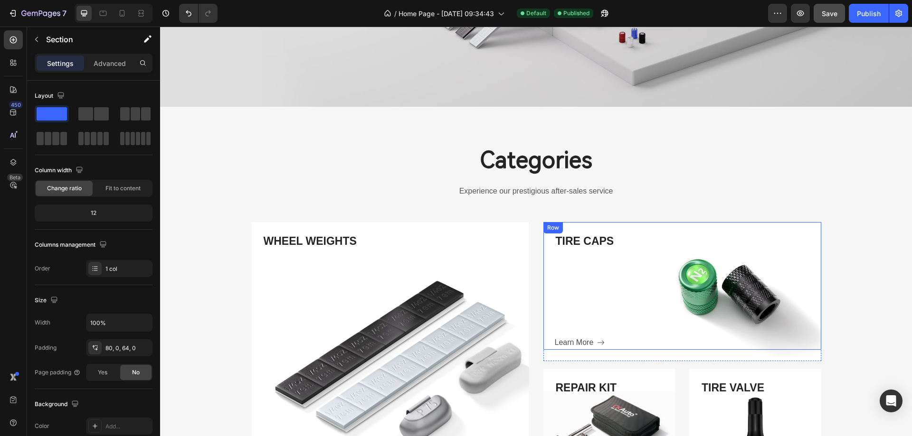
scroll to position [285, 0]
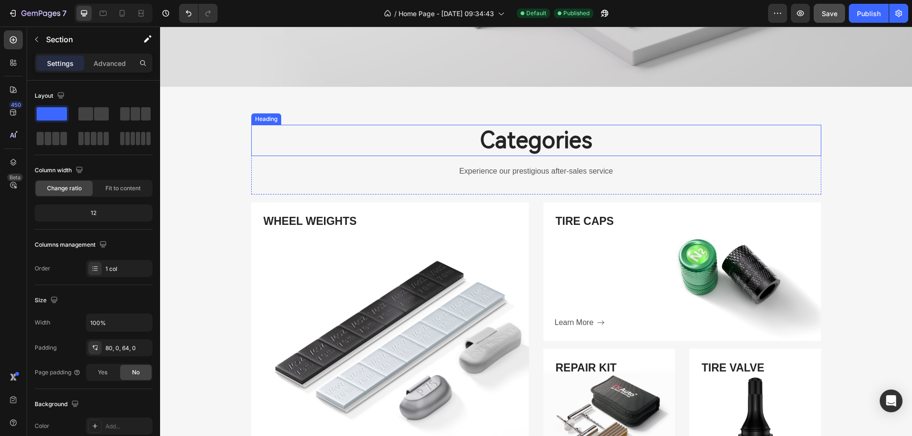
click at [596, 134] on p "Categories" at bounding box center [536, 140] width 568 height 29
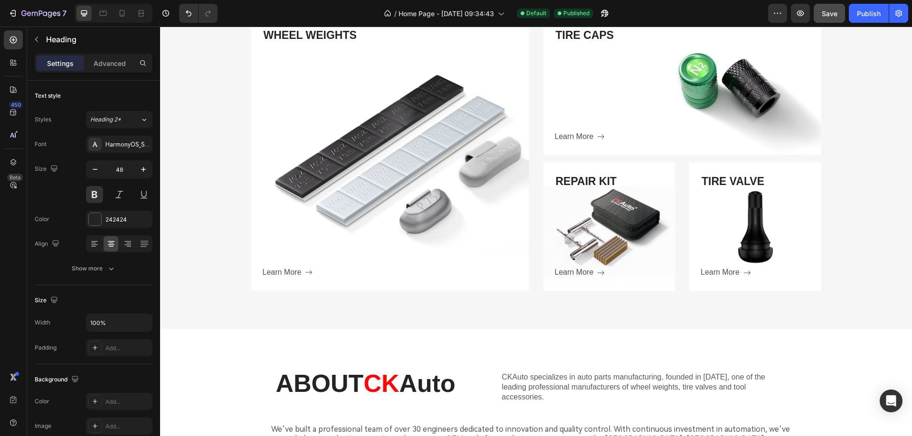
scroll to position [237, 0]
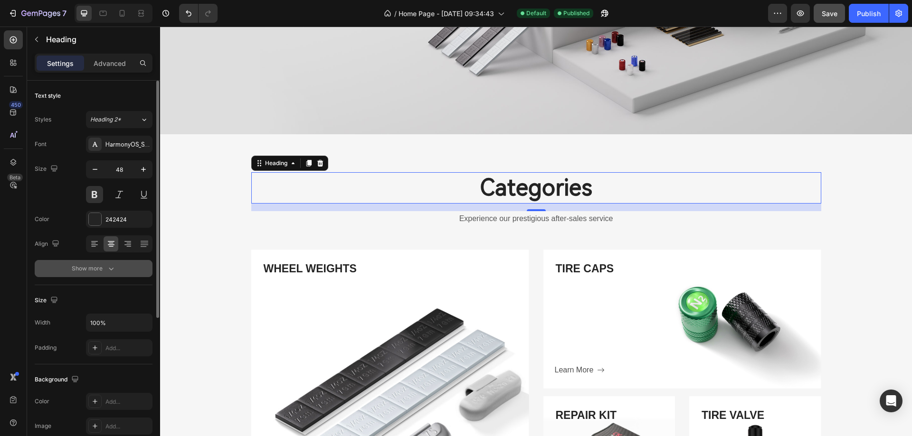
click at [100, 273] on div "Show more" at bounding box center [94, 268] width 44 height 9
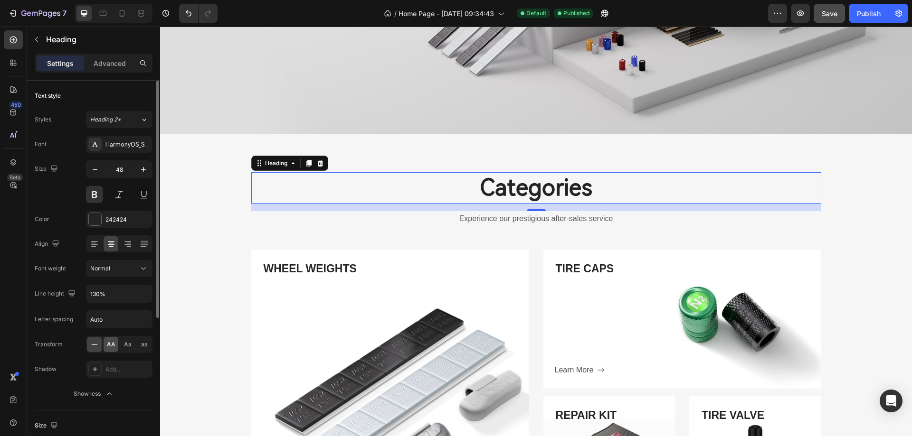
click at [109, 346] on span "AA" at bounding box center [111, 344] width 9 height 9
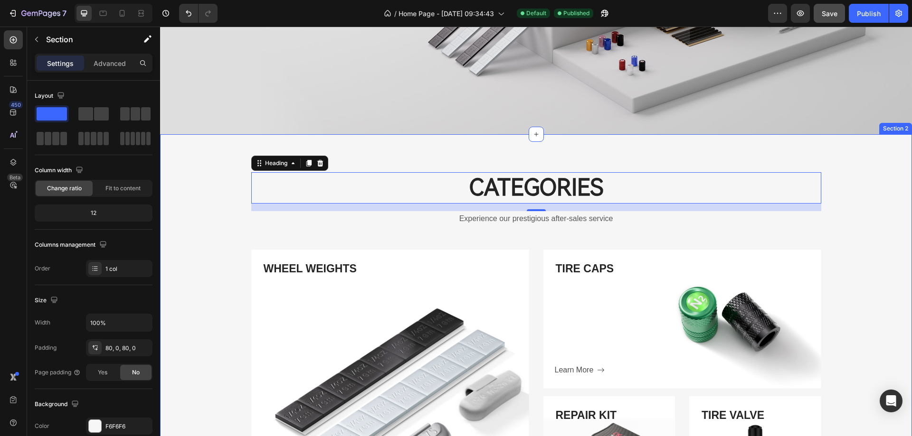
click at [212, 253] on div "Categories Heading 16 Experience our prestigious after-sales service Text block…" at bounding box center [536, 348] width 752 height 353
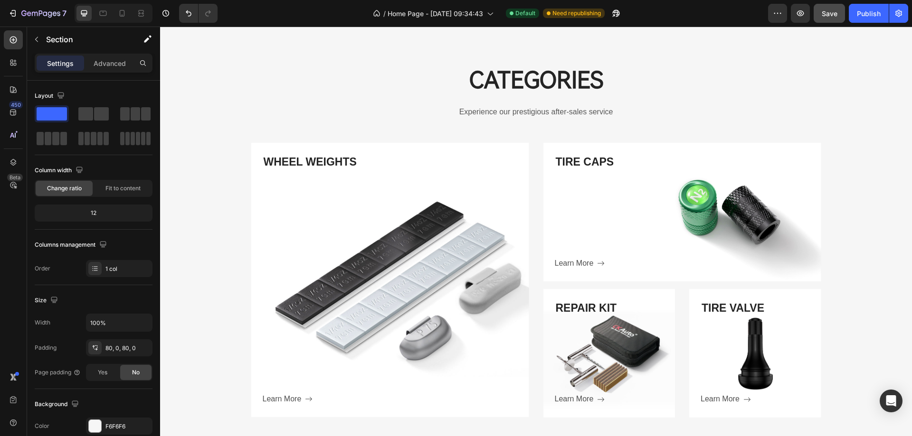
scroll to position [427, 0]
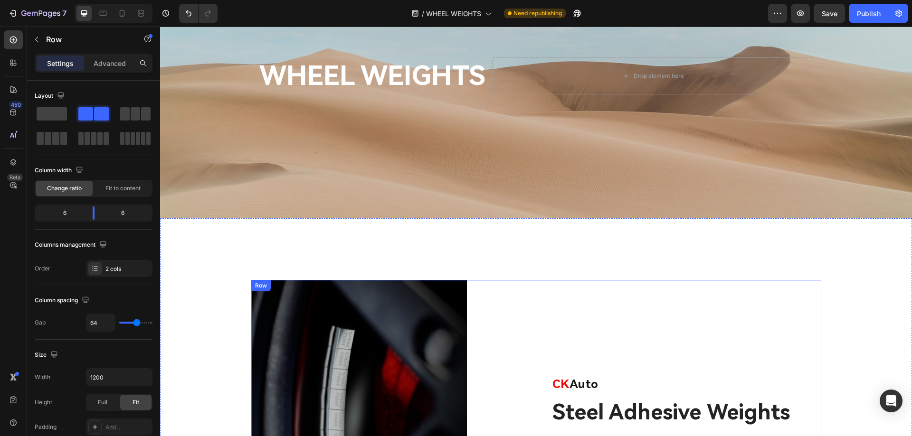
scroll to position [86, 0]
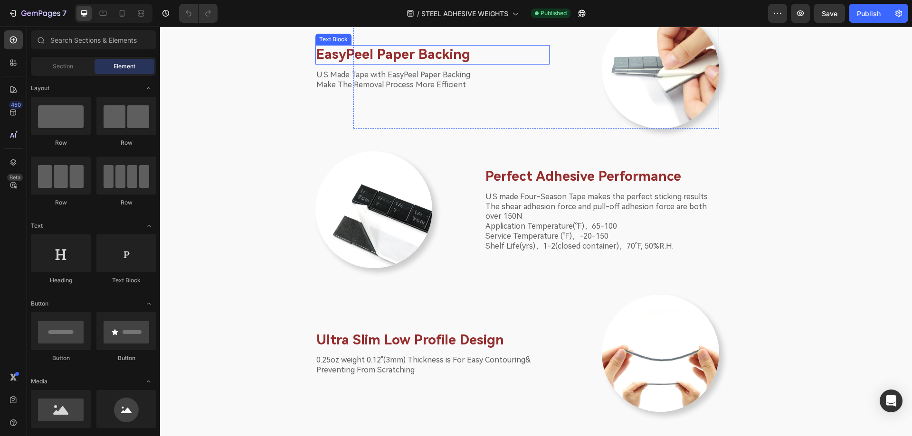
scroll to position [855, 0]
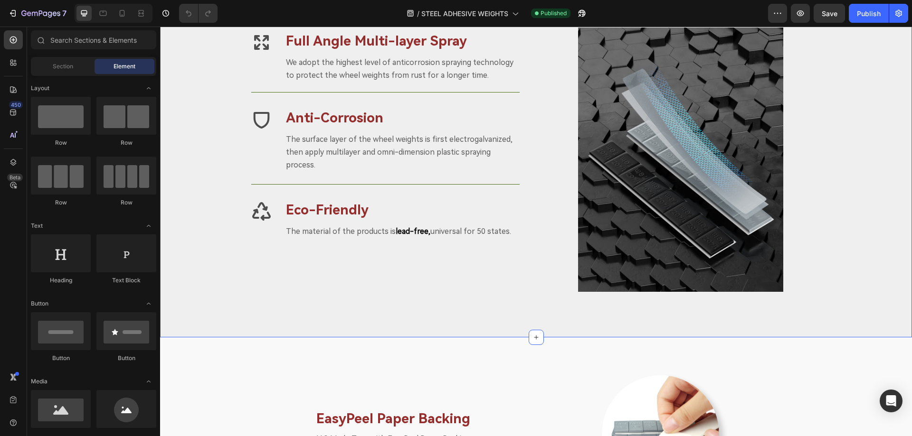
click at [805, 230] on div "Image" at bounding box center [680, 148] width 281 height 288
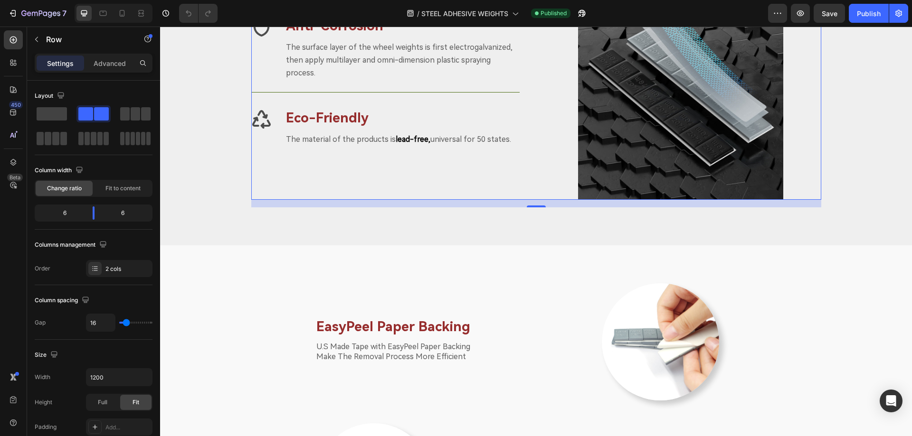
scroll to position [950, 0]
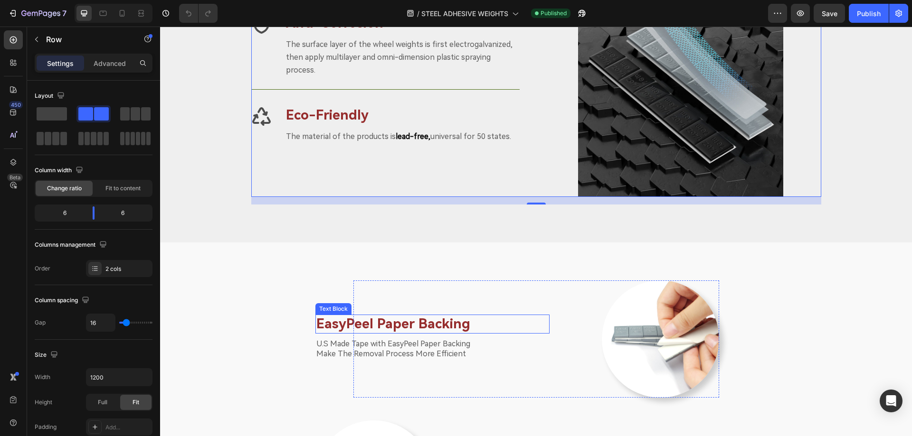
click at [418, 322] on p "EasyPeel Paper Backing" at bounding box center [432, 324] width 232 height 17
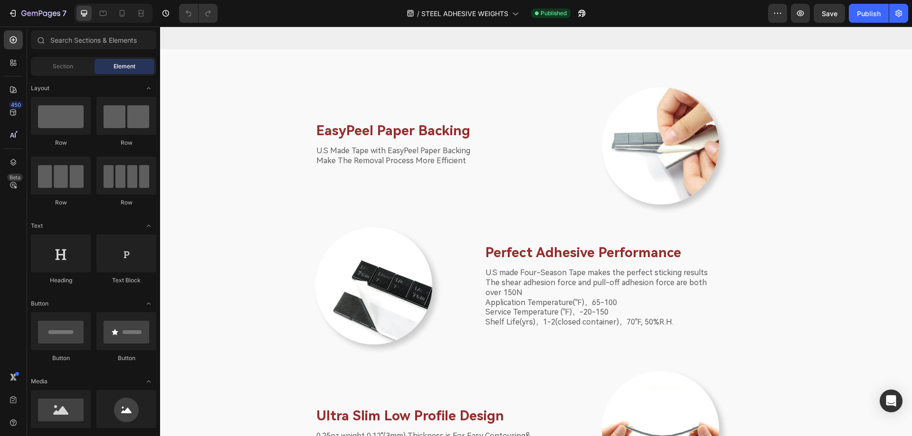
scroll to position [1161, 0]
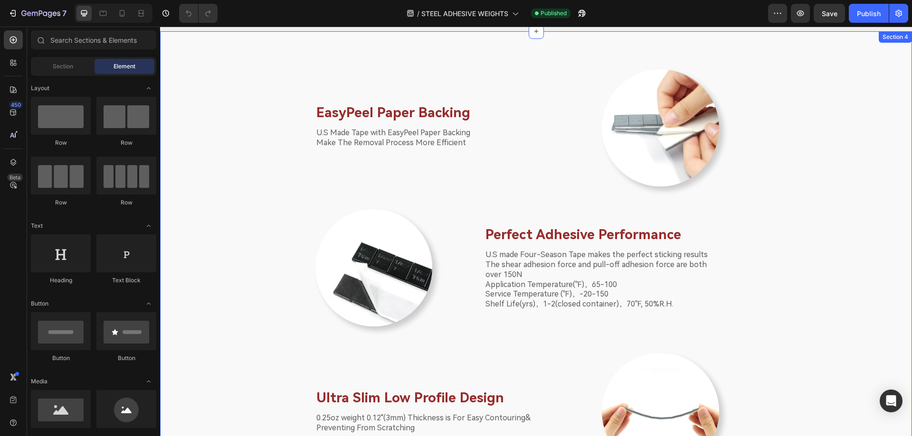
click at [740, 271] on div "EasyPeel Paper Backing Text Block U.S Made Tape with EasyPeel Paper Backing Mak…" at bounding box center [535, 281] width 737 height 424
